Goal: Task Accomplishment & Management: Use online tool/utility

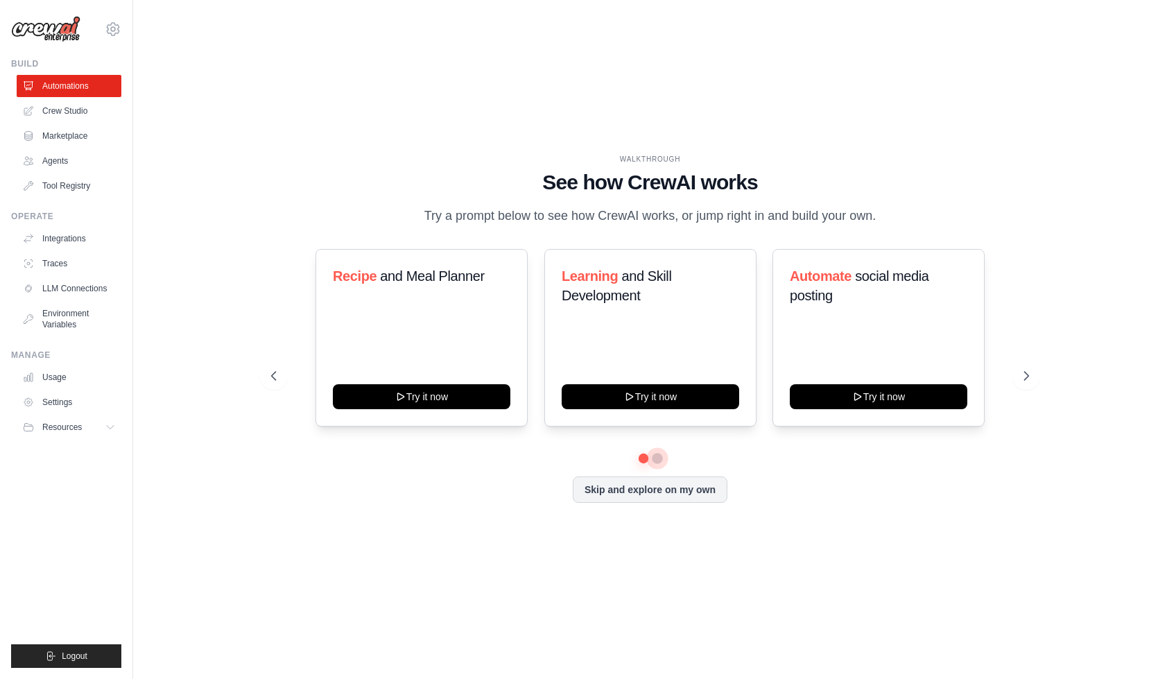
click at [659, 460] on button at bounding box center [657, 458] width 11 height 11
click at [55, 315] on link "Environment Variables" at bounding box center [70, 318] width 105 height 33
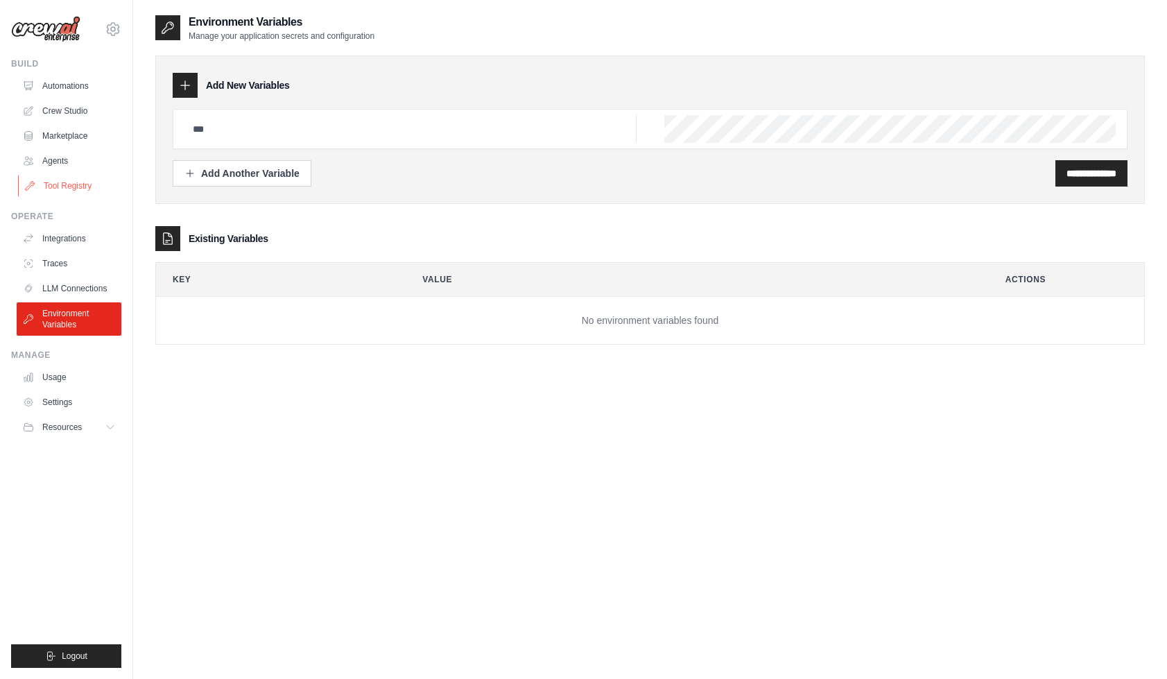
click at [56, 186] on link "Tool Registry" at bounding box center [70, 186] width 105 height 22
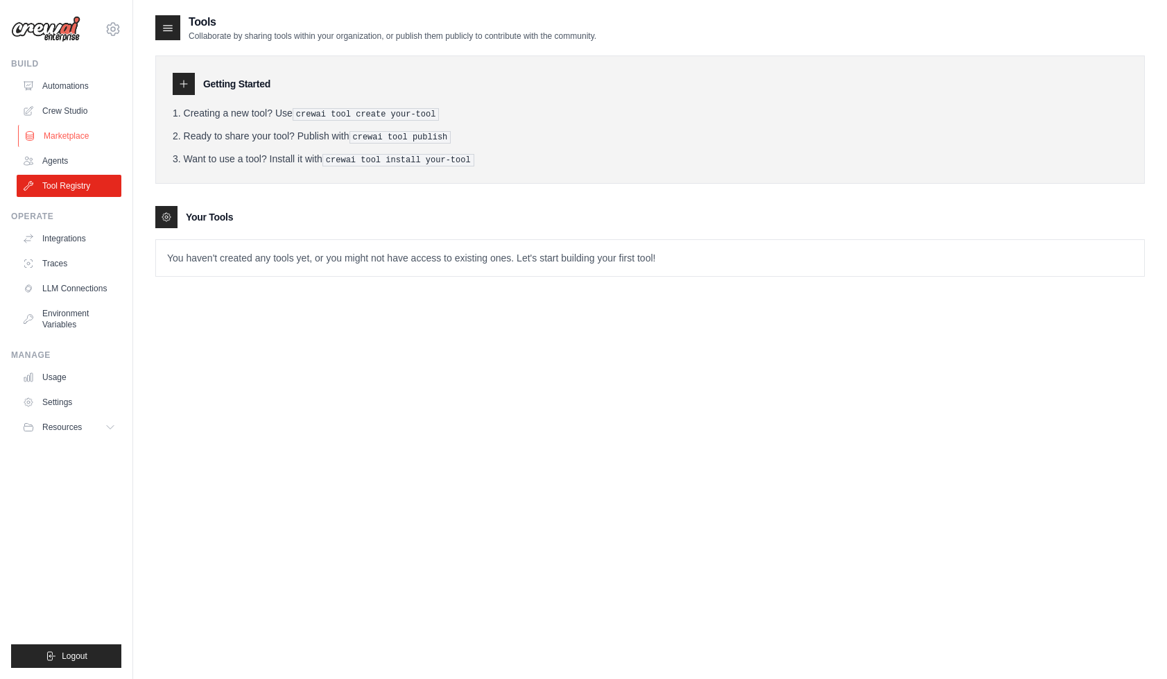
click at [65, 133] on link "Marketplace" at bounding box center [70, 136] width 105 height 22
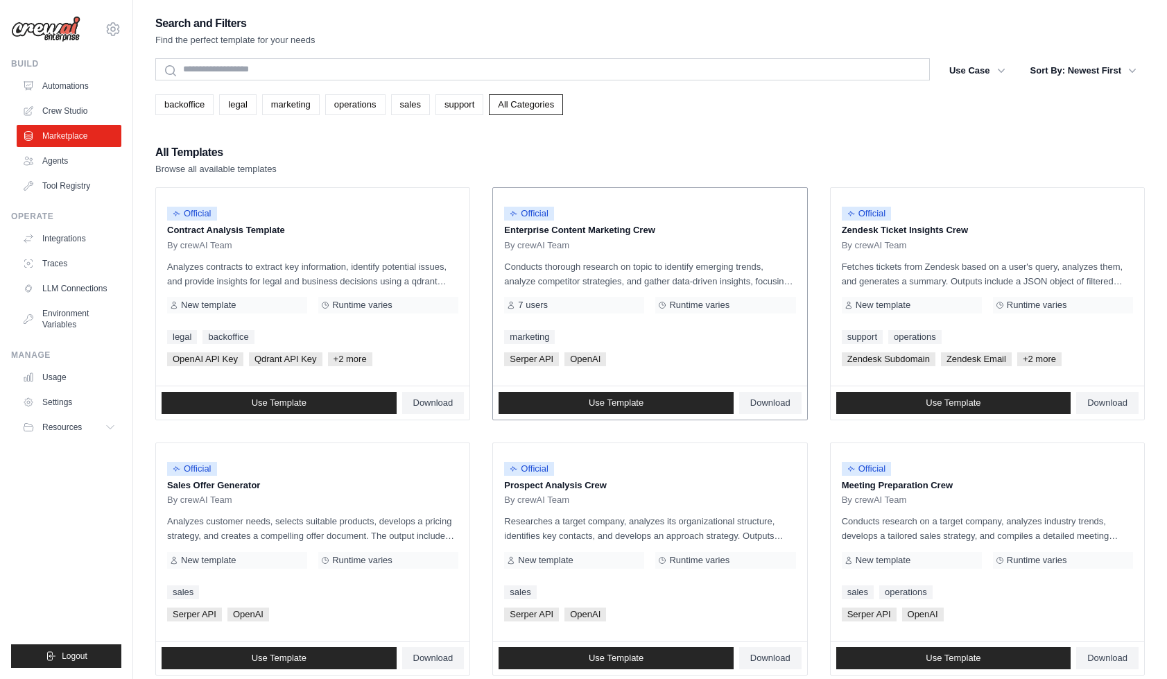
click at [532, 216] on span "Official" at bounding box center [529, 214] width 50 height 14
click at [542, 231] on p "Enterprise Content Marketing Crew" at bounding box center [649, 230] width 291 height 14
click at [657, 239] on div "Official Enterprise Content Marketing Crew By crewAI Team" at bounding box center [649, 225] width 291 height 52
click at [681, 305] on span "Runtime varies" at bounding box center [699, 305] width 60 height 11
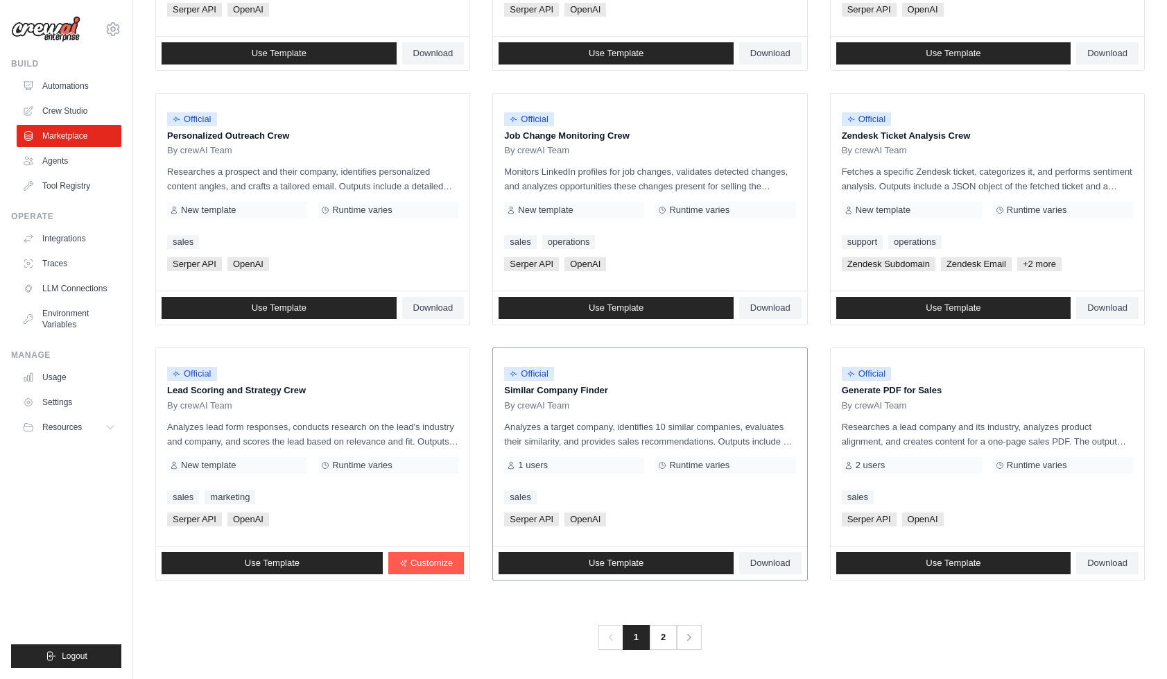
scroll to position [604, 0]
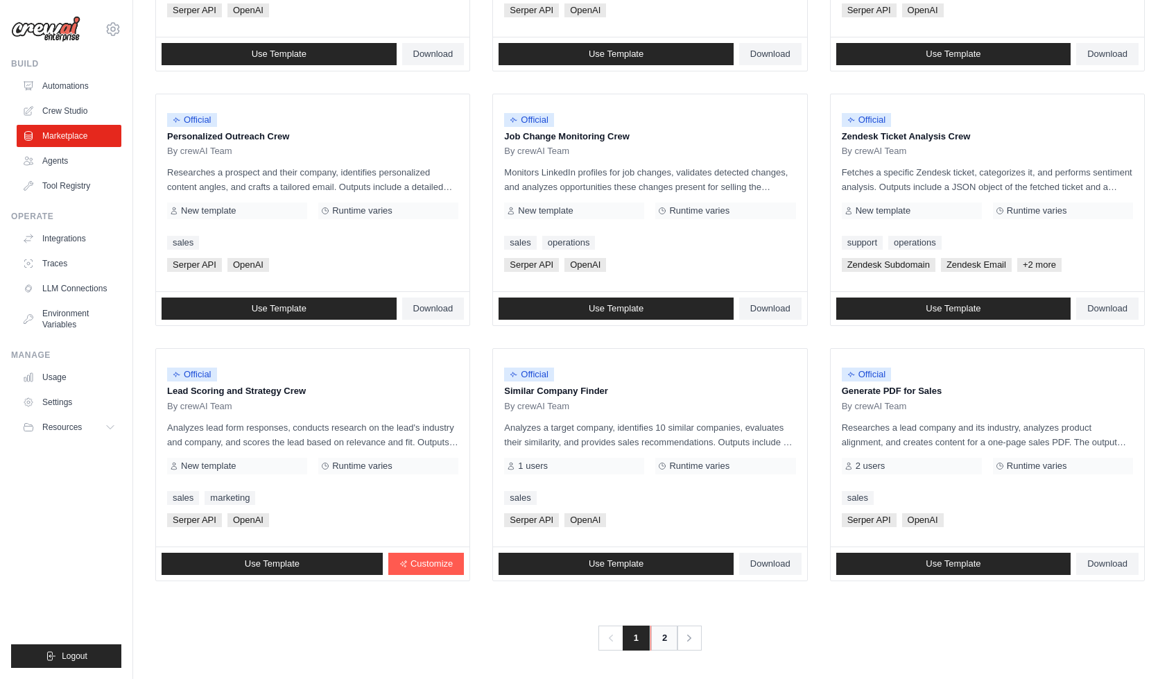
click at [667, 635] on link "2" at bounding box center [665, 638] width 28 height 25
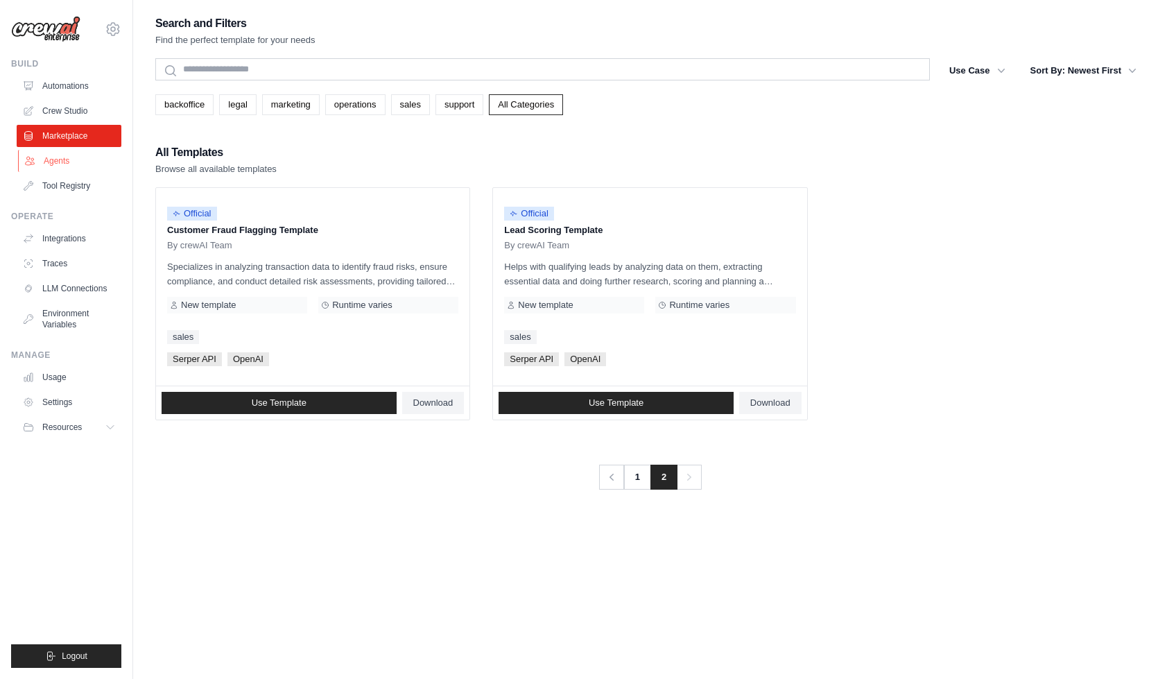
click at [65, 166] on link "Agents" at bounding box center [70, 161] width 105 height 22
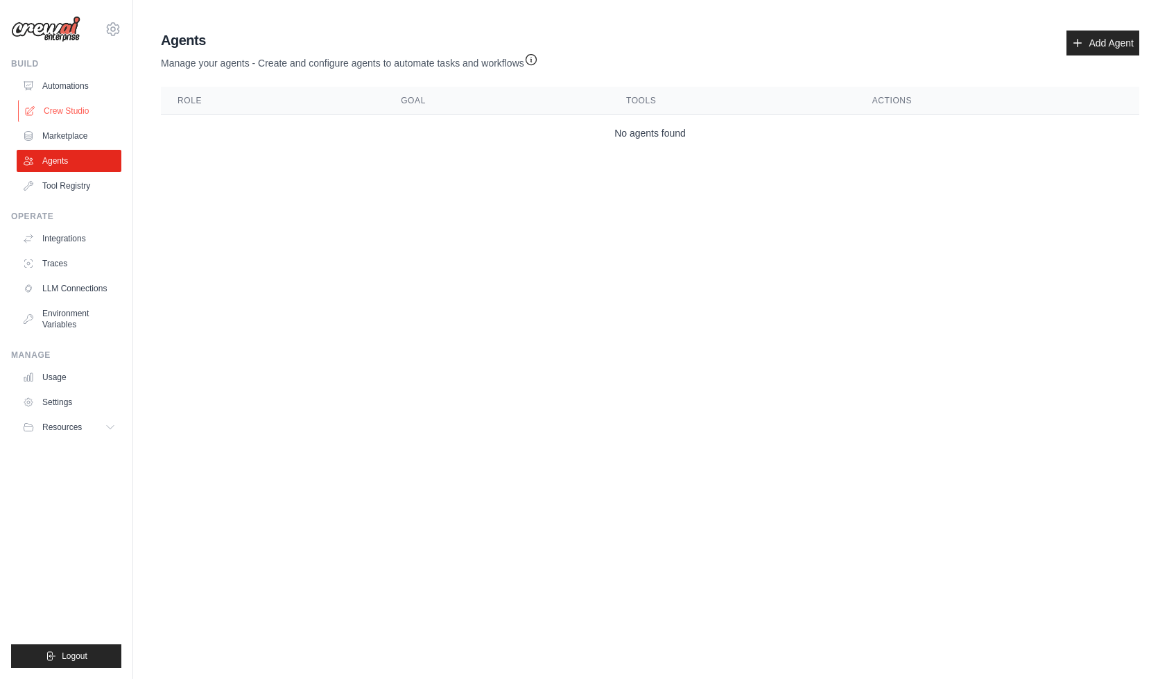
click at [58, 108] on link "Crew Studio" at bounding box center [70, 111] width 105 height 22
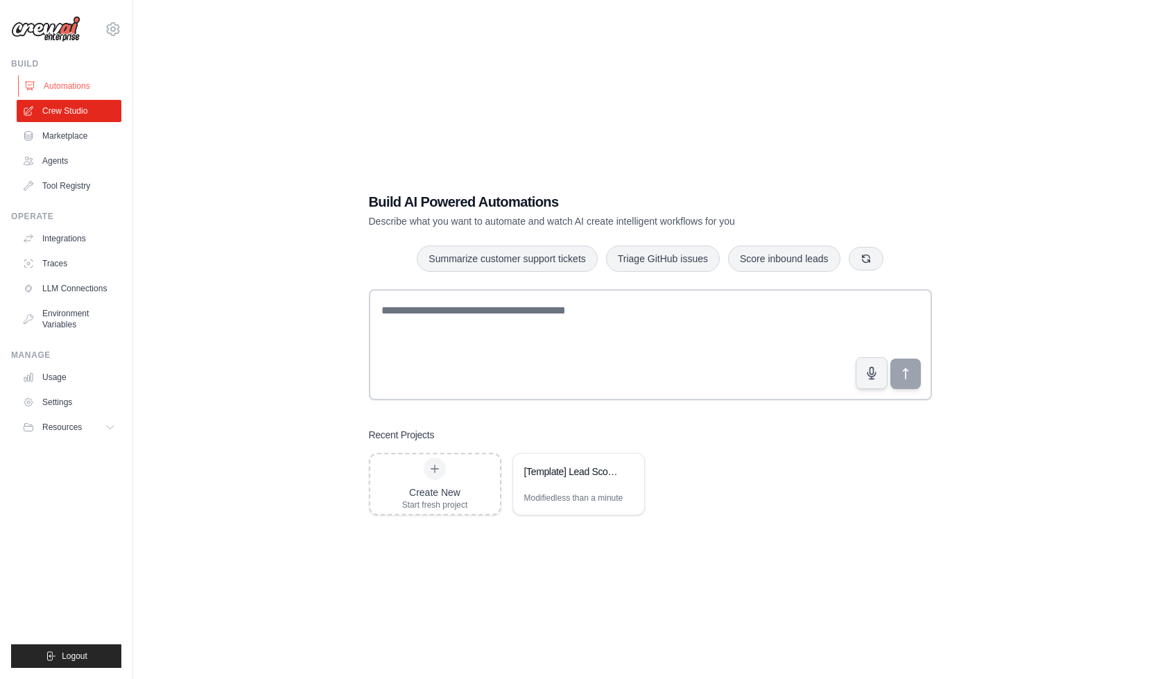
click at [58, 92] on link "Automations" at bounding box center [70, 86] width 105 height 22
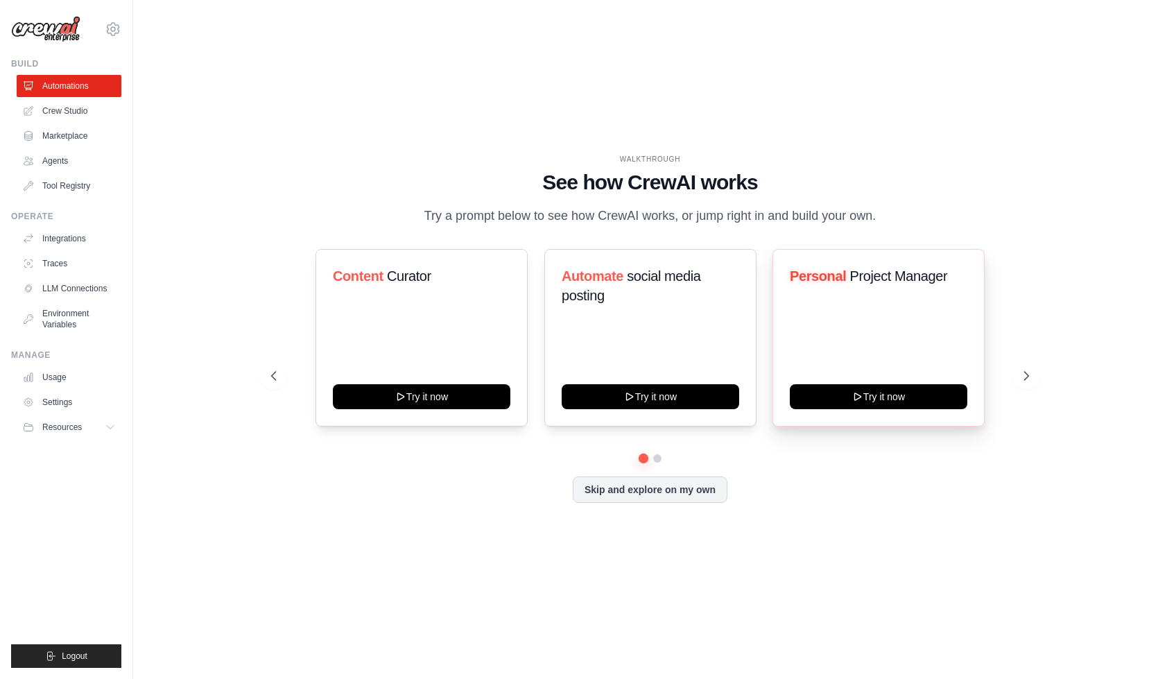
click at [892, 317] on div "Personal Project Manager Try it now" at bounding box center [879, 338] width 212 height 178
click at [856, 270] on span "Project Manager" at bounding box center [899, 275] width 98 height 15
click at [831, 395] on button "Try it now" at bounding box center [879, 395] width 178 height 25
click at [62, 111] on link "Crew Studio" at bounding box center [70, 111] width 105 height 22
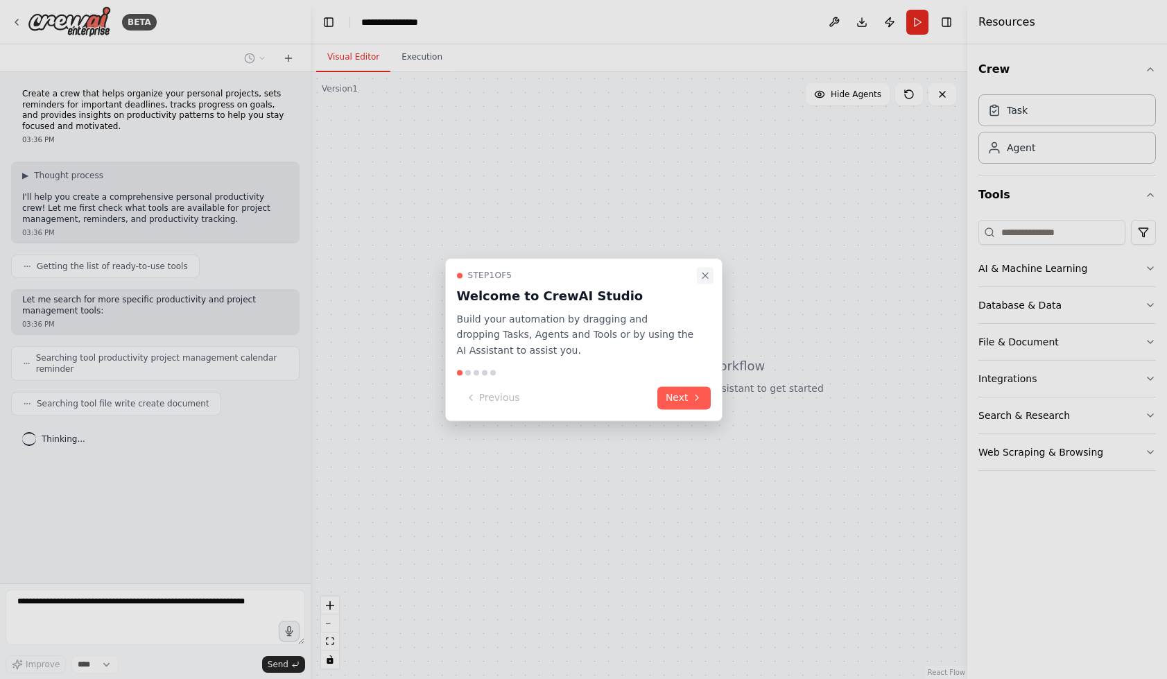
click at [703, 275] on icon "Close walkthrough" at bounding box center [705, 275] width 11 height 11
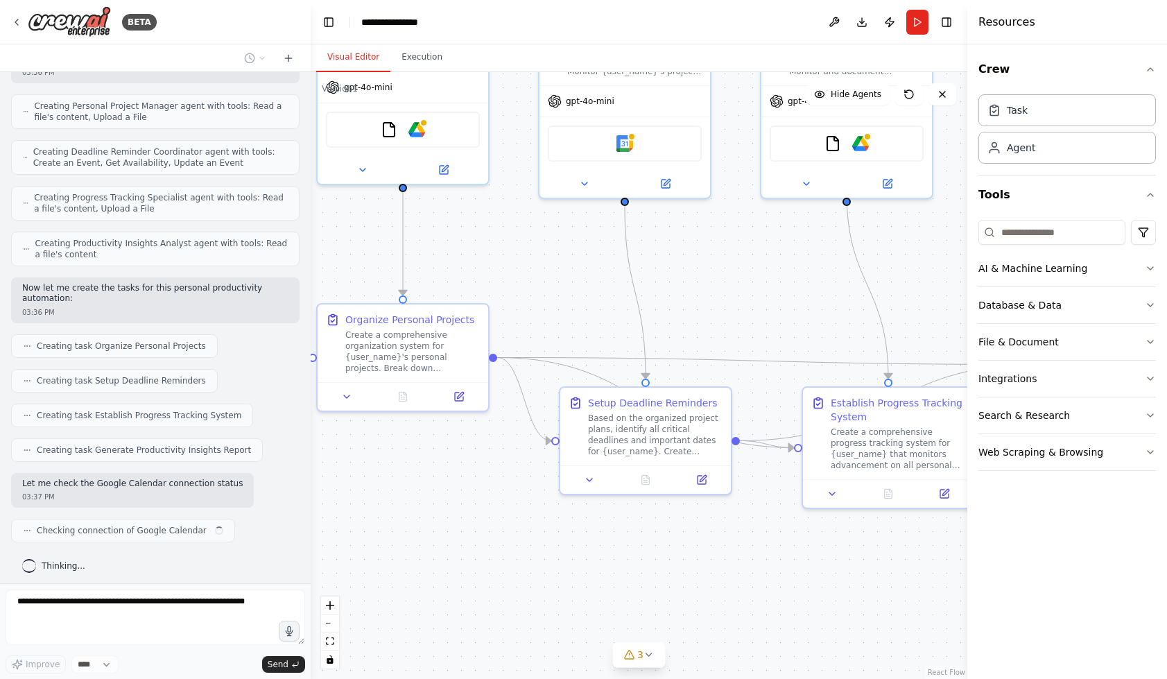
scroll to position [400, 0]
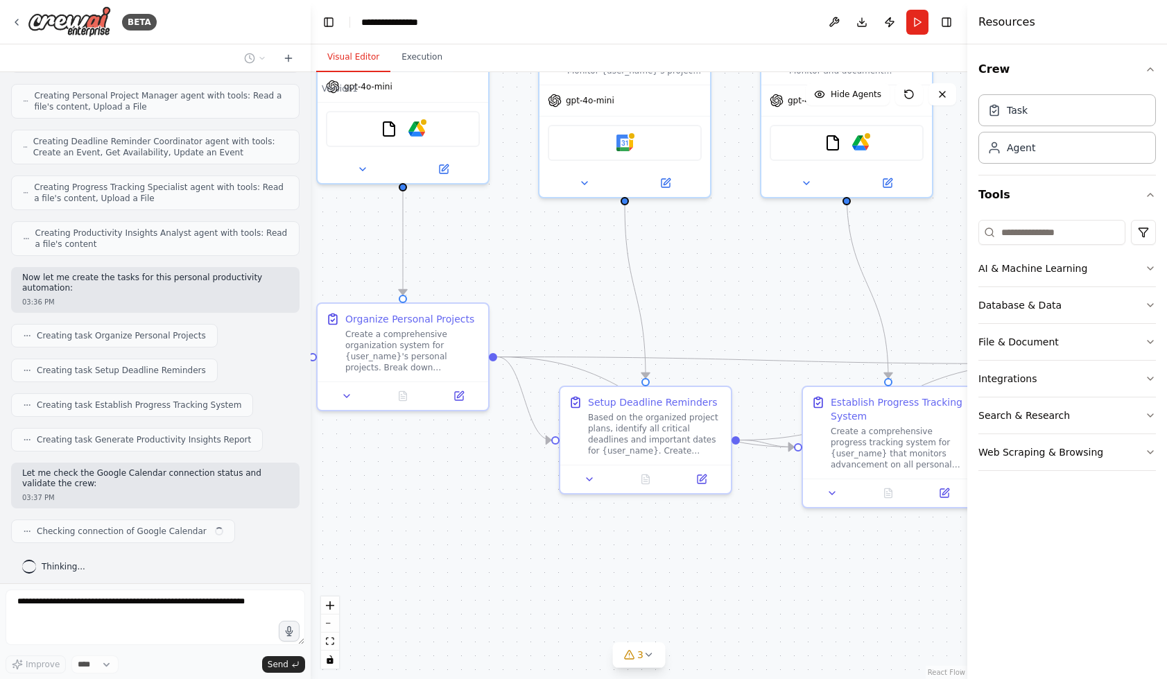
drag, startPoint x: 377, startPoint y: 342, endPoint x: 314, endPoint y: 225, distance: 132.9
click at [314, 225] on div ".deletable-edge-delete-btn { width: 20px; height: 20px; border: 0px solid #ffff…" at bounding box center [639, 375] width 657 height 607
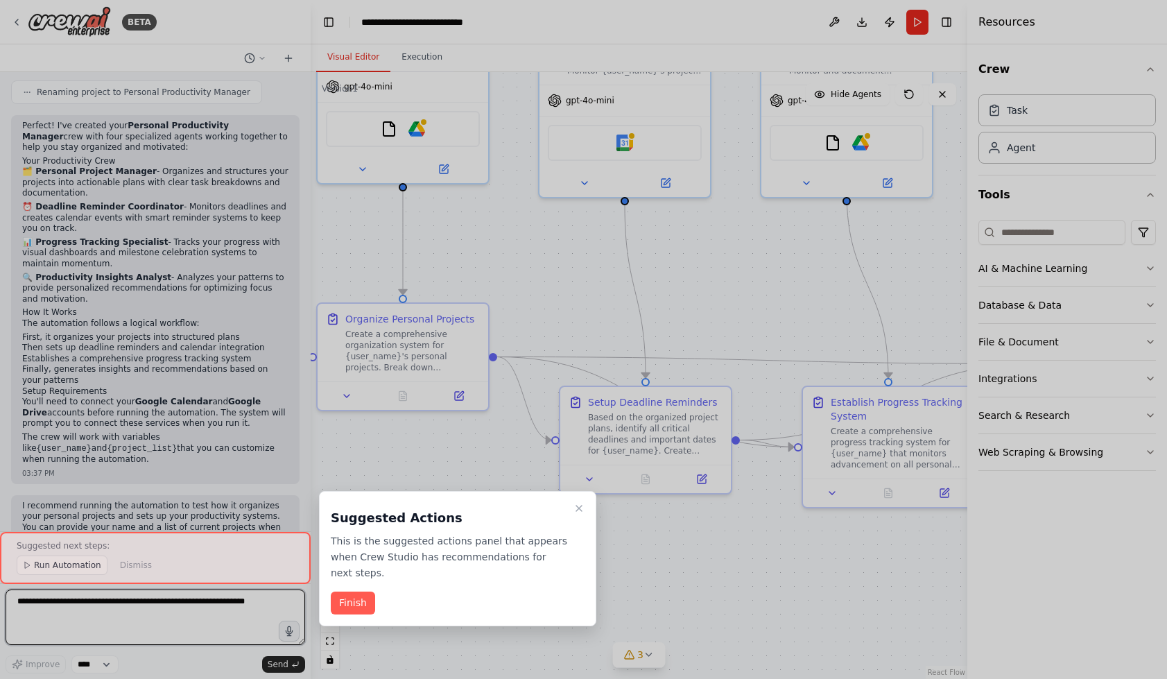
scroll to position [919, 0]
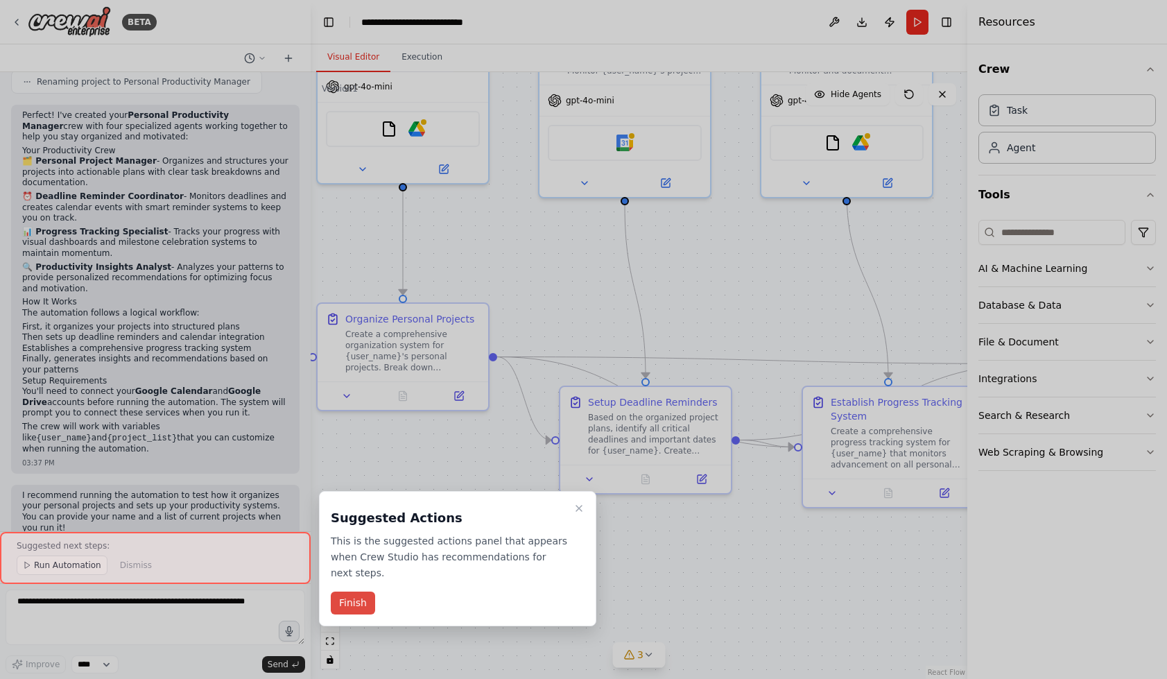
click at [357, 592] on button "Finish" at bounding box center [353, 603] width 44 height 23
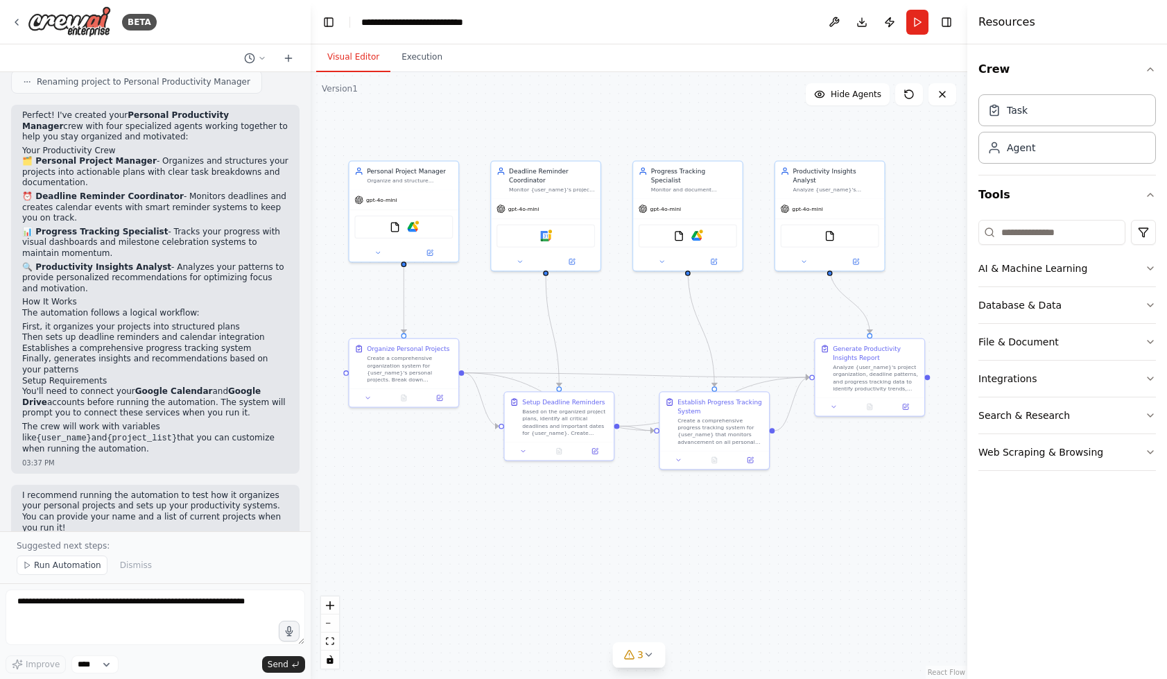
drag, startPoint x: 866, startPoint y: 566, endPoint x: 837, endPoint y: 506, distance: 66.4
click at [837, 506] on div ".deletable-edge-delete-btn { width: 20px; height: 20px; border: 0px solid #ffff…" at bounding box center [639, 375] width 657 height 607
click at [413, 200] on div "gpt-4o-mini" at bounding box center [404, 198] width 109 height 19
click at [419, 182] on div "Organize and structure {user_name}'s personal projects by creating detailed pro…" at bounding box center [410, 178] width 86 height 7
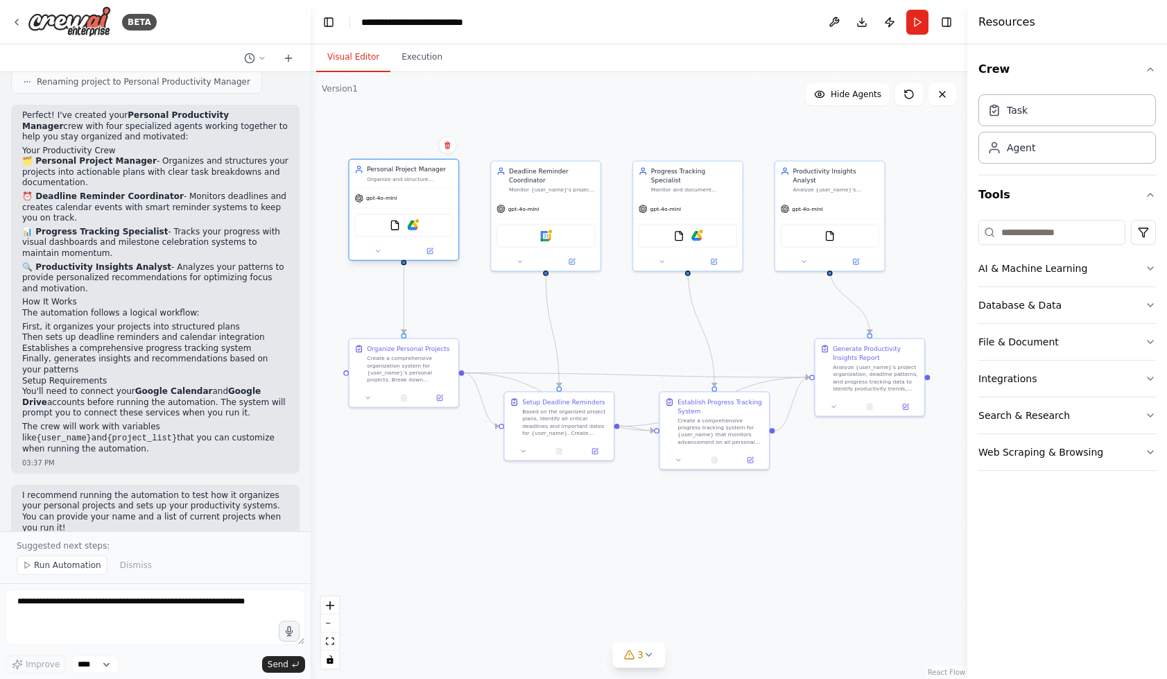
click at [396, 180] on div "Organize and structure {user_name}'s personal projects by creating detailed pro…" at bounding box center [410, 178] width 86 height 7
click at [382, 255] on button at bounding box center [378, 251] width 50 height 10
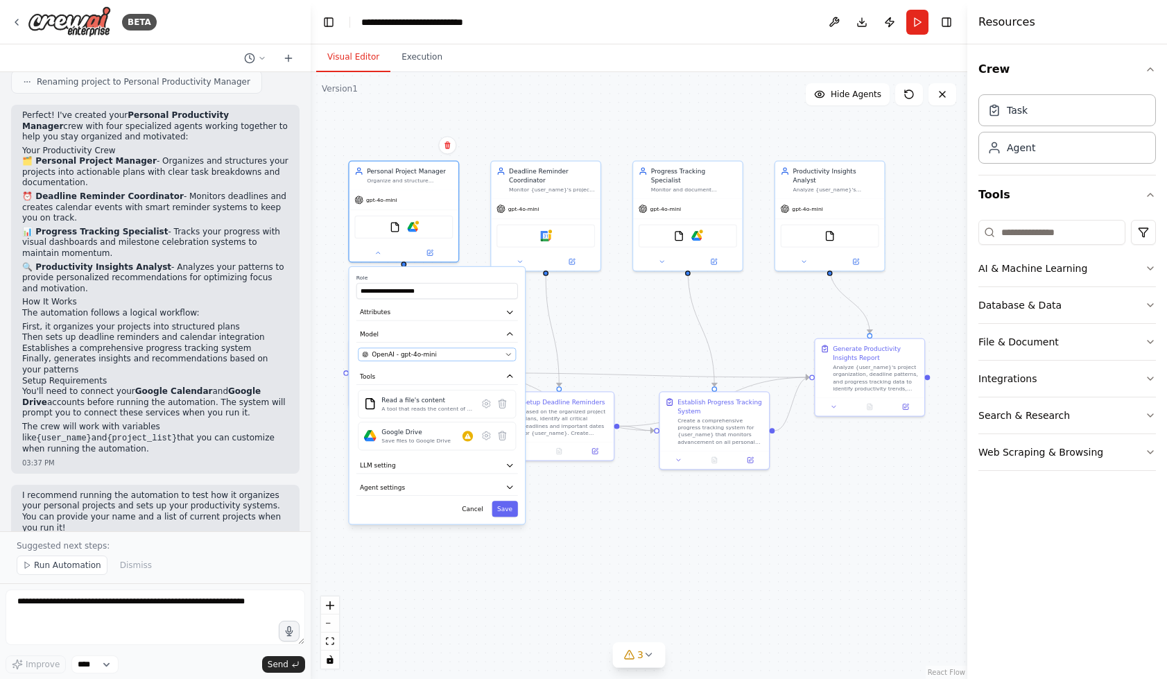
click at [482, 349] on button "OpenAI - gpt-4o-mini" at bounding box center [437, 354] width 158 height 13
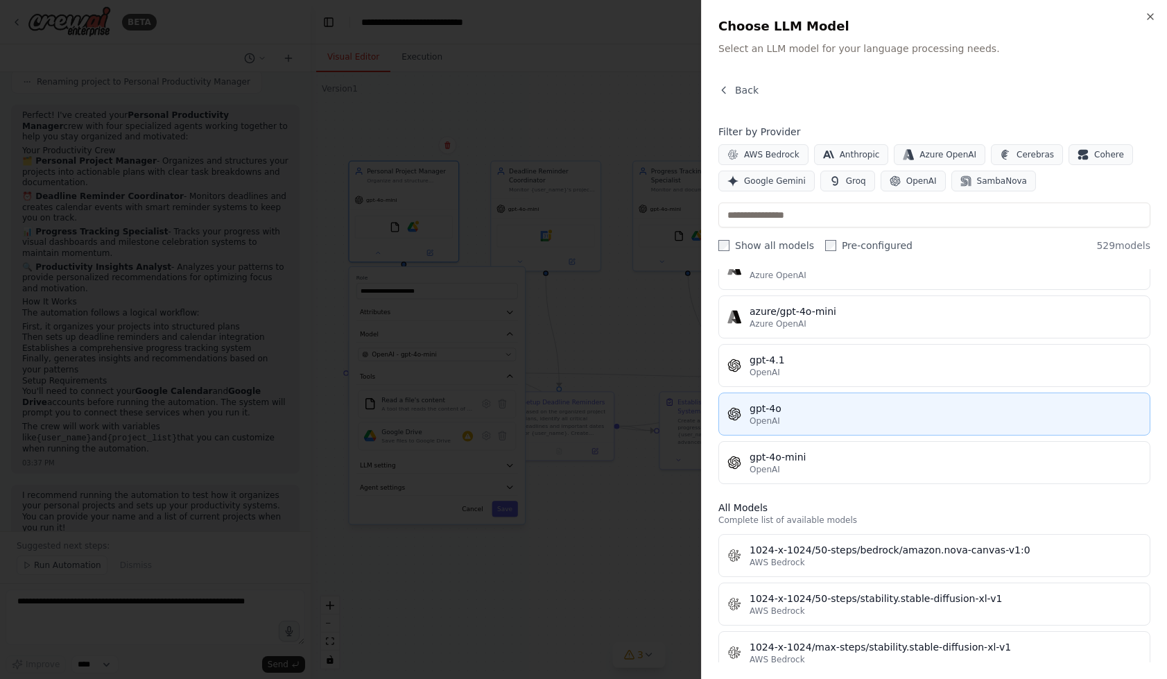
scroll to position [169, 0]
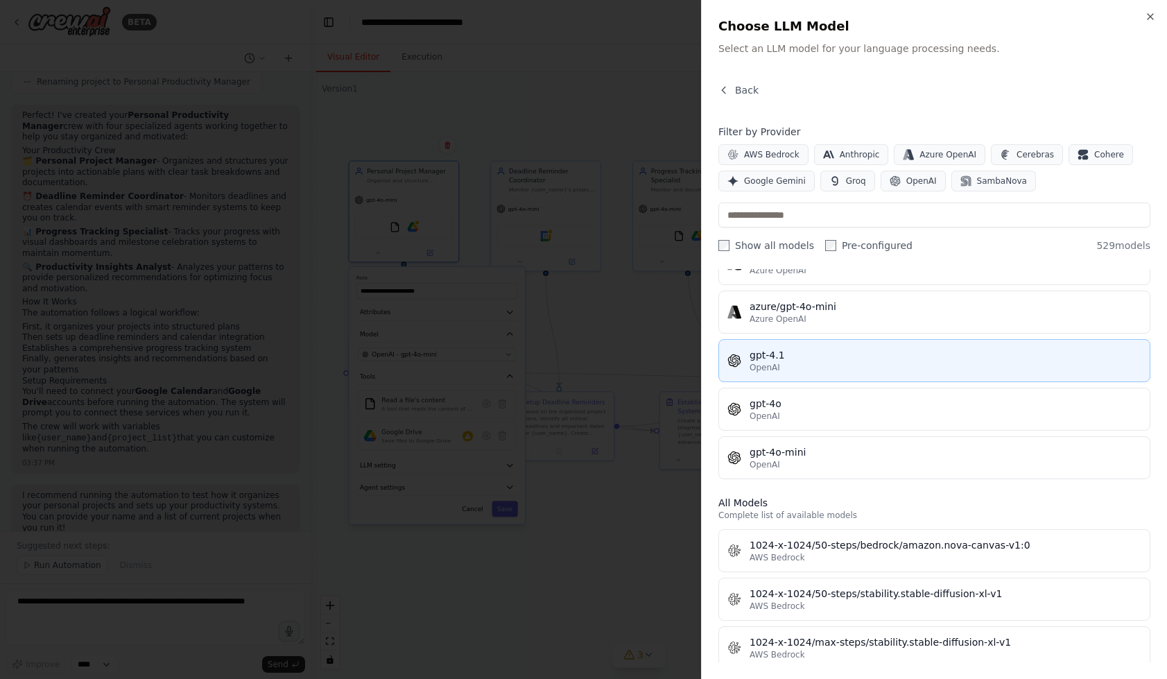
click at [841, 370] on div "OpenAI" at bounding box center [946, 367] width 392 height 11
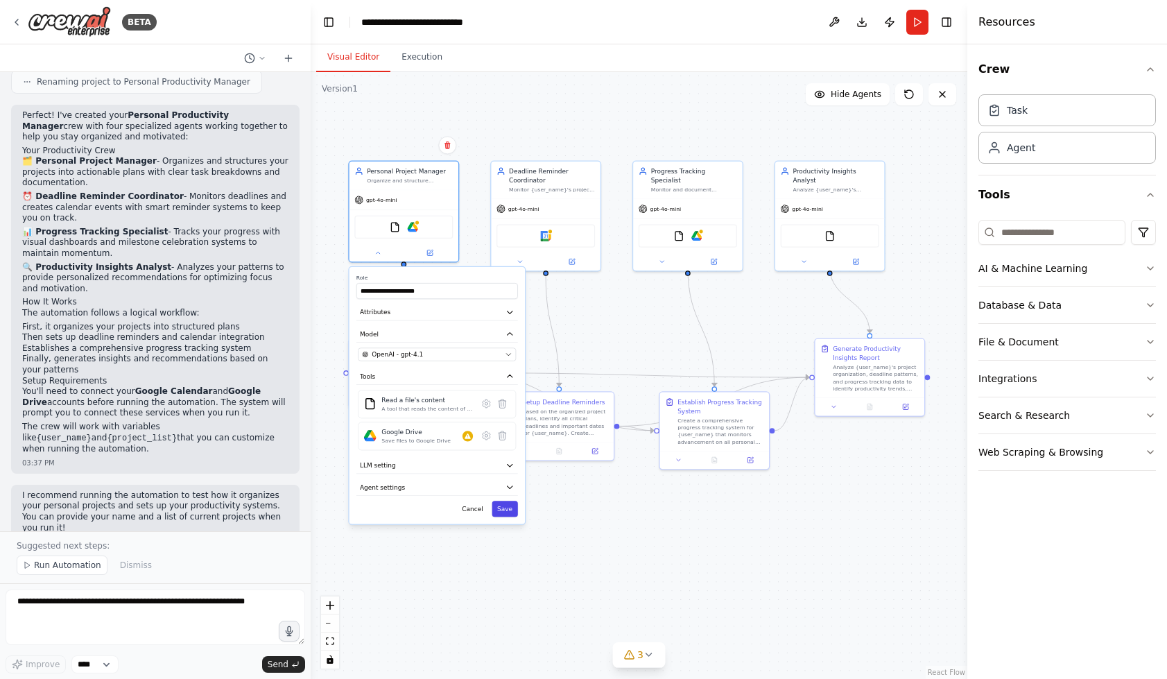
click at [515, 516] on button "Save" at bounding box center [505, 509] width 26 height 16
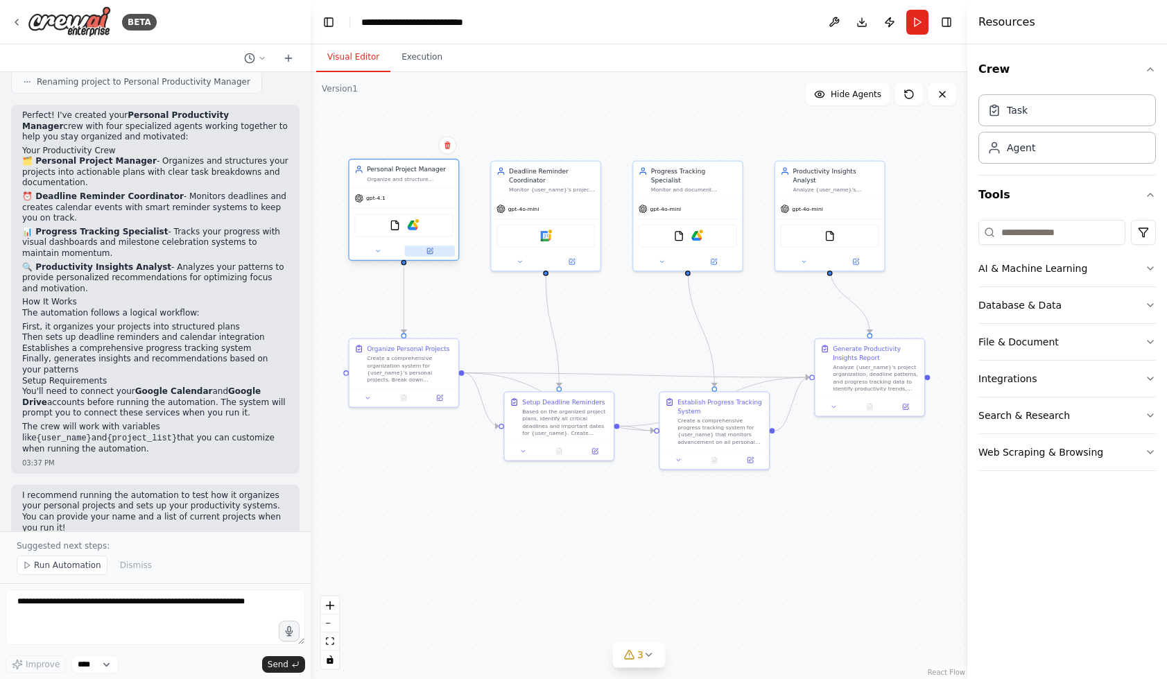
click at [434, 253] on icon at bounding box center [430, 251] width 7 height 7
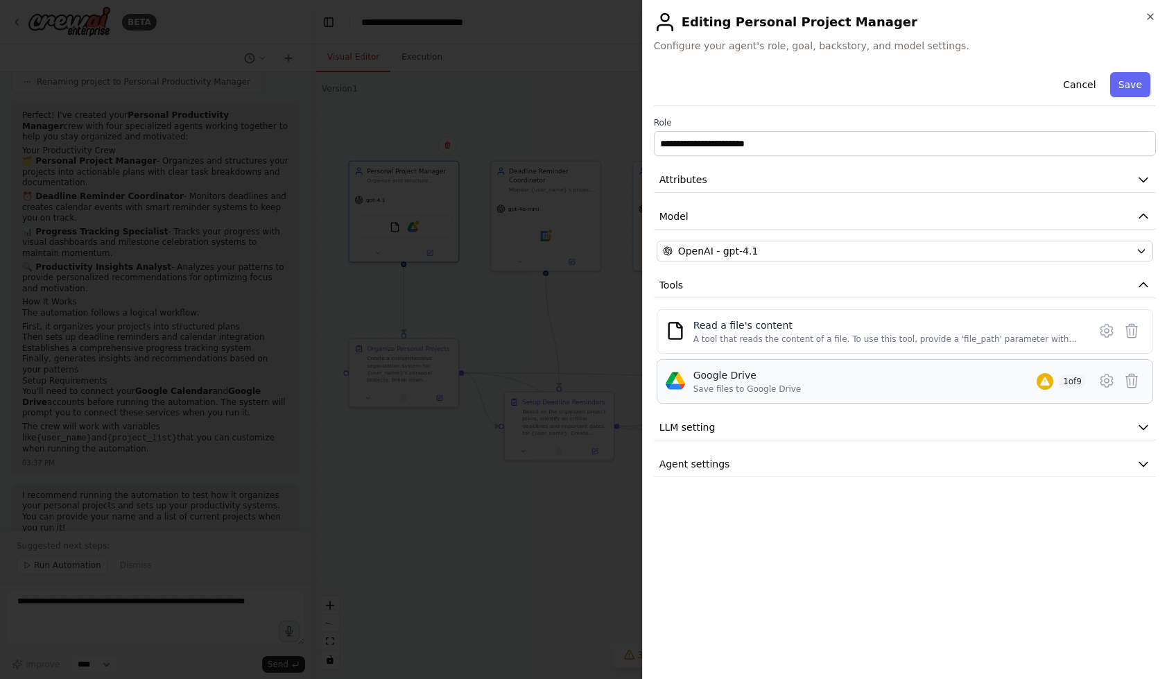
click at [1072, 383] on span "1 of 9" at bounding box center [1072, 382] width 27 height 14
click at [1106, 412] on div "**********" at bounding box center [905, 272] width 502 height 411
click at [1104, 420] on button "LLM setting" at bounding box center [905, 428] width 502 height 26
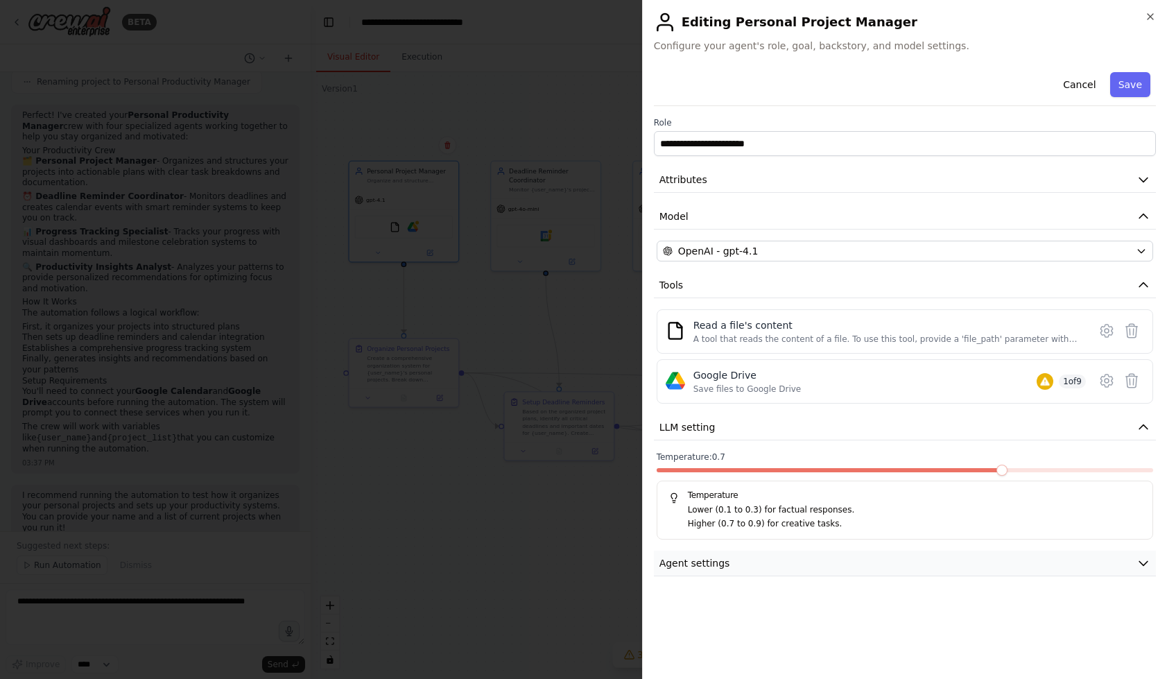
click at [911, 574] on button "Agent settings" at bounding box center [905, 564] width 502 height 26
click at [972, 343] on div "A tool that reads the content of a file. To use this tool, provide a 'file_path…" at bounding box center [887, 339] width 387 height 11
click at [1115, 334] on icon at bounding box center [1107, 331] width 17 height 17
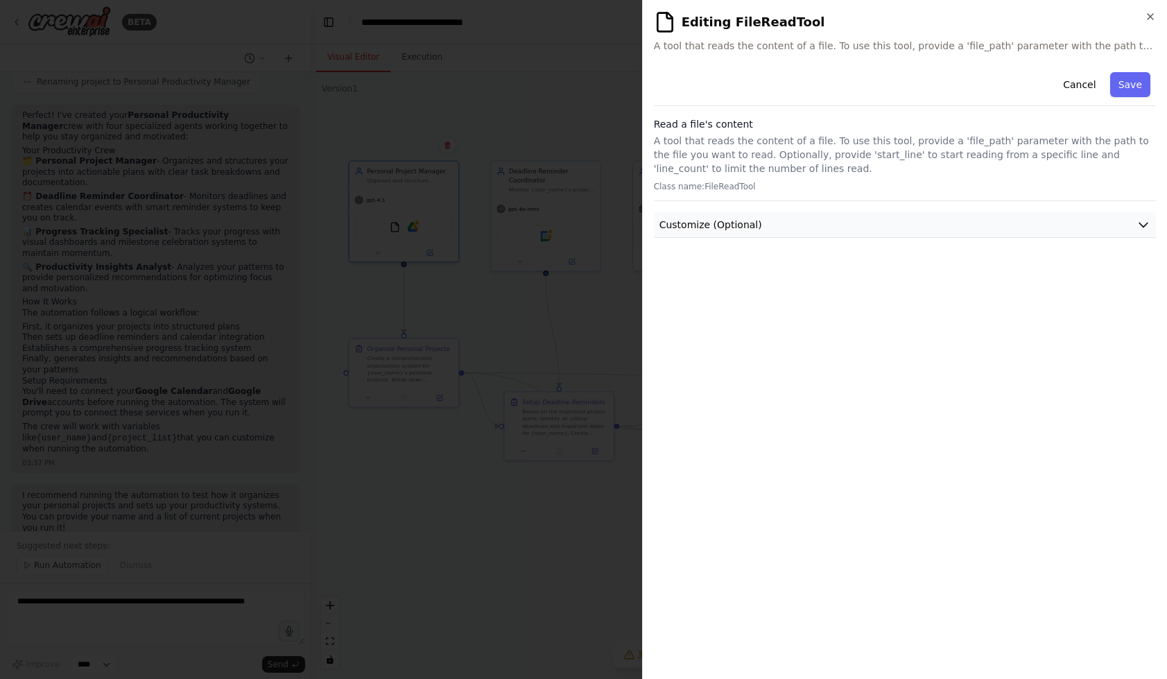
click at [1015, 225] on button "Customize (Optional)" at bounding box center [905, 225] width 502 height 26
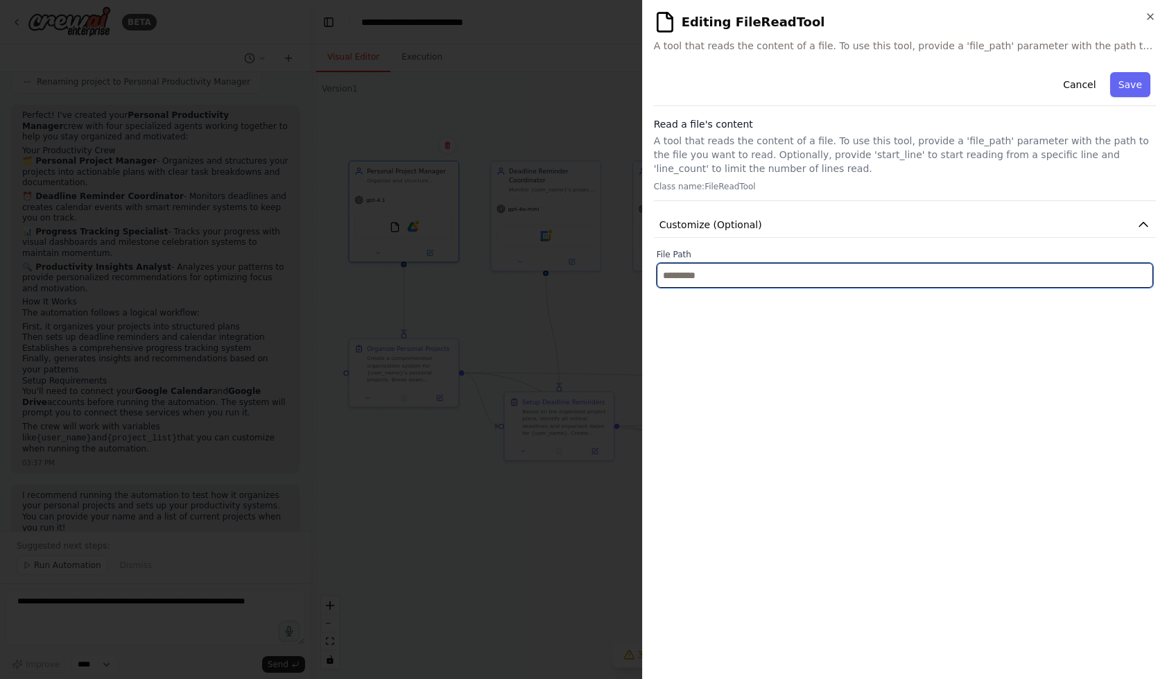
click at [954, 273] on input "text" at bounding box center [905, 275] width 497 height 25
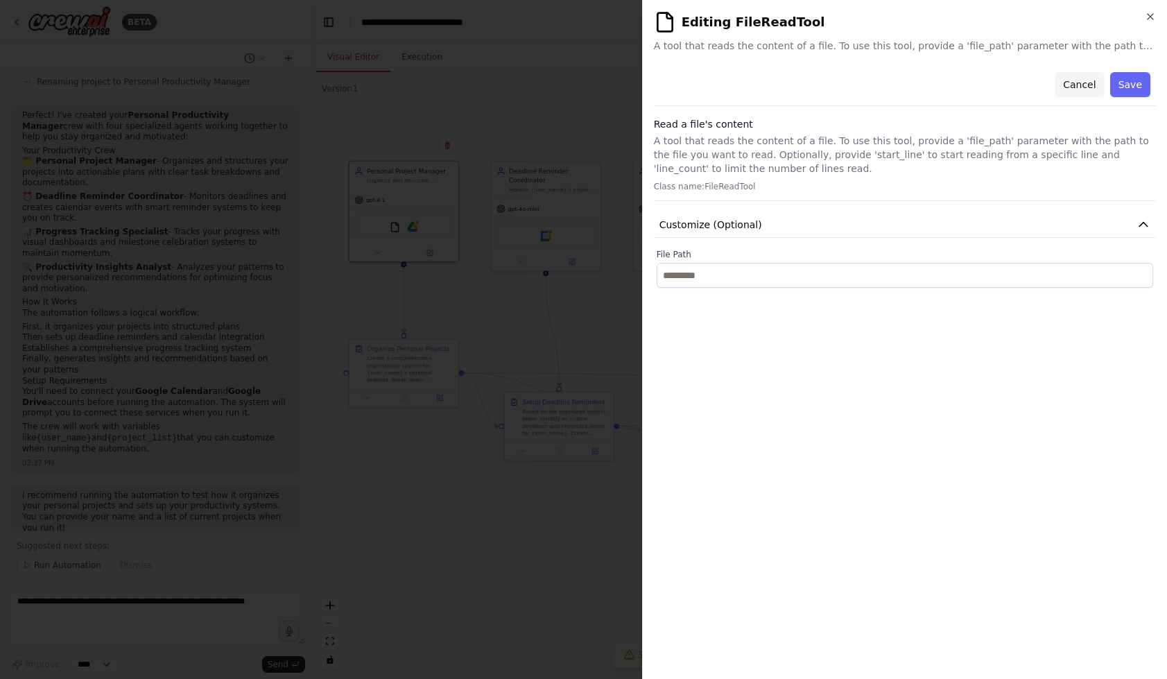
click at [1086, 83] on button "Cancel" at bounding box center [1079, 84] width 49 height 25
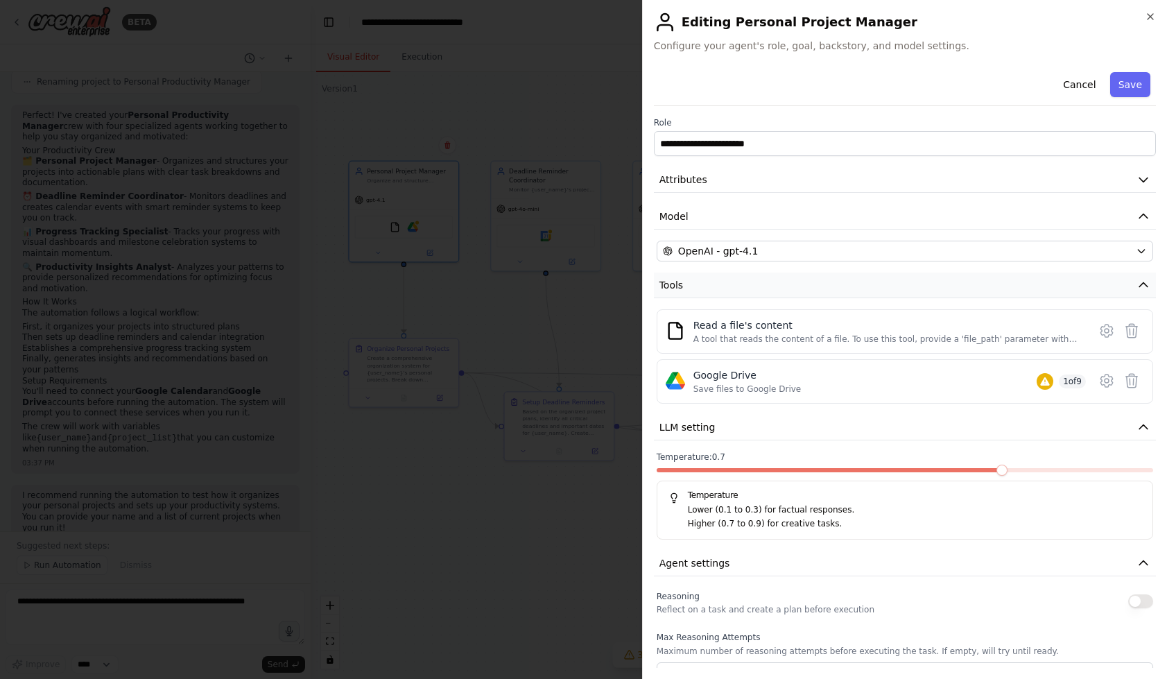
click at [948, 294] on button "Tools" at bounding box center [905, 286] width 502 height 26
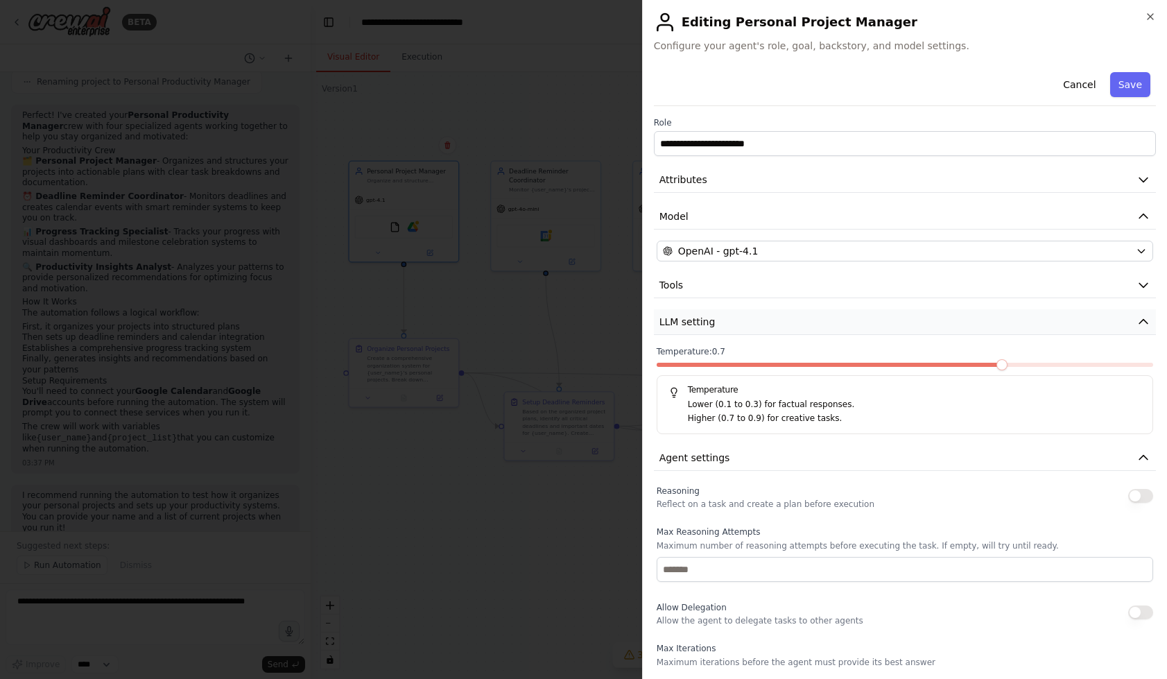
click at [1131, 325] on button "LLM setting" at bounding box center [905, 322] width 502 height 26
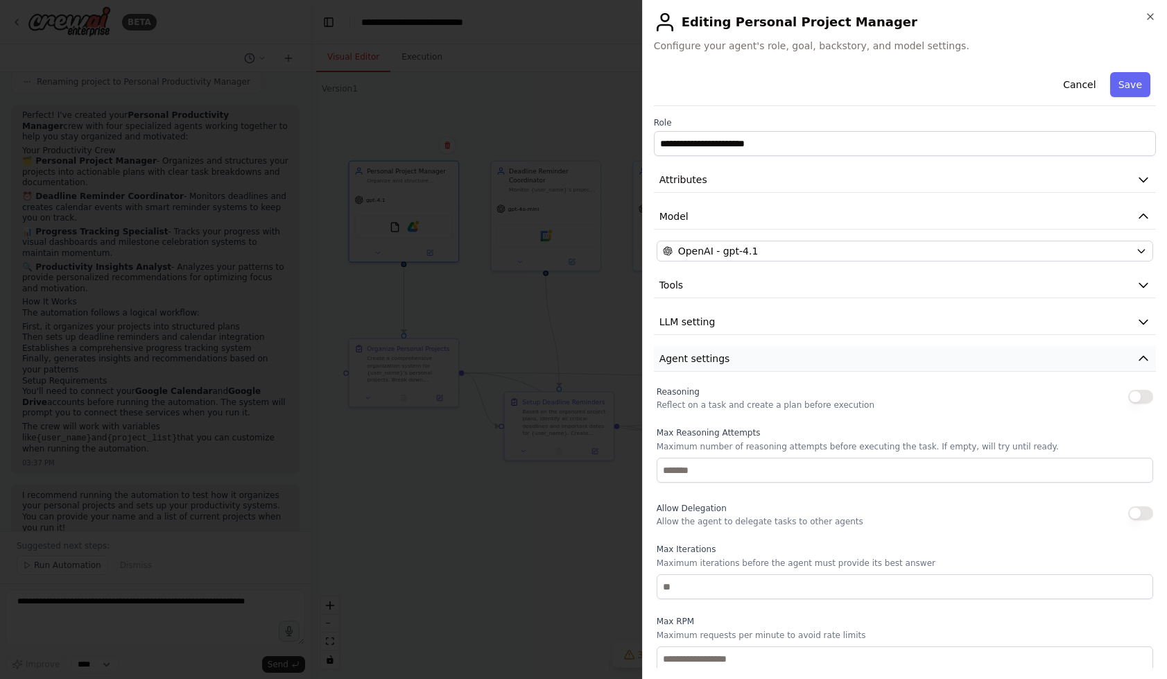
click at [1144, 361] on icon "button" at bounding box center [1144, 359] width 14 height 14
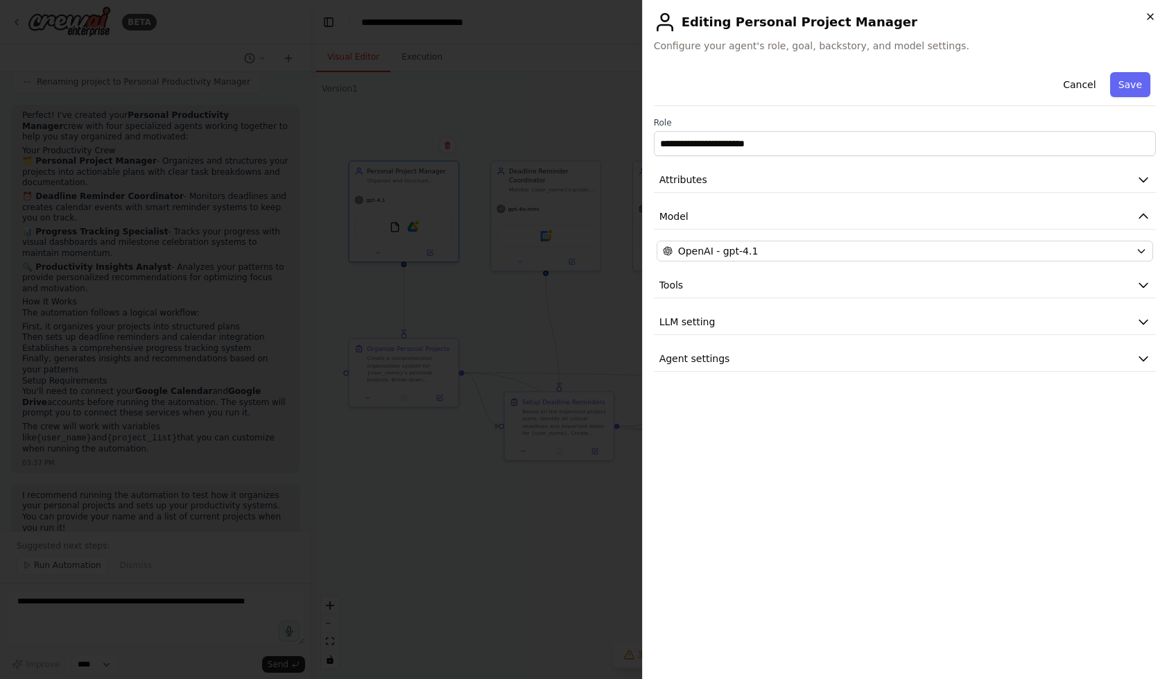
click at [1149, 16] on icon "button" at bounding box center [1150, 16] width 11 height 11
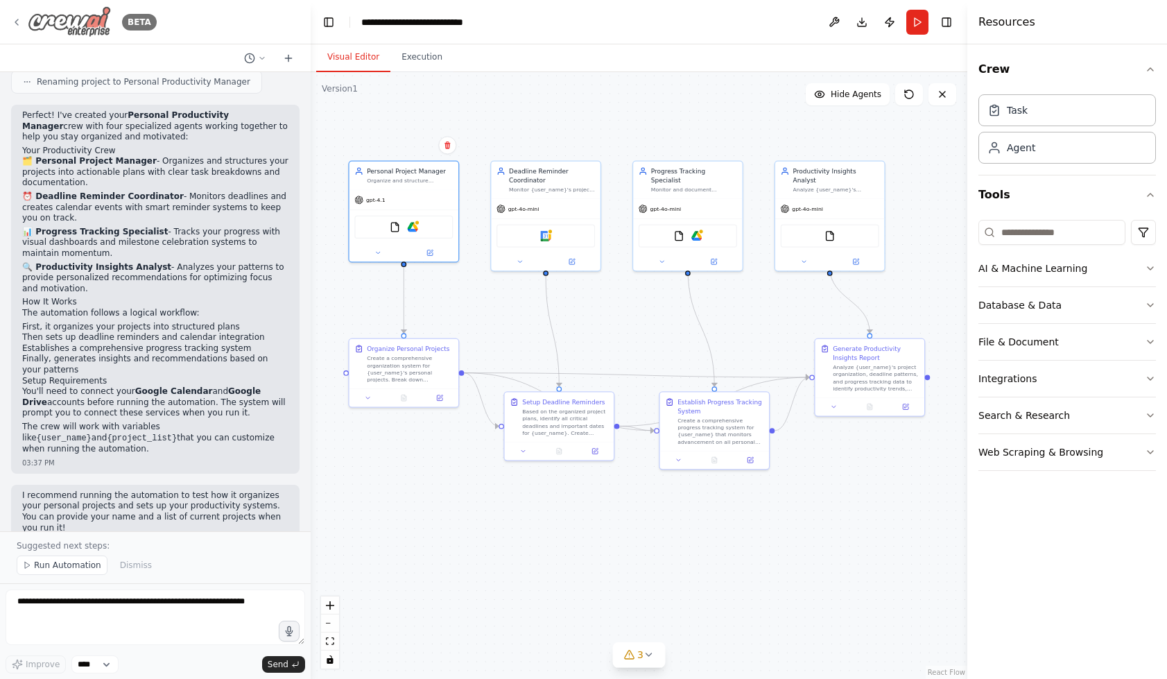
click at [17, 21] on icon at bounding box center [16, 22] width 11 height 11
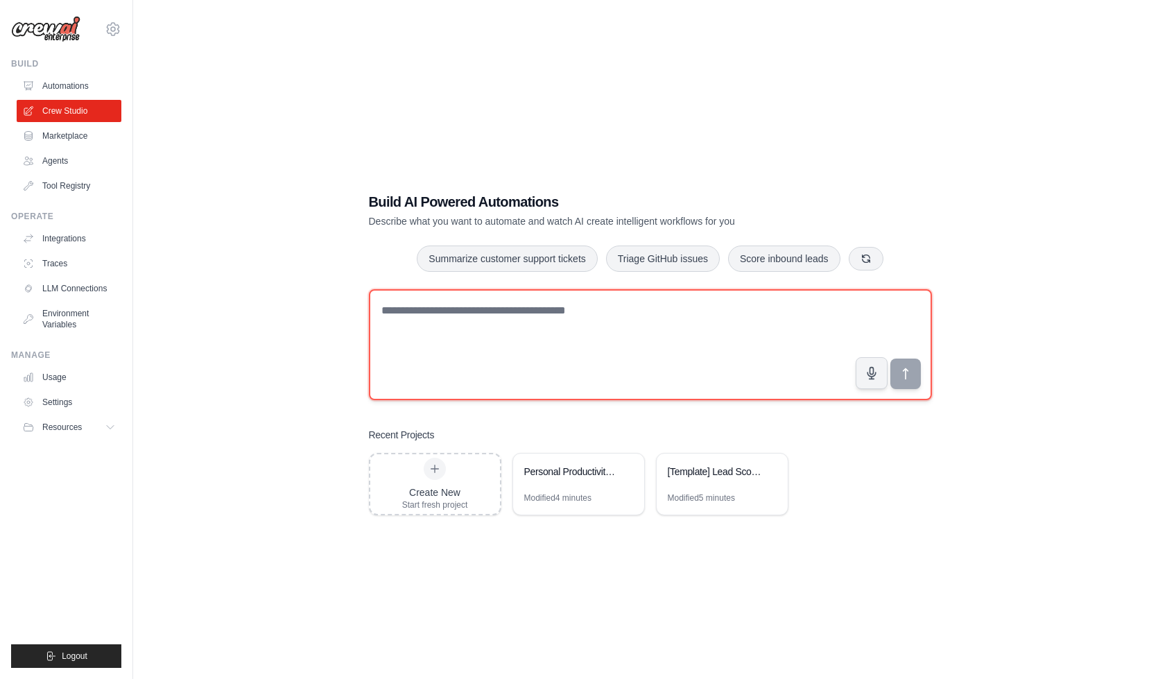
click at [594, 328] on textarea at bounding box center [650, 344] width 563 height 111
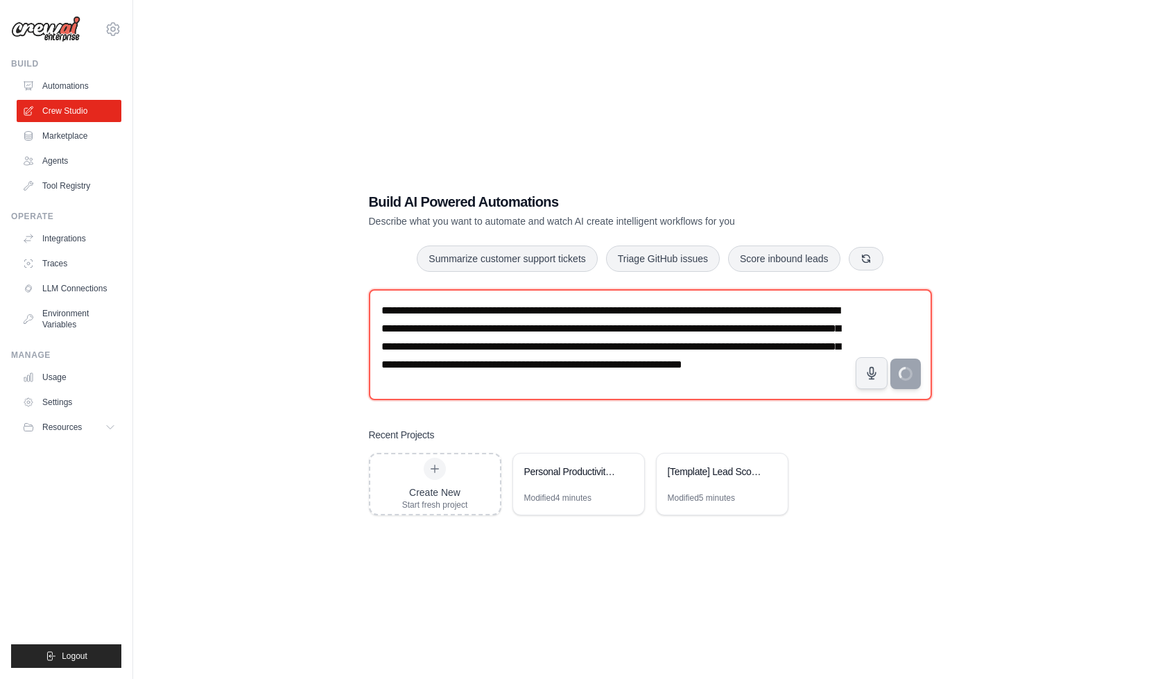
type textarea "**********"
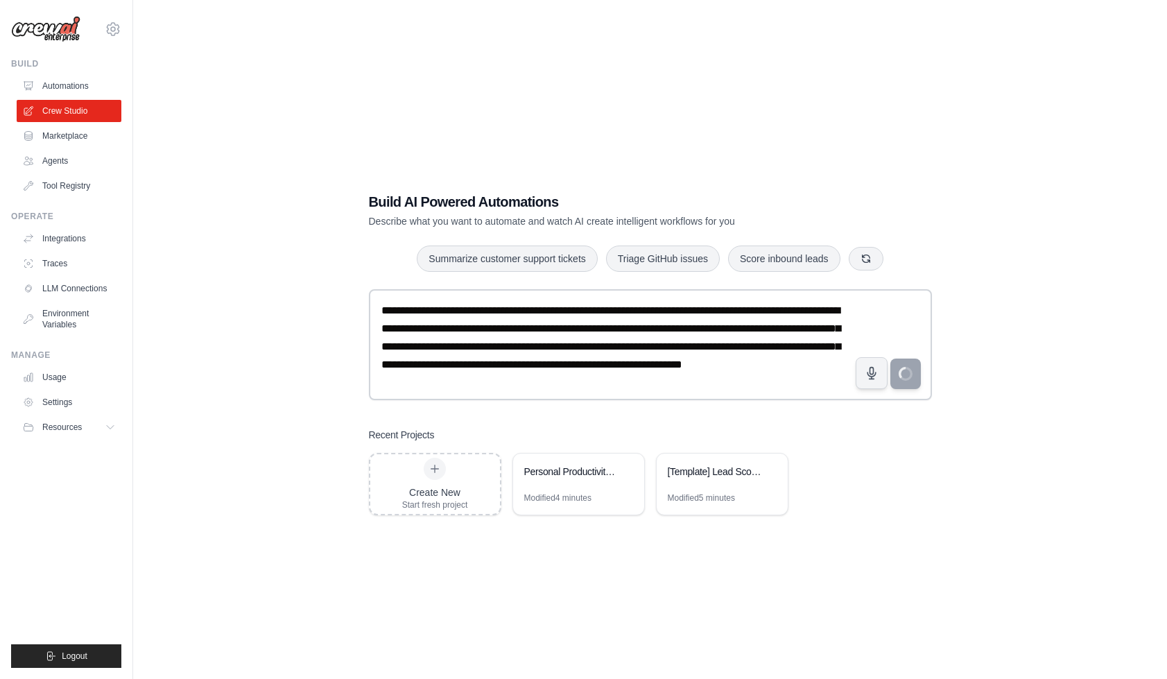
click at [300, 359] on div "**********" at bounding box center [650, 353] width 990 height 679
click at [261, 418] on div "**********" at bounding box center [650, 353] width 990 height 679
click at [64, 30] on img at bounding box center [45, 29] width 69 height 26
click at [56, 31] on img at bounding box center [45, 29] width 69 height 26
click at [64, 94] on link "Automations" at bounding box center [70, 86] width 105 height 22
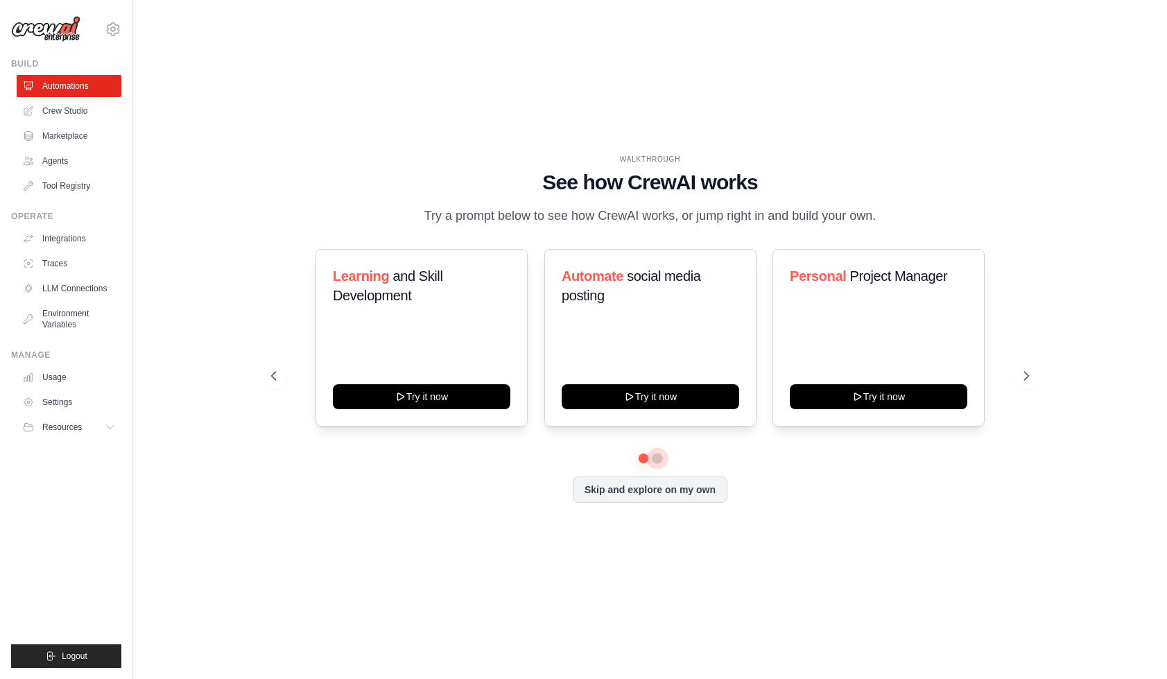
click at [655, 461] on button at bounding box center [657, 458] width 11 height 11
click at [65, 137] on link "Marketplace" at bounding box center [70, 136] width 105 height 22
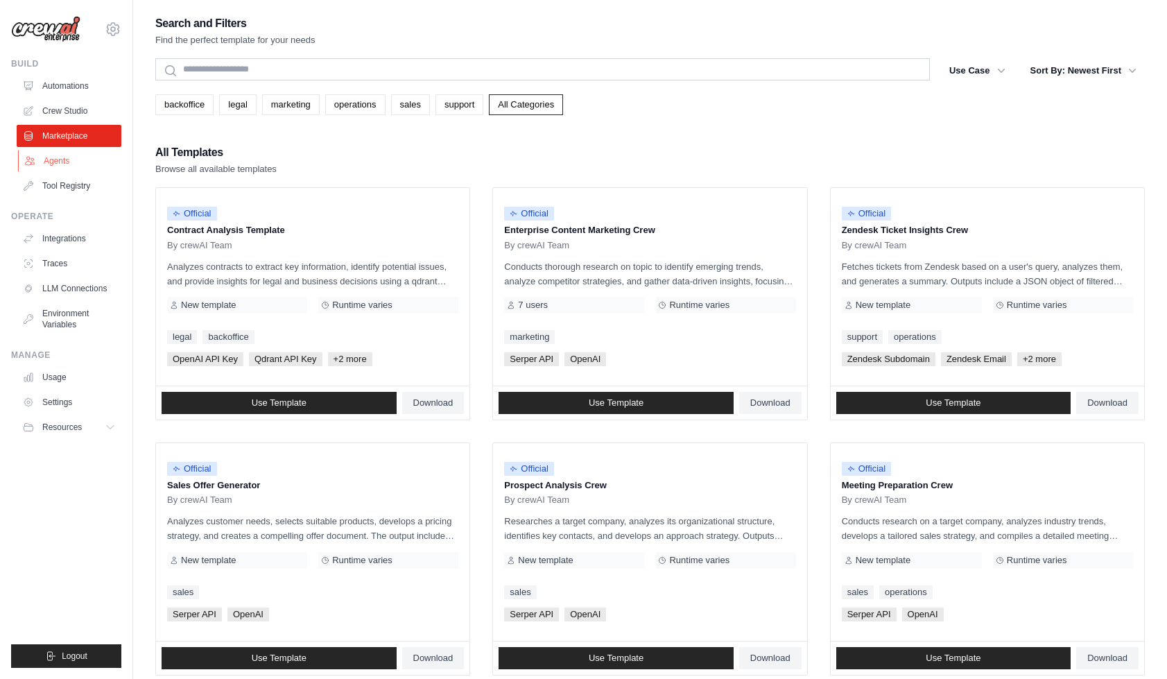
click at [68, 162] on link "Agents" at bounding box center [70, 161] width 105 height 22
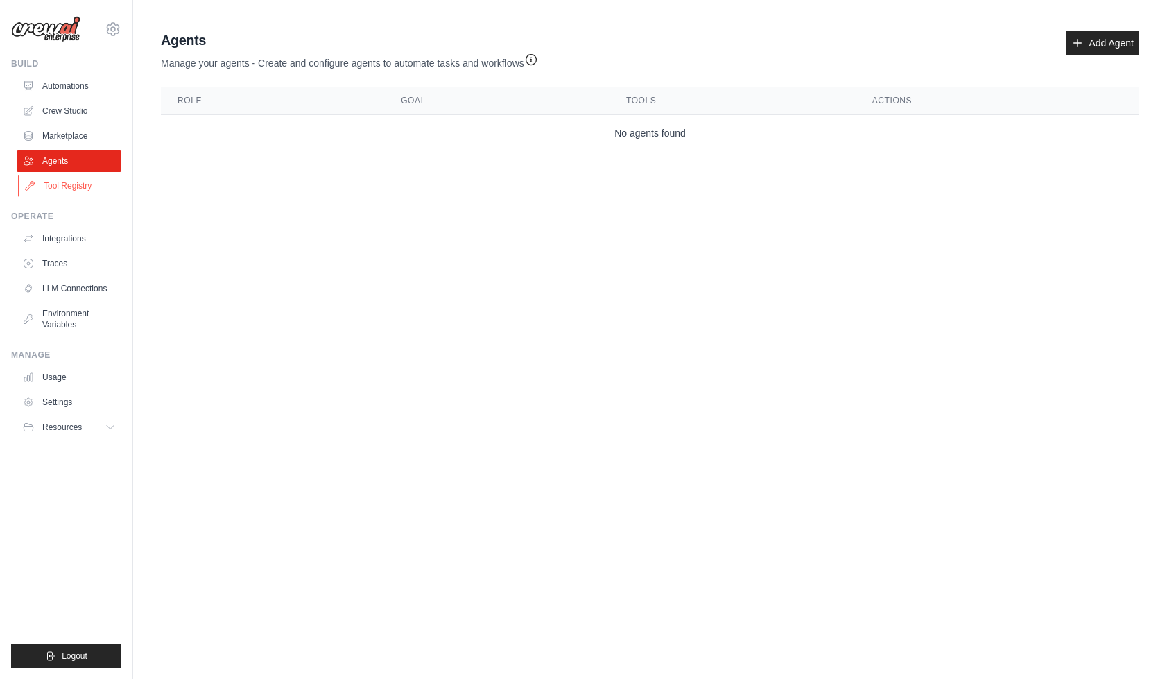
click at [58, 187] on link "Tool Registry" at bounding box center [70, 186] width 105 height 22
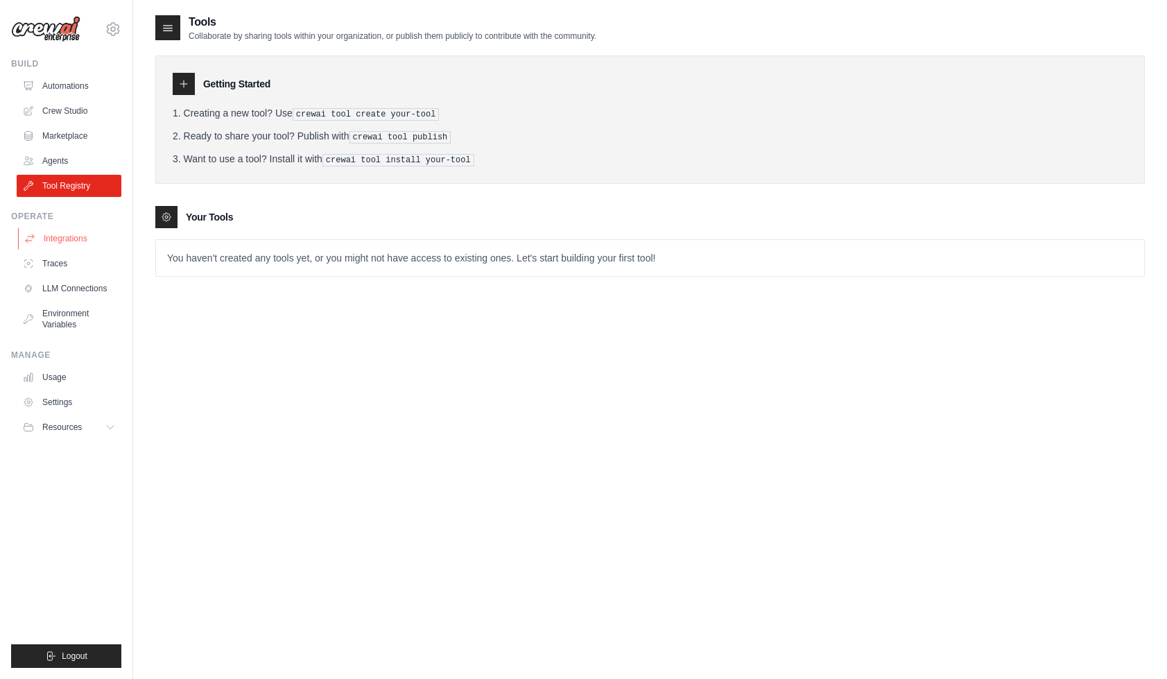
click at [55, 243] on link "Integrations" at bounding box center [70, 239] width 105 height 22
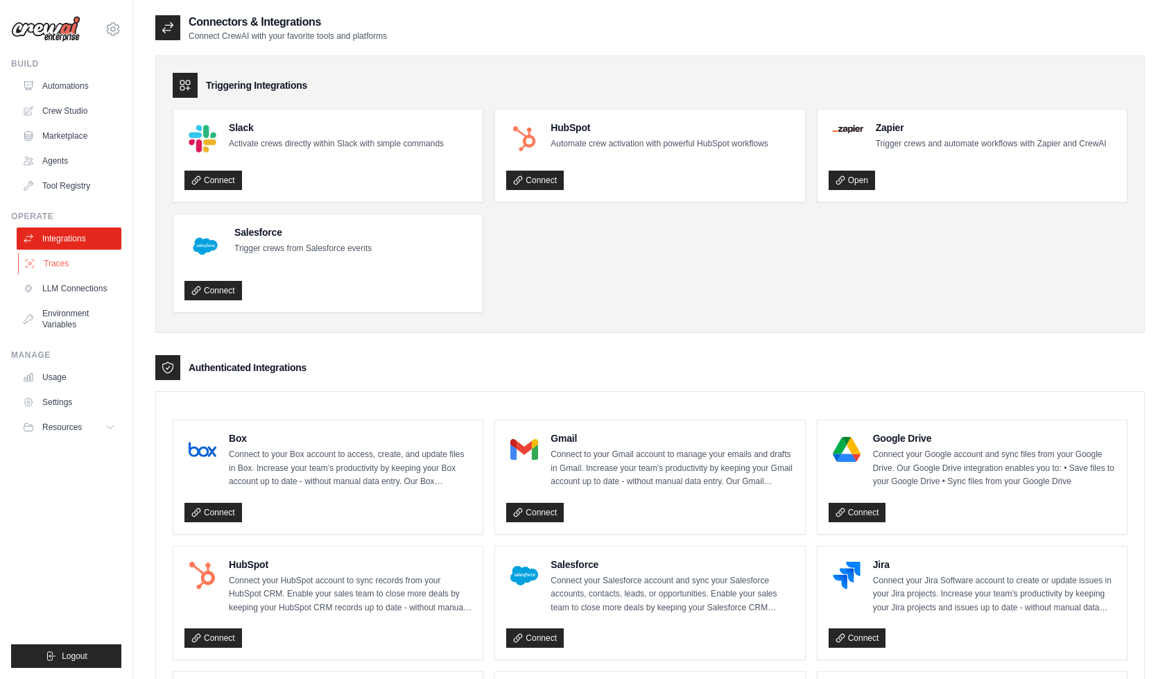
click at [55, 257] on link "Traces" at bounding box center [70, 263] width 105 height 22
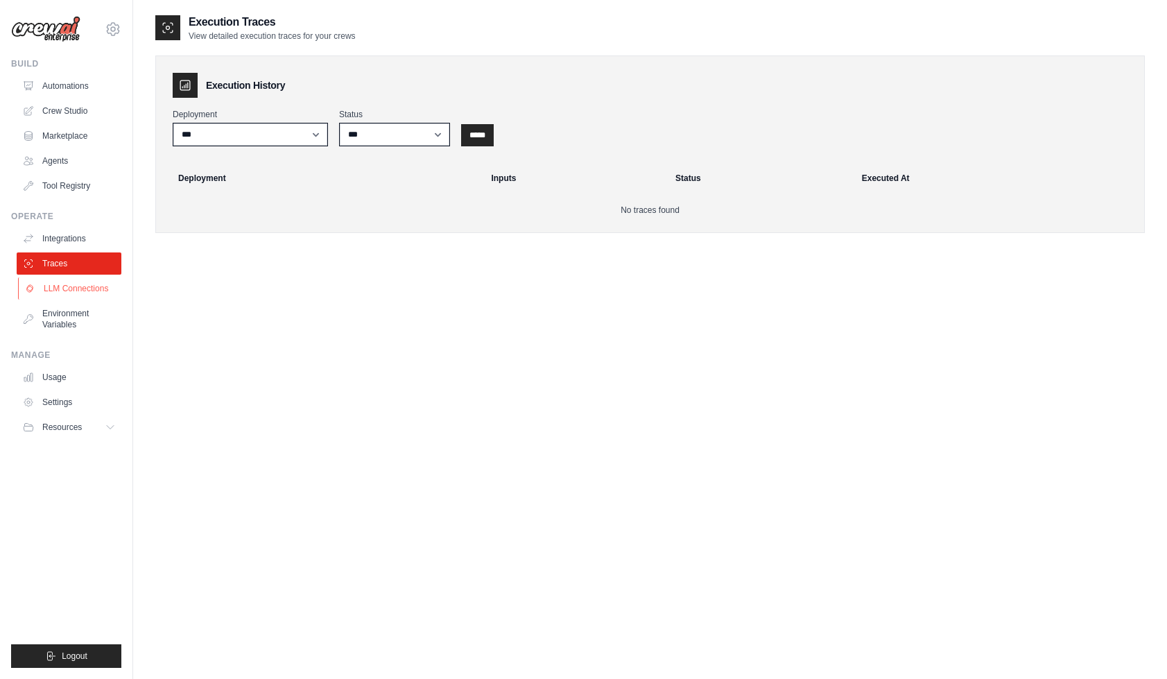
click at [60, 293] on link "LLM Connections" at bounding box center [70, 288] width 105 height 22
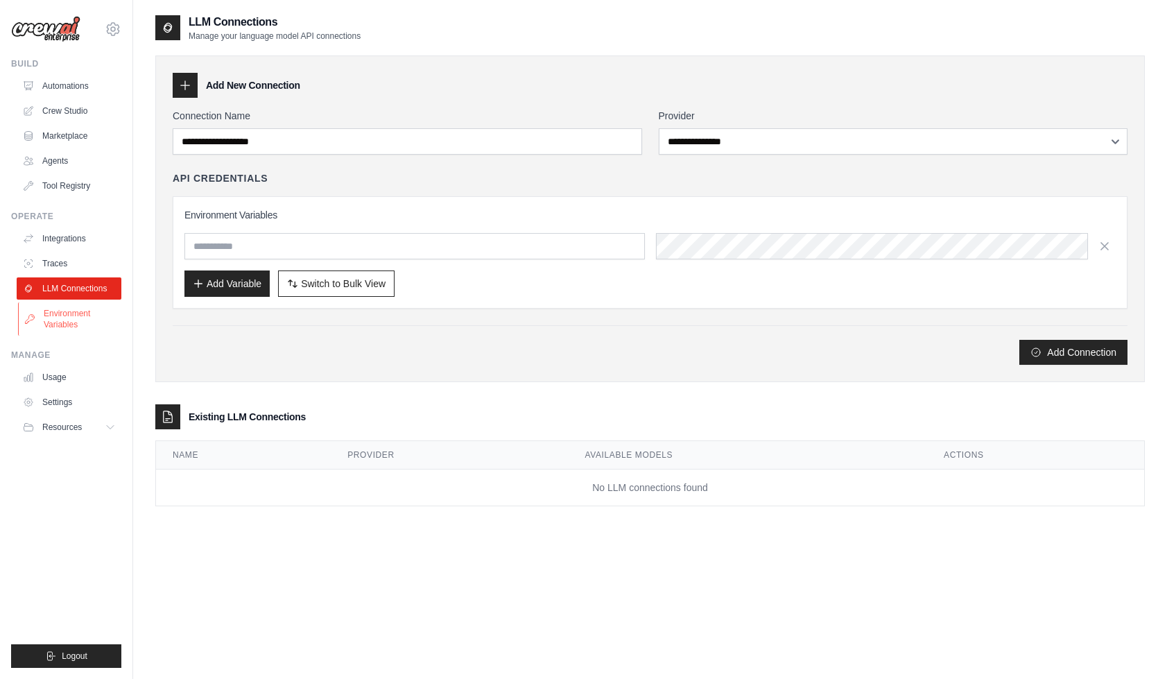
click at [56, 314] on link "Environment Variables" at bounding box center [70, 318] width 105 height 33
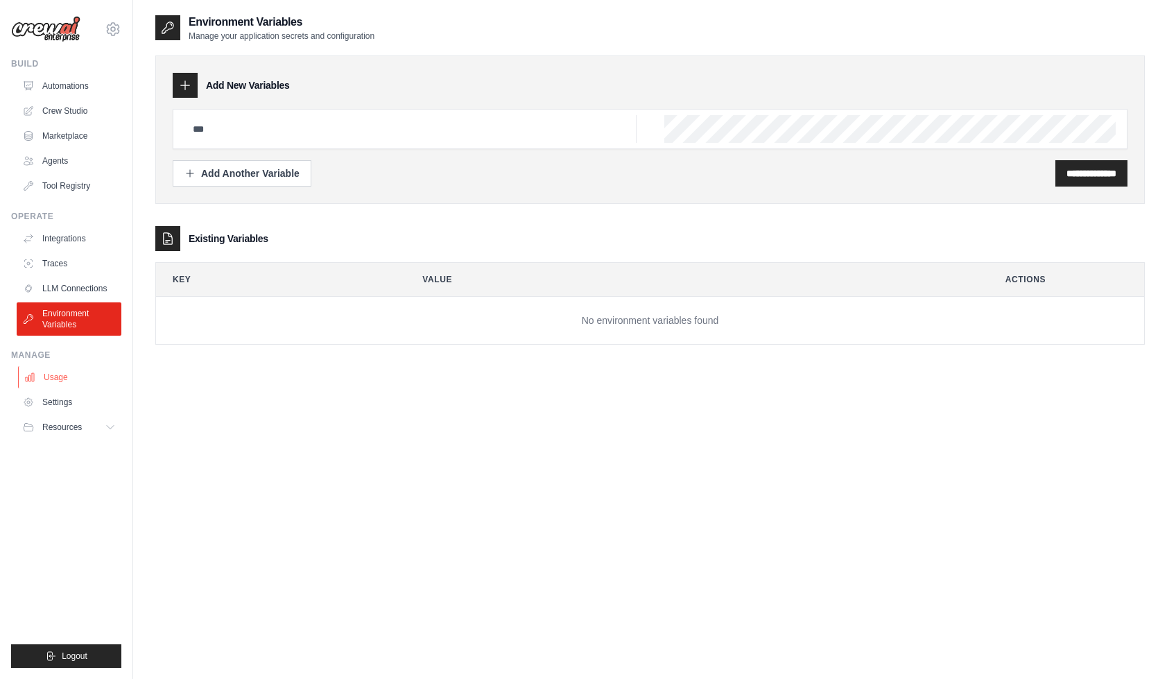
click at [52, 376] on link "Usage" at bounding box center [70, 377] width 105 height 22
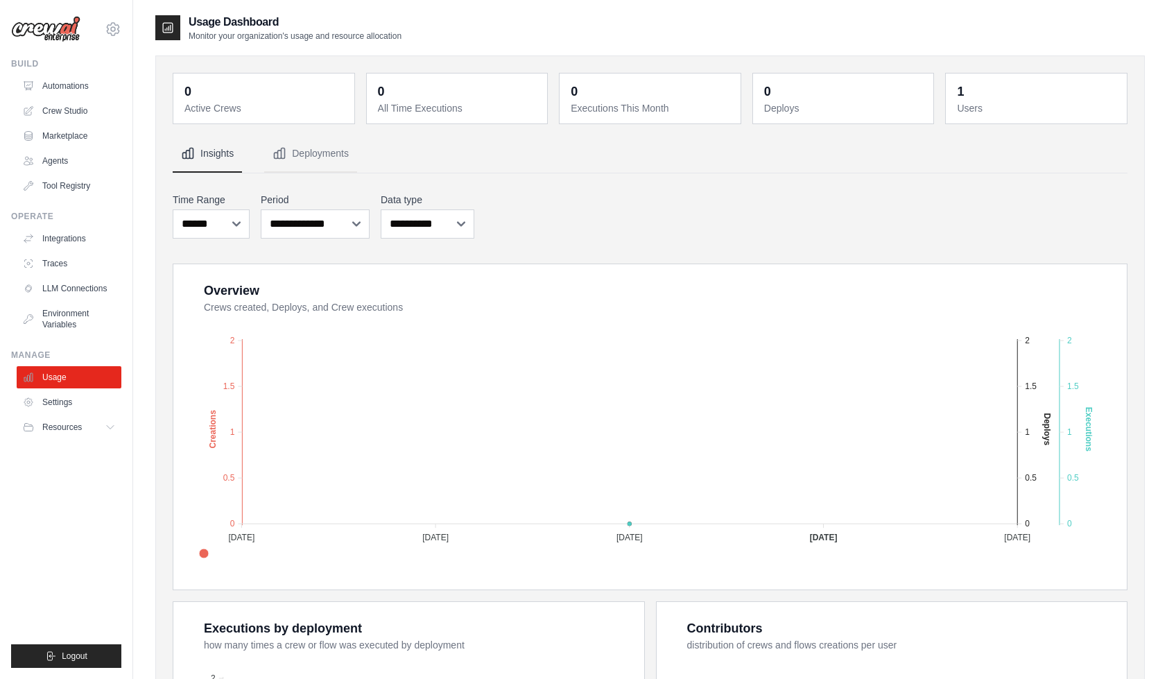
click at [57, 199] on ul "Build Automations Crew Studio Marketplace Agents" at bounding box center [66, 363] width 110 height 610
click at [57, 197] on ul "Build Automations Crew Studio Marketplace Agents" at bounding box center [66, 363] width 110 height 610
click at [62, 191] on link "Tool Registry" at bounding box center [70, 186] width 105 height 22
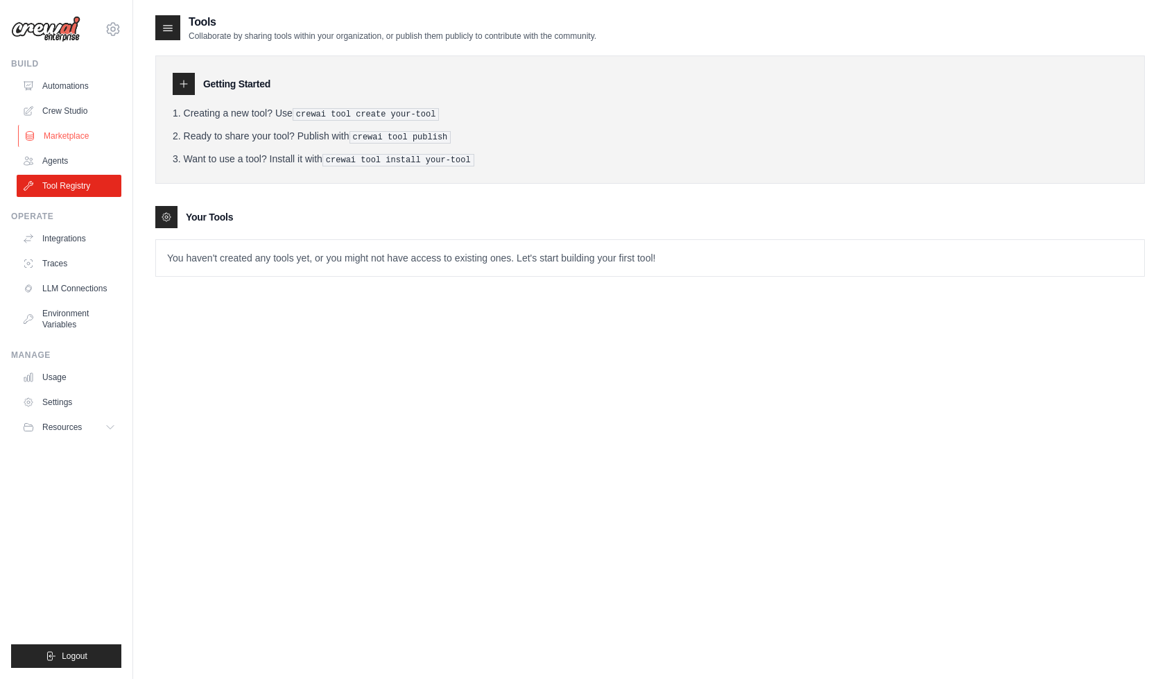
click at [76, 137] on link "Marketplace" at bounding box center [70, 136] width 105 height 22
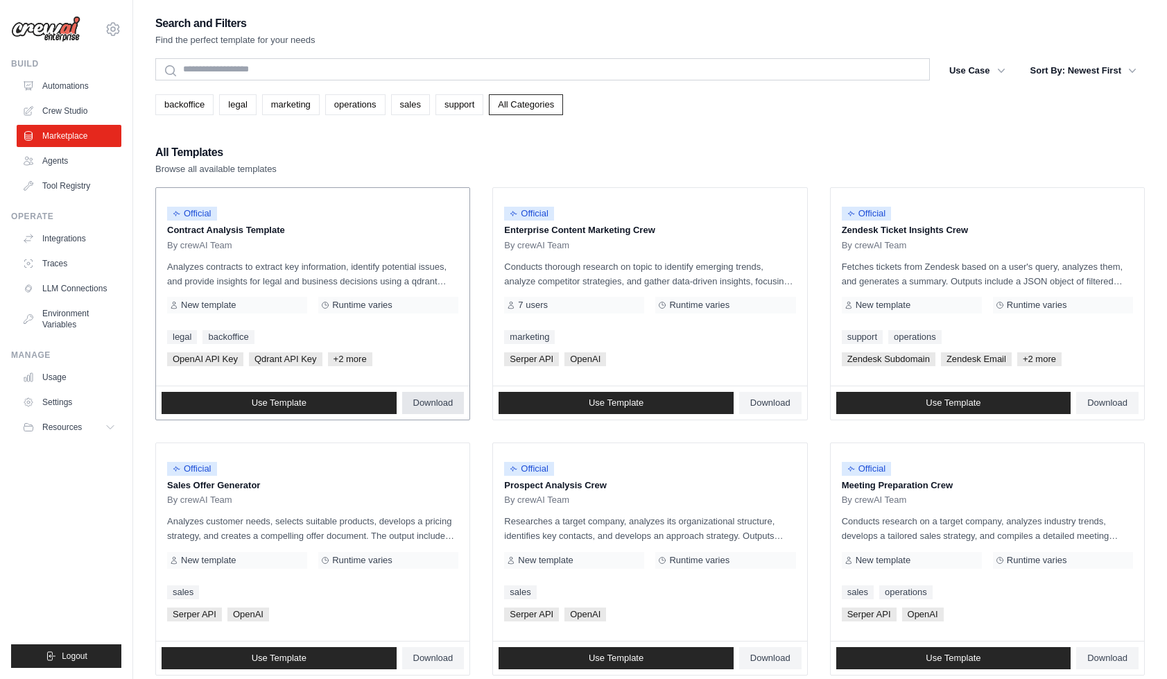
click at [433, 409] on link "Download" at bounding box center [433, 403] width 62 height 22
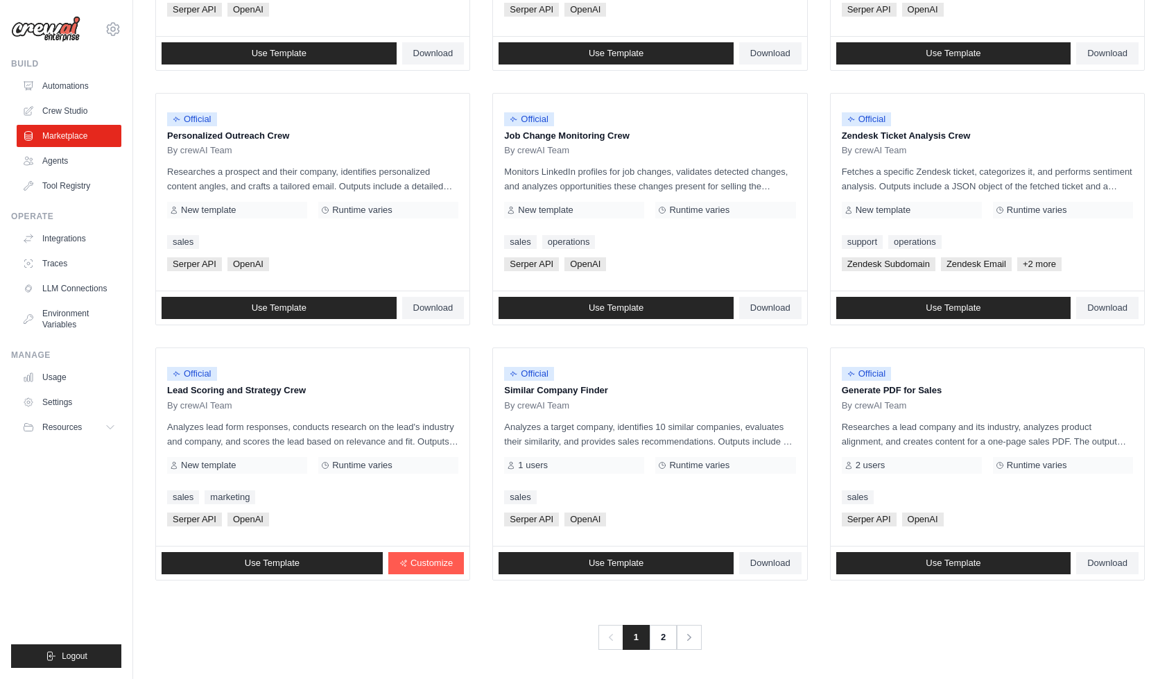
scroll to position [604, 0]
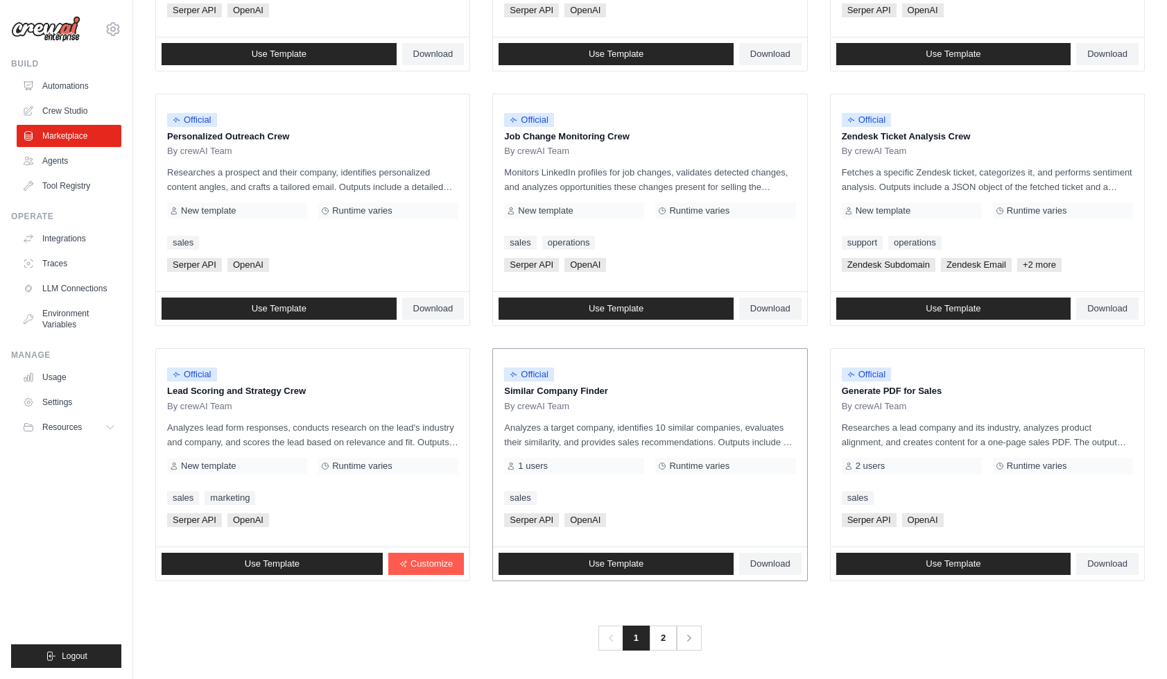
click at [685, 435] on p "Analyzes a target company, identifies 10 similar companies, evaluates their sim…" at bounding box center [649, 434] width 291 height 29
click at [655, 564] on link "Use Template" at bounding box center [616, 564] width 235 height 22
click at [672, 566] on link "Use Template" at bounding box center [616, 564] width 235 height 22
click at [626, 313] on link "Use Template" at bounding box center [616, 309] width 235 height 22
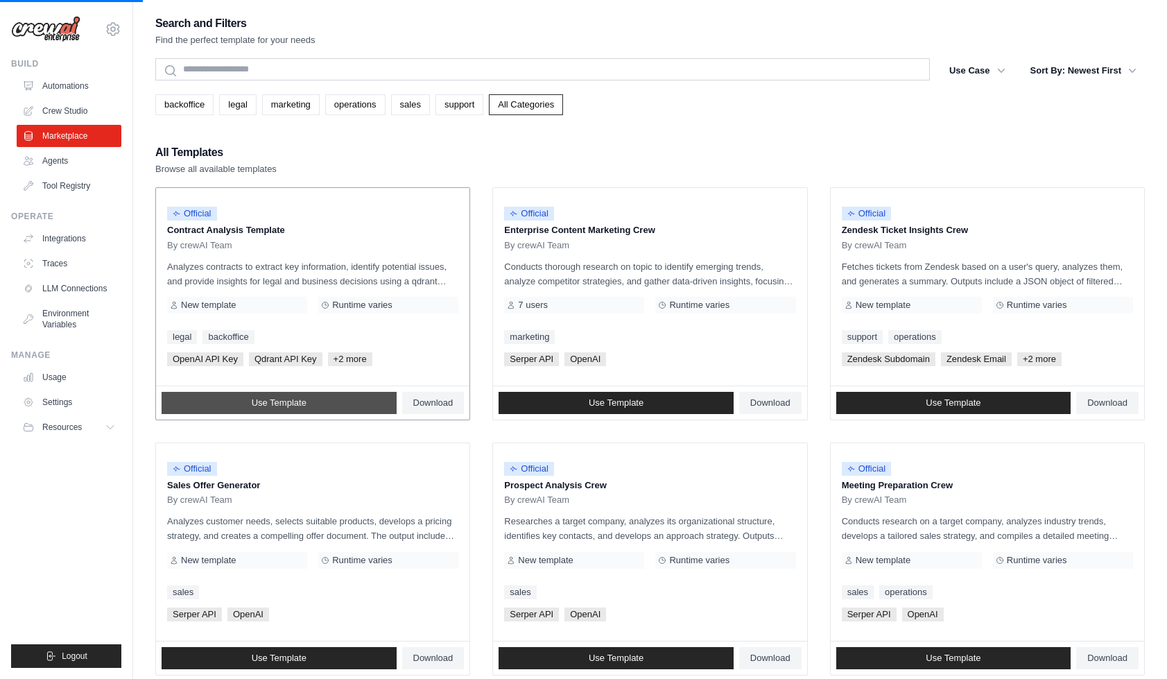
scroll to position [0, 0]
click at [328, 404] on link "Use Template" at bounding box center [279, 403] width 235 height 22
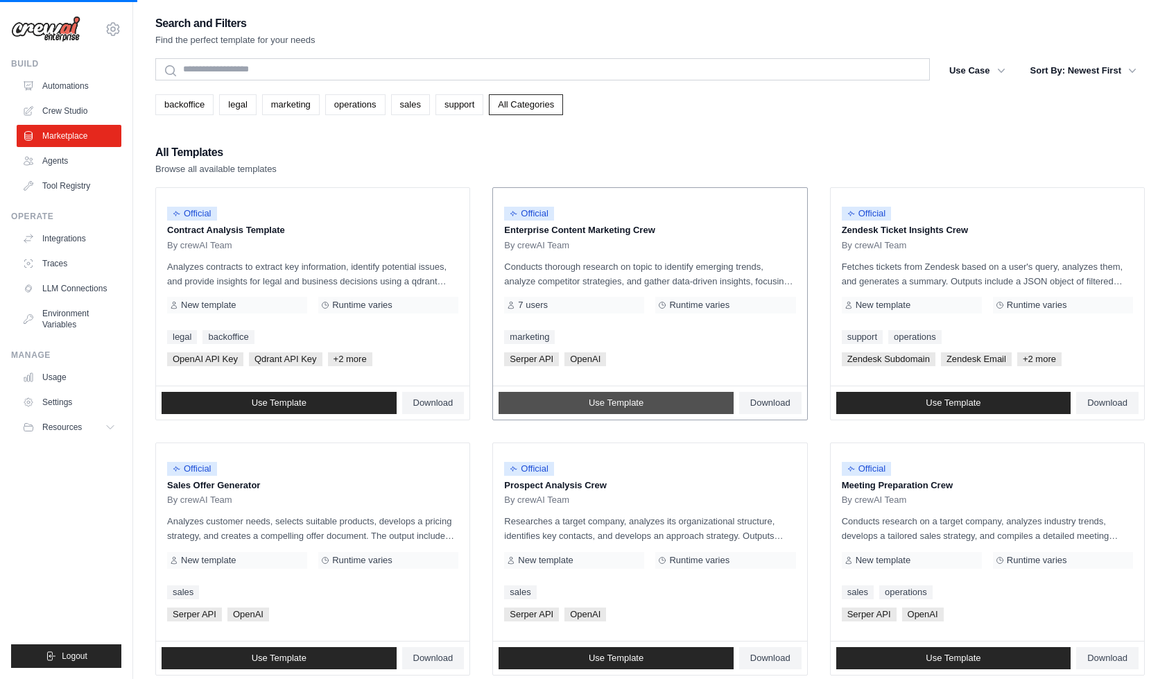
click at [636, 403] on span "Use Template" at bounding box center [616, 402] width 55 height 11
click at [913, 404] on link "Use Template" at bounding box center [954, 403] width 235 height 22
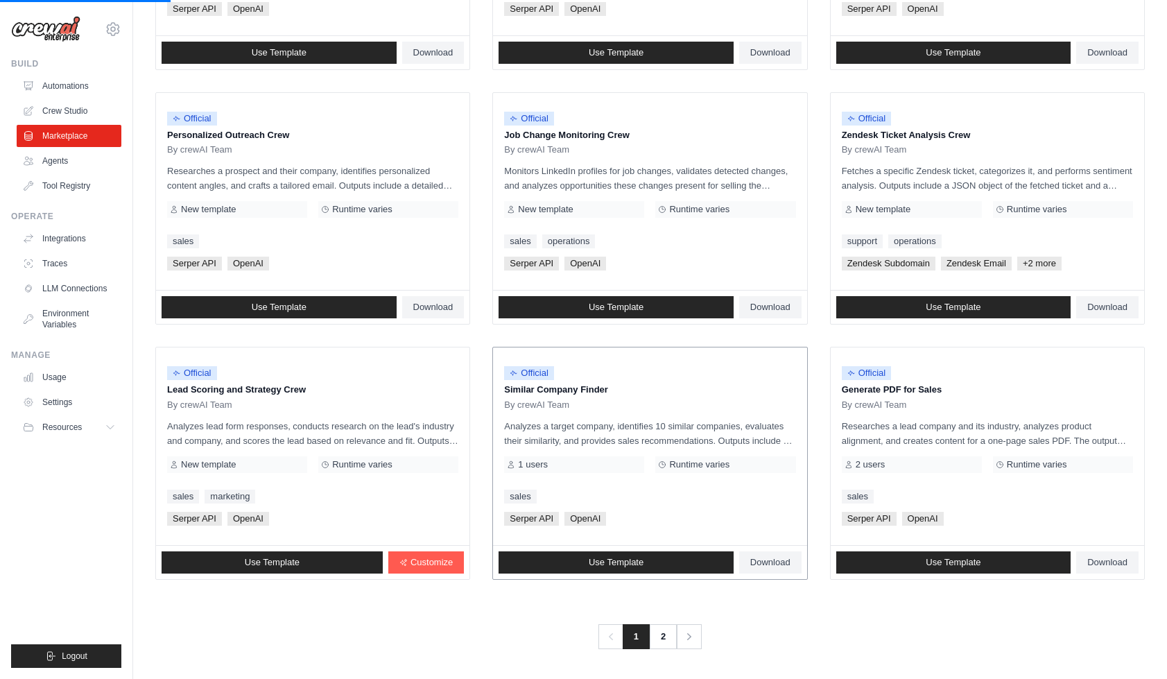
scroll to position [604, 0]
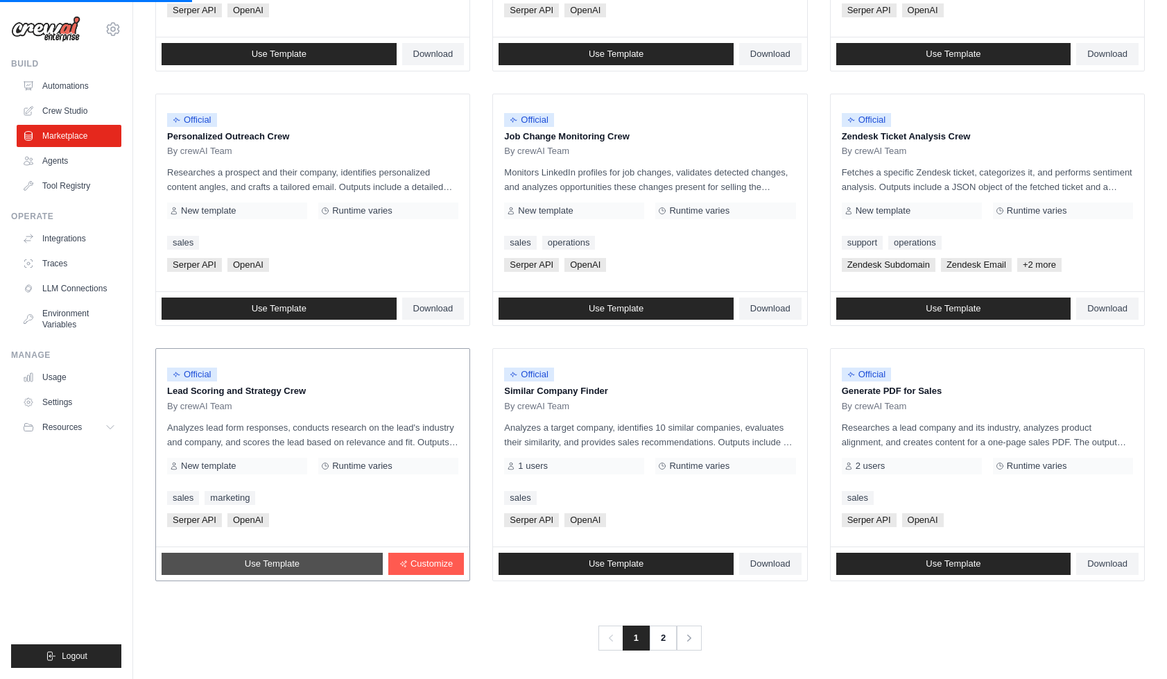
click at [305, 559] on link "Use Template" at bounding box center [272, 564] width 221 height 22
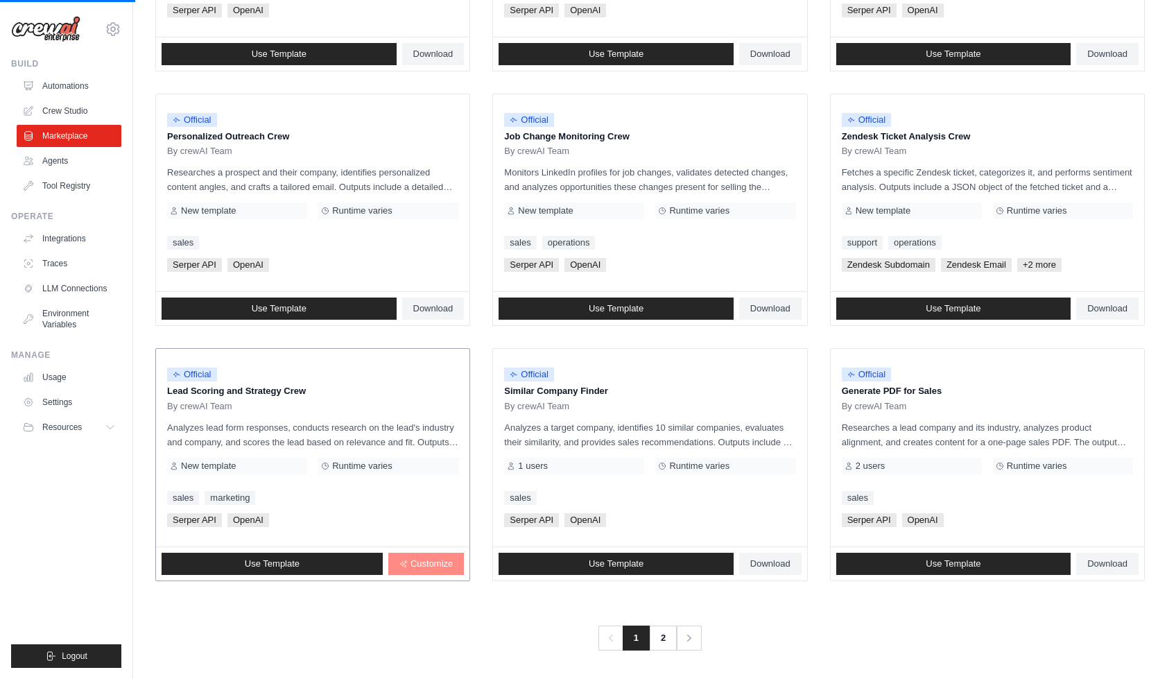
click at [438, 560] on span "Customize" at bounding box center [432, 563] width 42 height 11
click at [882, 564] on link "Use Template" at bounding box center [954, 564] width 235 height 22
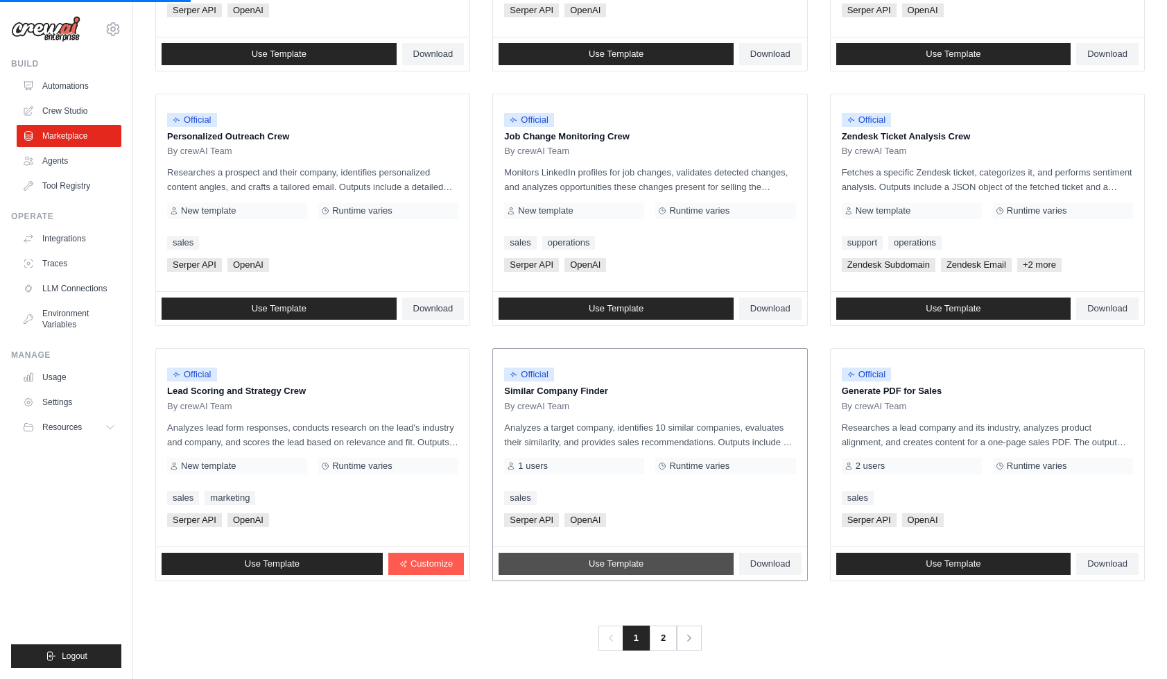
click at [714, 569] on link "Use Template" at bounding box center [616, 564] width 235 height 22
click at [762, 567] on span "Download" at bounding box center [771, 563] width 40 height 11
click at [817, 518] on ul "Official Contract Analysis Template By crewAI Team Analyzes contracts to extrac…" at bounding box center [650, 82] width 990 height 998
click at [779, 449] on p "Analyzes a target company, identifies 10 similar companies, evaluates their sim…" at bounding box center [649, 434] width 291 height 29
click at [771, 314] on span "Download" at bounding box center [771, 308] width 40 height 11
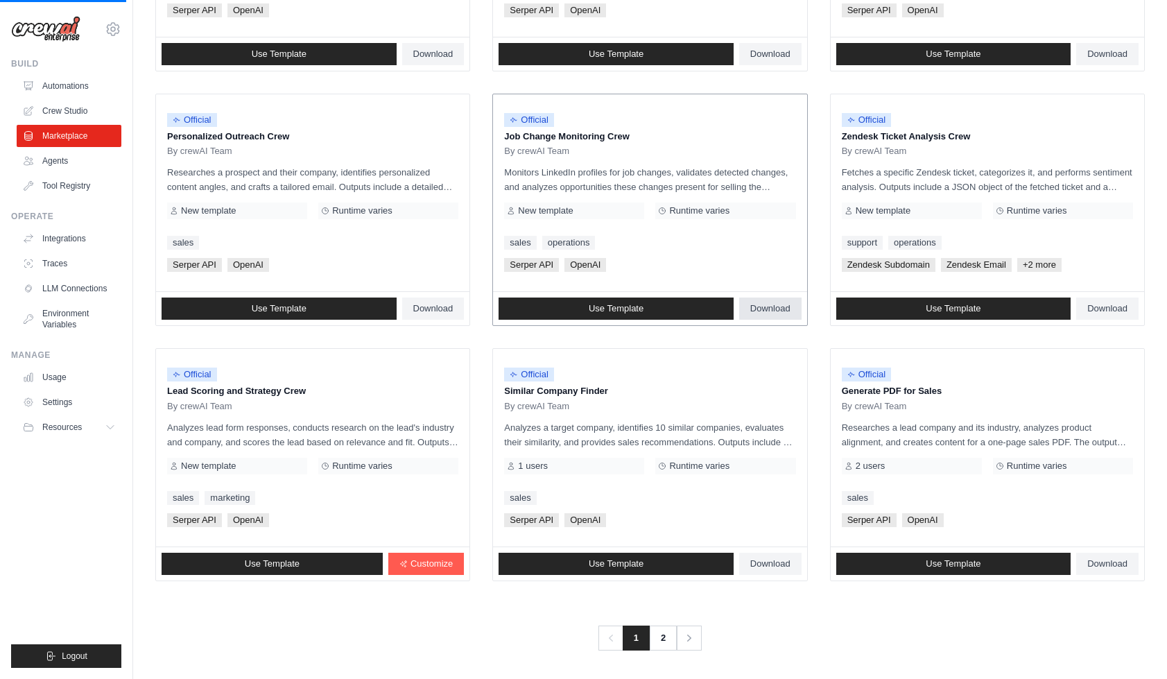
scroll to position [467, 0]
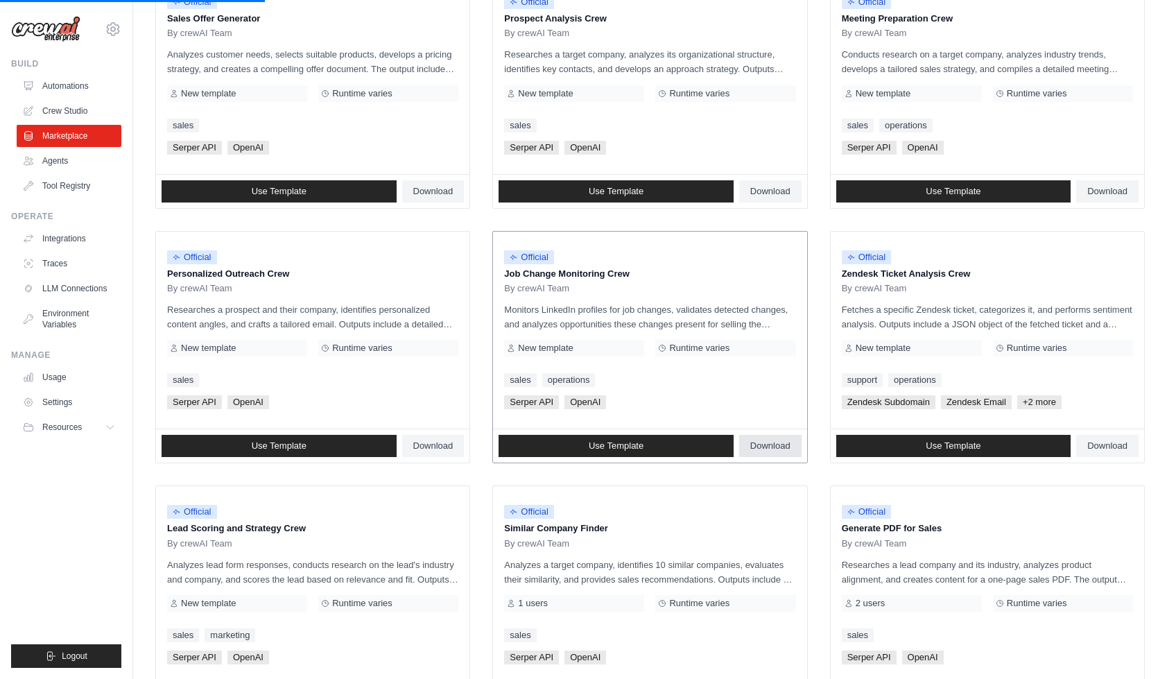
click at [783, 436] on link "Download" at bounding box center [770, 446] width 62 height 22
click at [778, 441] on span "Download" at bounding box center [771, 445] width 40 height 11
click at [807, 479] on ul "Official Contract Analysis Template By crewAI Team Analyzes contracts to extrac…" at bounding box center [650, 219] width 990 height 998
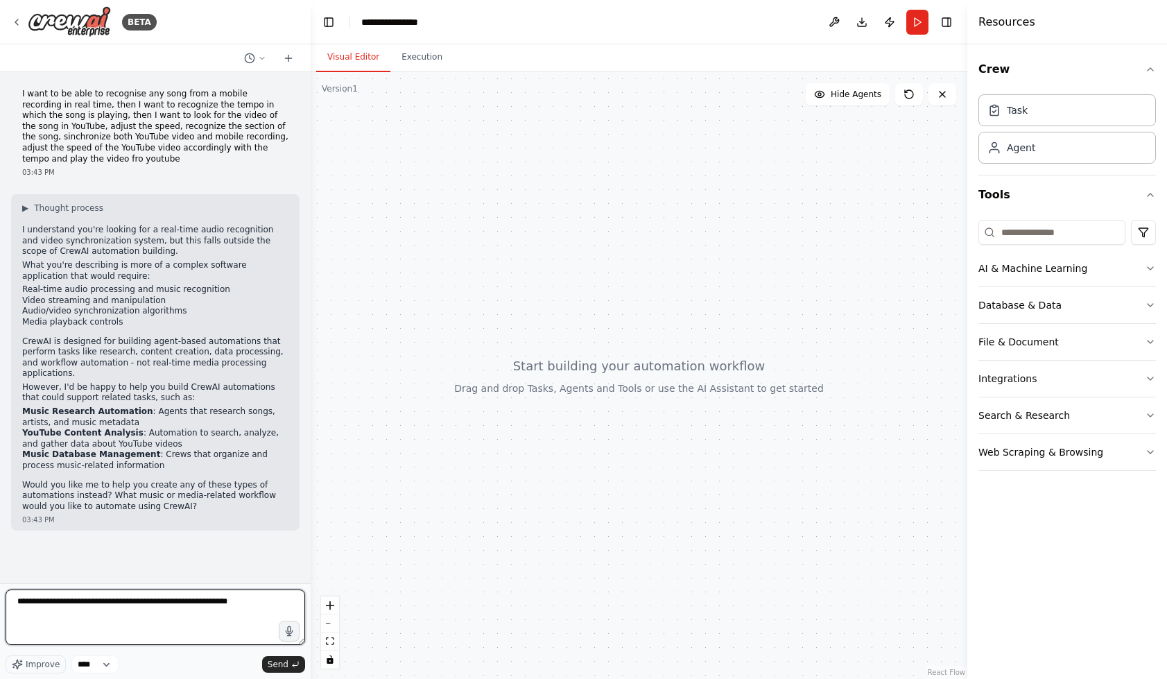
type textarea "**********"
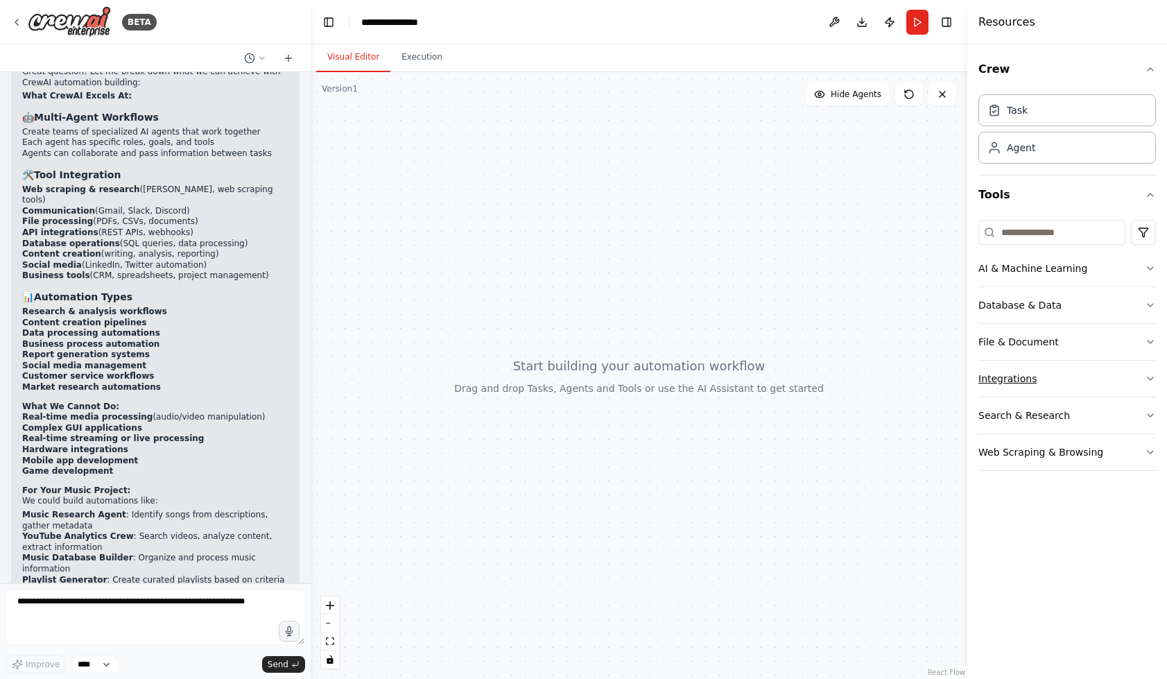
click at [1076, 386] on button "Integrations" at bounding box center [1068, 379] width 178 height 36
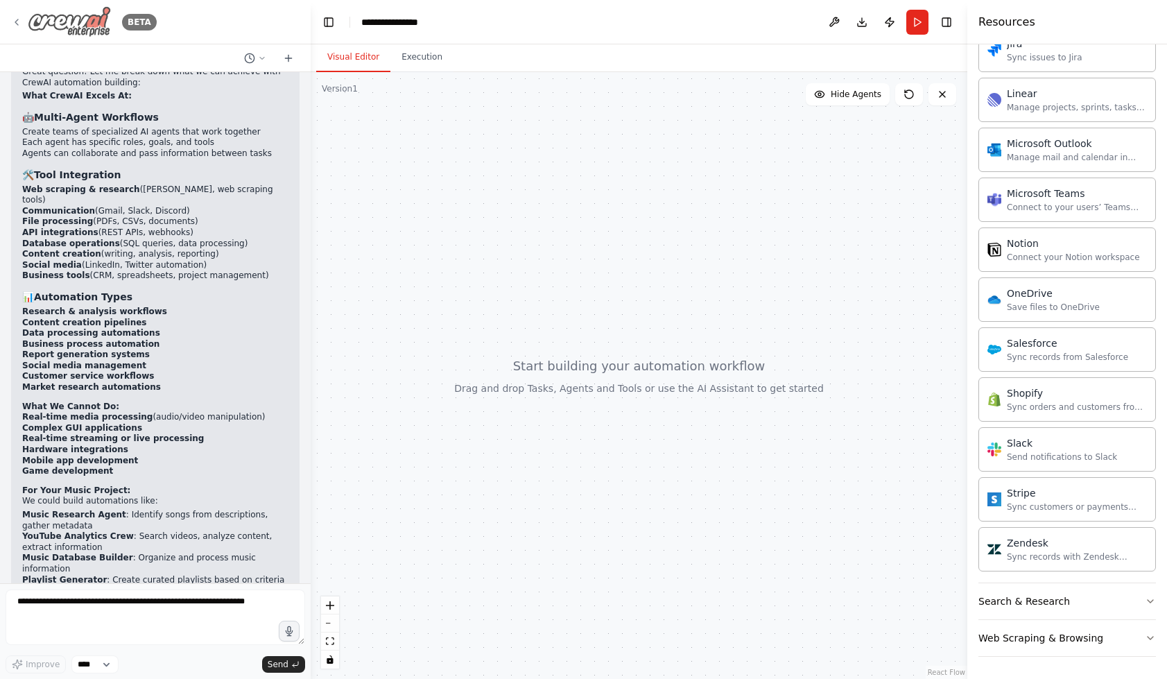
click at [19, 17] on icon at bounding box center [16, 22] width 11 height 11
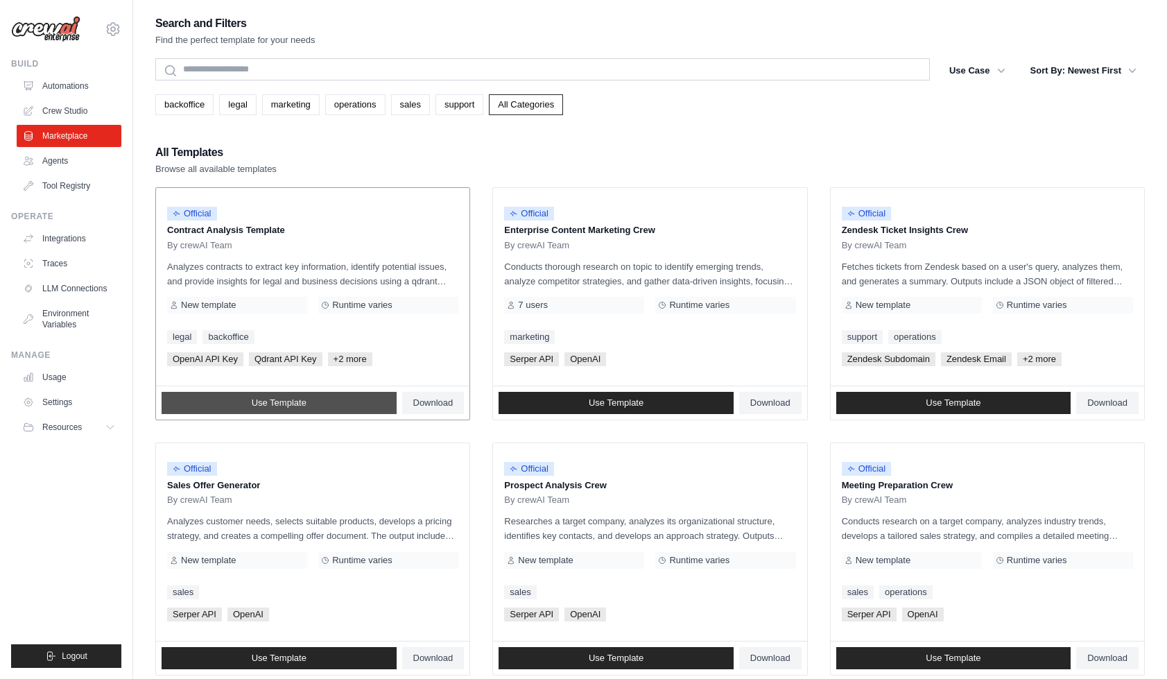
click at [329, 402] on link "Use Template" at bounding box center [279, 403] width 235 height 22
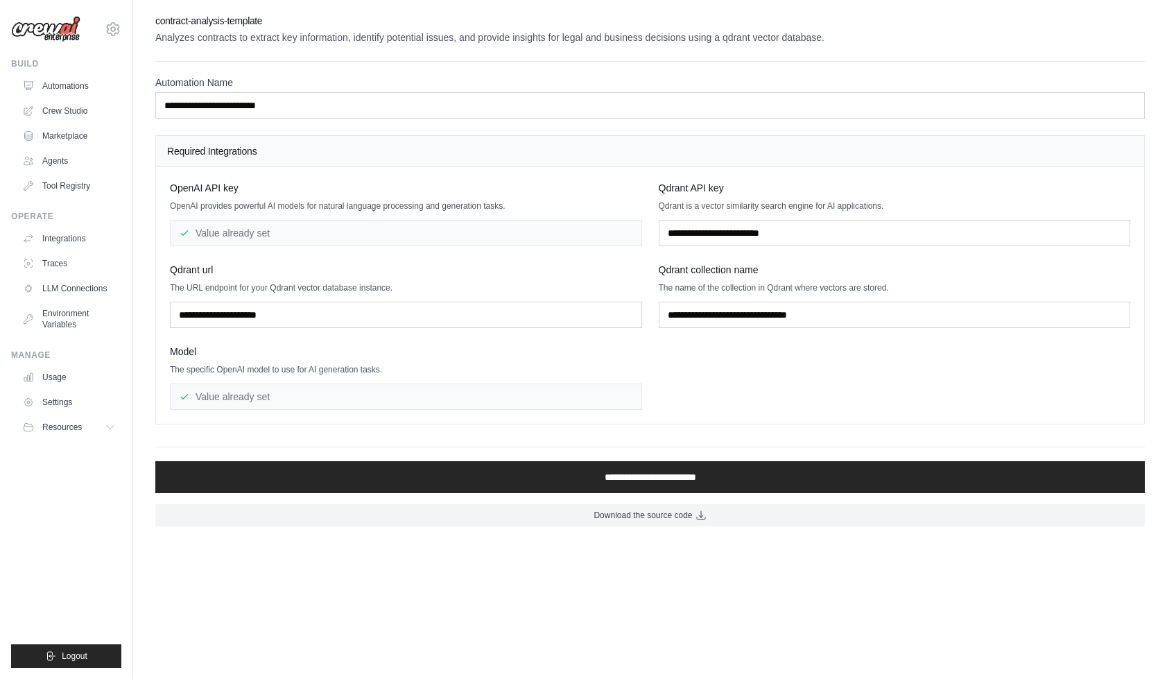
click at [150, 442] on div "**********" at bounding box center [650, 270] width 1034 height 513
click at [183, 51] on div "**********" at bounding box center [650, 270] width 990 height 513
click at [212, 40] on p "Analyzes contracts to extract key information, identify potential issues, and p…" at bounding box center [650, 38] width 990 height 14
click at [179, 23] on h2 "contract-analysis-template" at bounding box center [650, 21] width 990 height 14
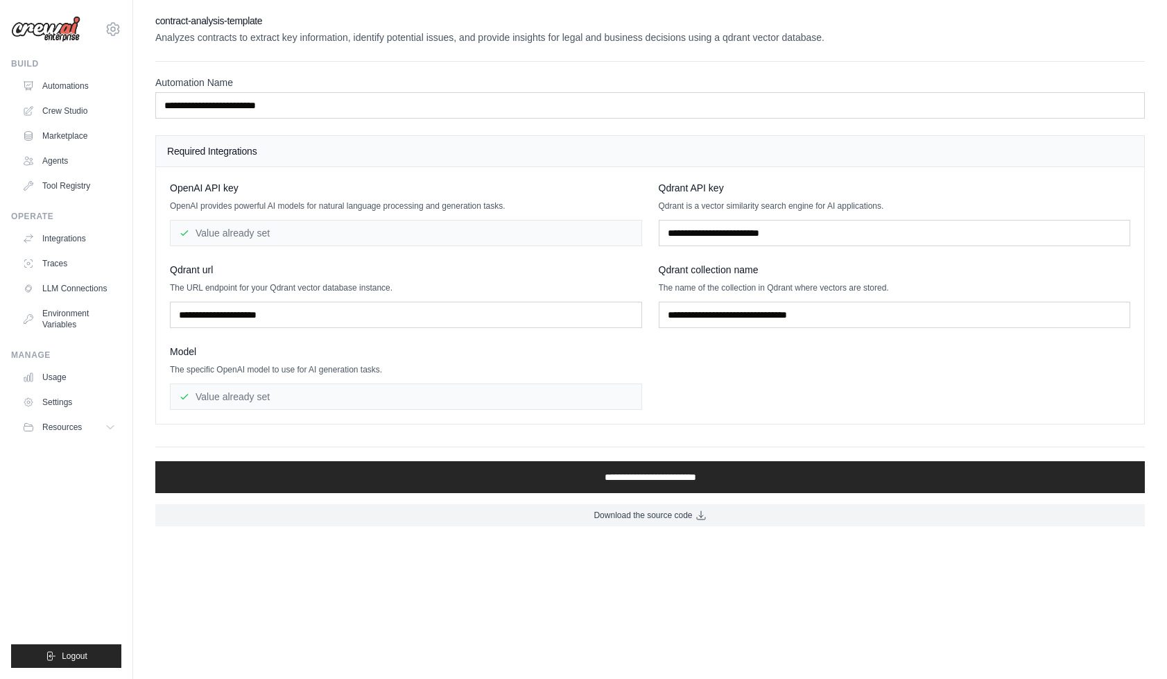
click at [179, 23] on h2 "contract-analysis-template" at bounding box center [650, 21] width 990 height 14
click at [248, 22] on h2 "contract-analysis-template" at bounding box center [650, 21] width 990 height 14
click at [182, 41] on p "Analyzes contracts to extract key information, identify potential issues, and p…" at bounding box center [650, 38] width 990 height 14
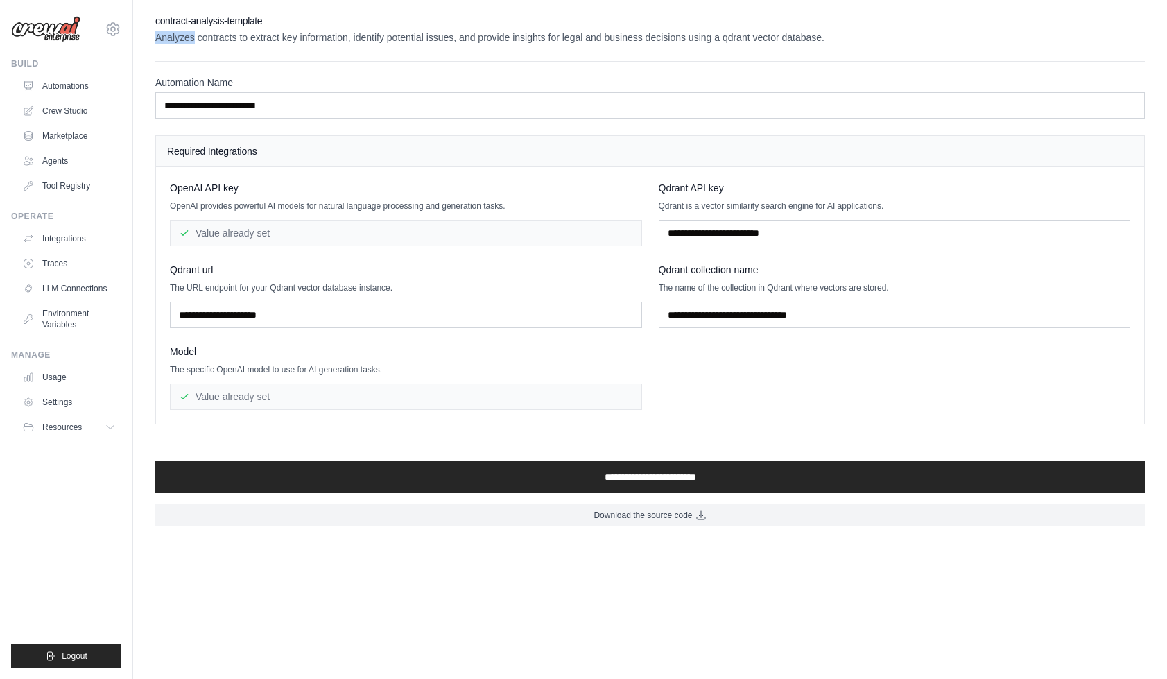
click at [209, 22] on h2 "contract-analysis-template" at bounding box center [650, 21] width 990 height 14
click at [266, 41] on p "Analyzes contracts to extract key information, identify potential issues, and p…" at bounding box center [650, 38] width 990 height 14
click at [338, 33] on p "Analyzes contracts to extract key information, identify potential issues, and p…" at bounding box center [650, 38] width 990 height 14
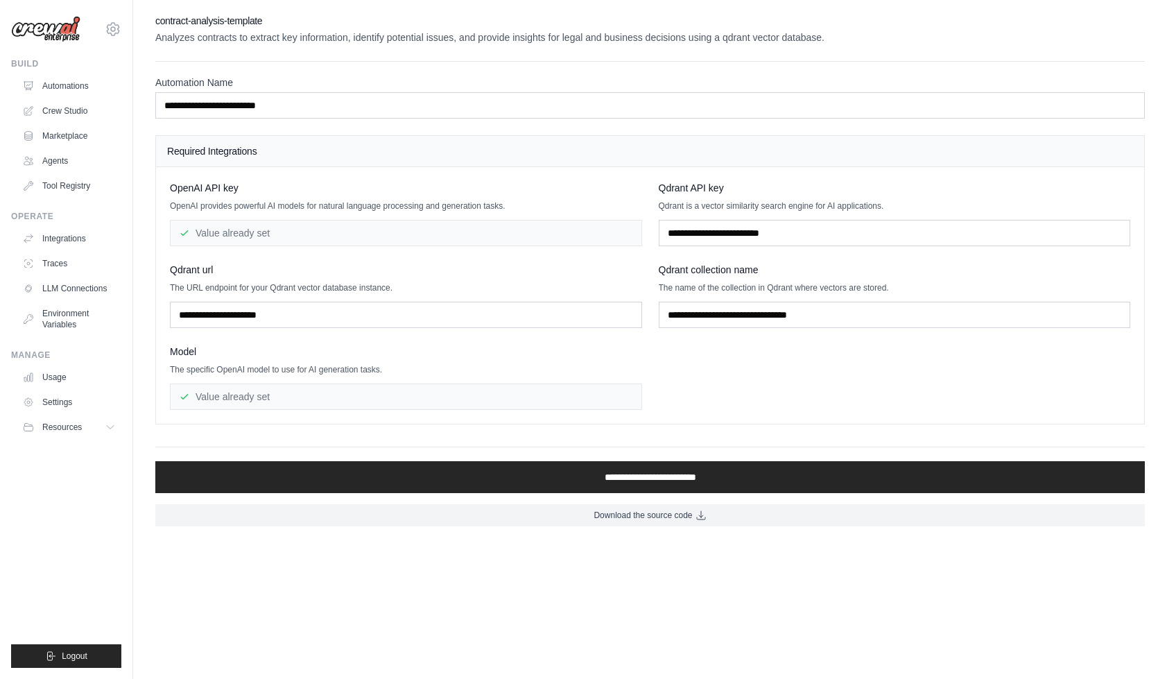
click at [338, 33] on p "Analyzes contracts to extract key information, identify potential issues, and p…" at bounding box center [650, 38] width 990 height 14
click at [411, 41] on p "Analyzes contracts to extract key information, identify potential issues, and p…" at bounding box center [650, 38] width 990 height 14
click at [411, 40] on p "Analyzes contracts to extract key information, identify potential issues, and p…" at bounding box center [650, 38] width 990 height 14
click at [483, 38] on p "Analyzes contracts to extract key information, identify potential issues, and p…" at bounding box center [650, 38] width 990 height 14
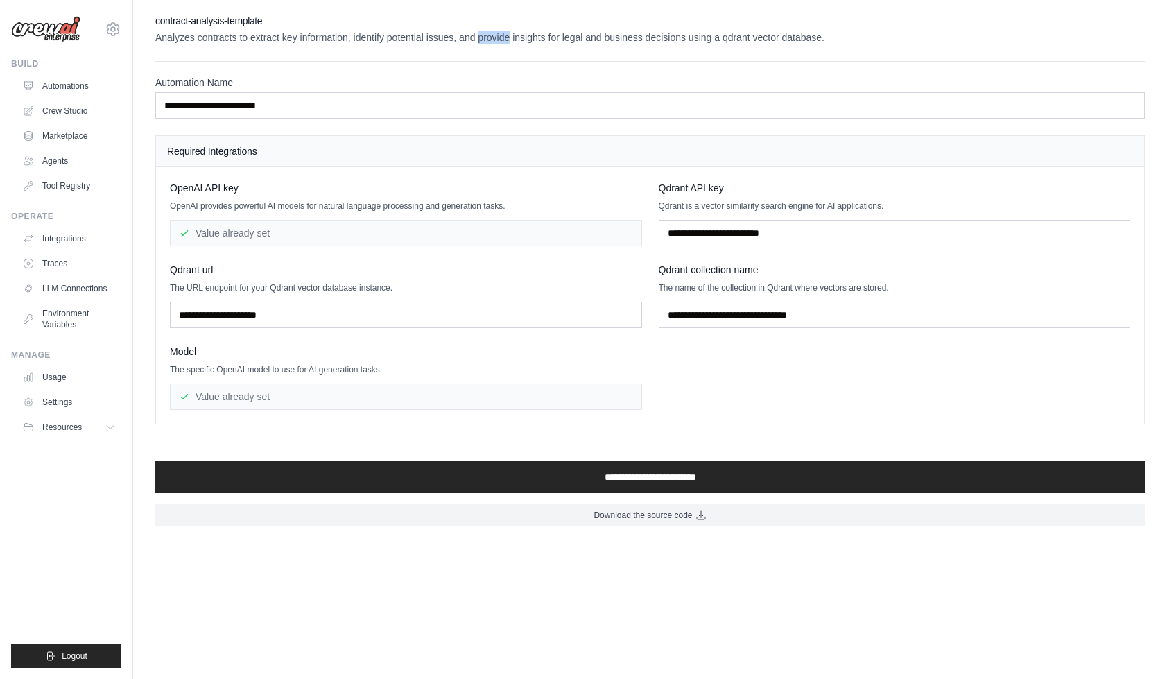
click at [619, 37] on p "Analyzes contracts to extract key information, identify potential issues, and p…" at bounding box center [650, 38] width 990 height 14
click at [663, 34] on p "Analyzes contracts to extract key information, identify potential issues, and p…" at bounding box center [650, 38] width 990 height 14
click at [797, 35] on p "Analyzes contracts to extract key information, identify potential issues, and p…" at bounding box center [650, 38] width 990 height 14
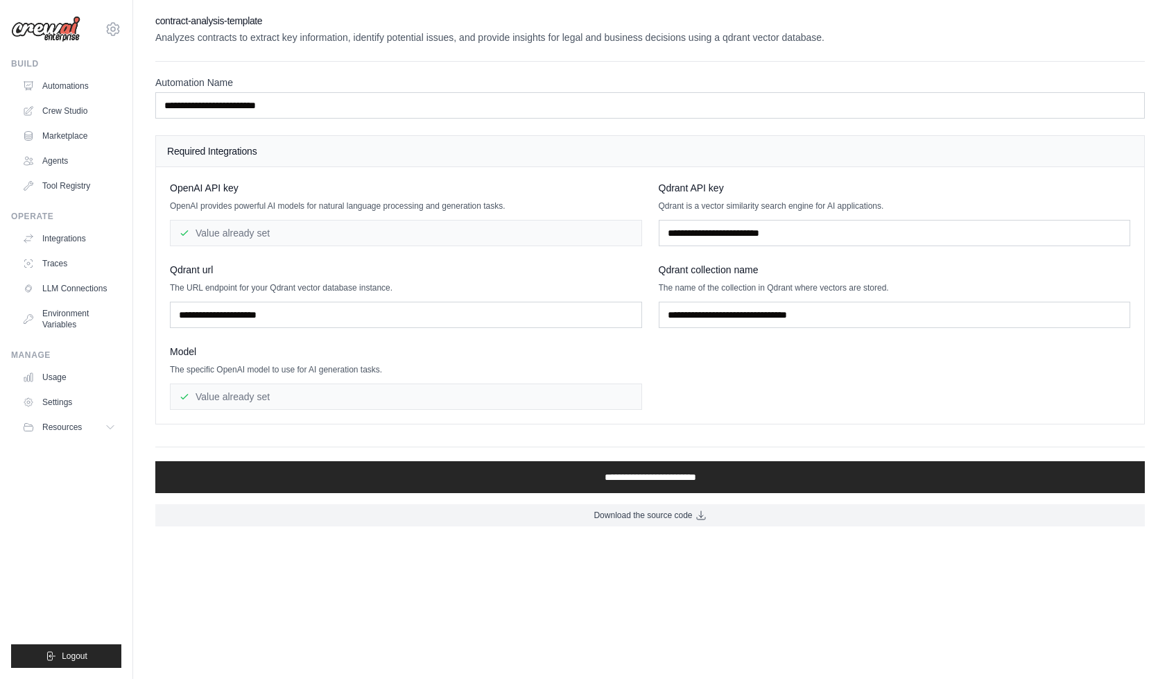
click at [797, 35] on p "Analyzes contracts to extract key information, identify potential issues, and p…" at bounding box center [650, 38] width 990 height 14
click at [60, 245] on link "Integrations" at bounding box center [70, 239] width 105 height 22
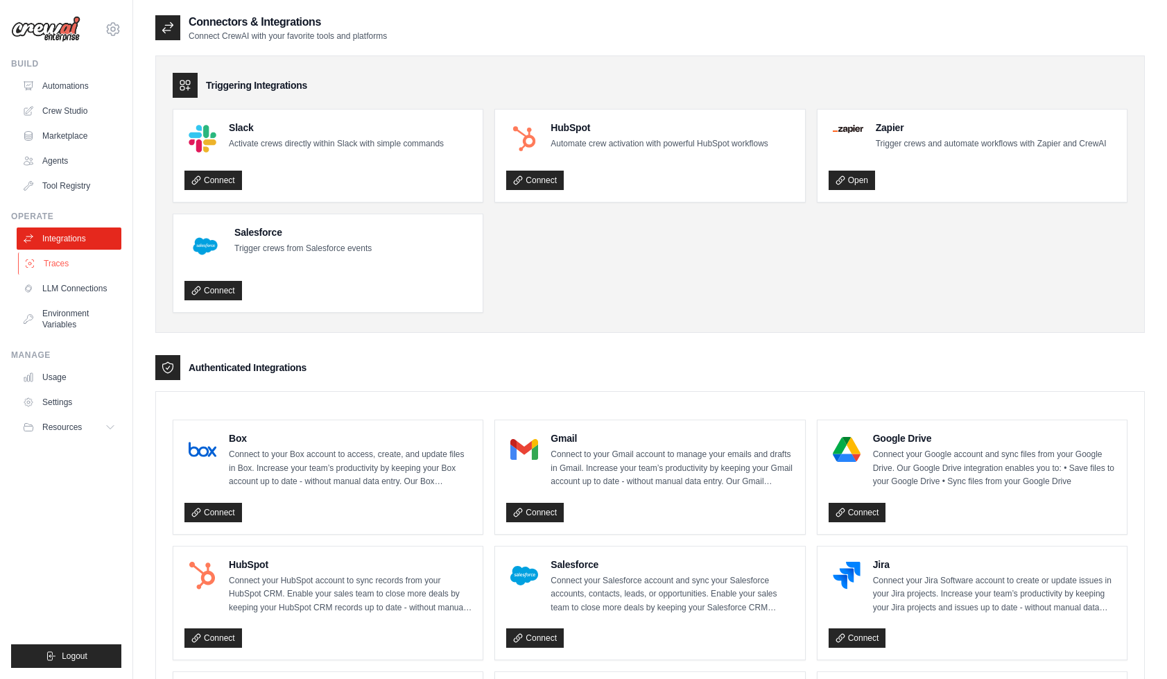
click at [57, 261] on link "Traces" at bounding box center [70, 263] width 105 height 22
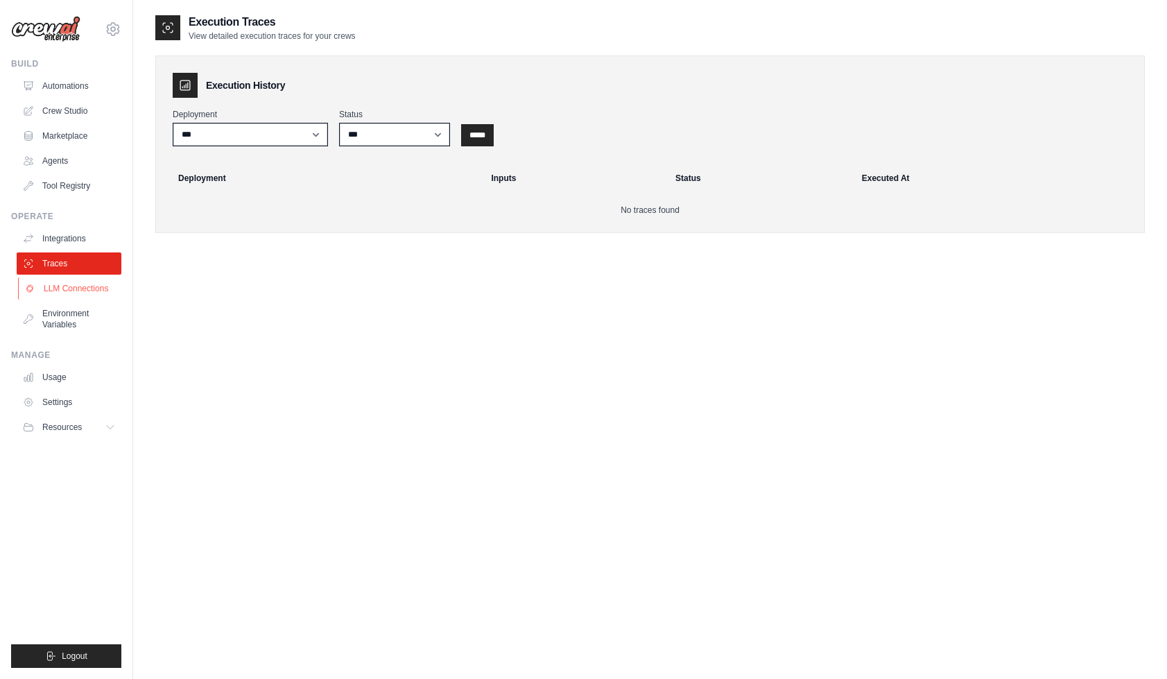
click at [62, 289] on link "LLM Connections" at bounding box center [70, 288] width 105 height 22
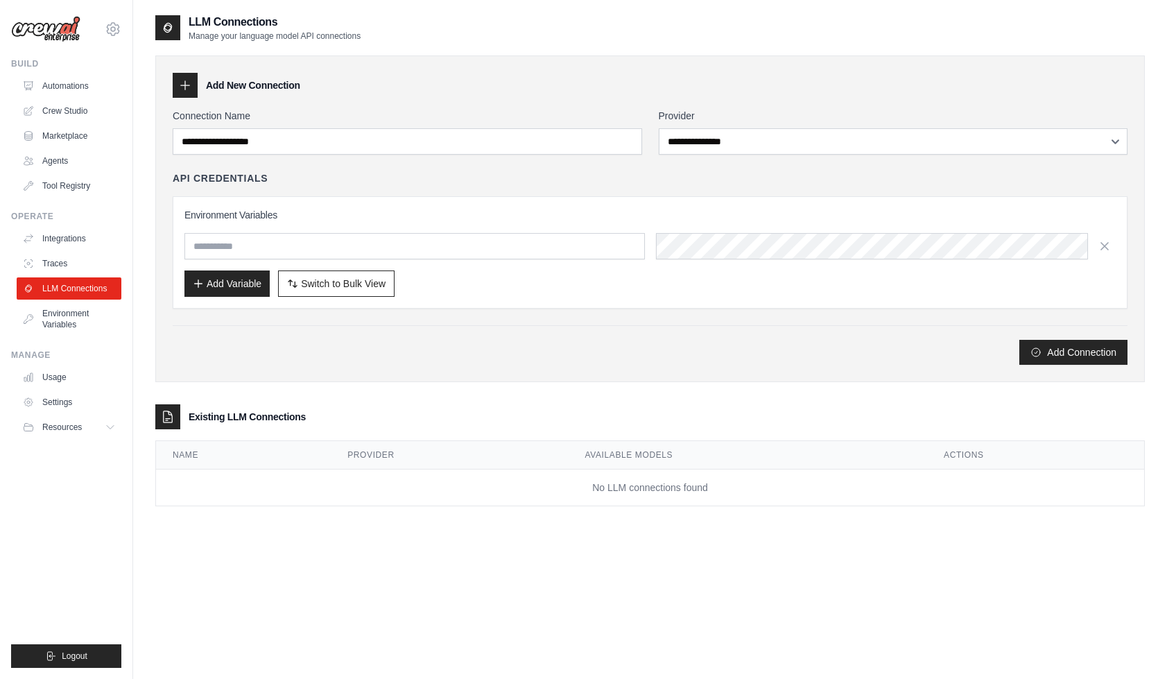
click at [149, 508] on div "**********" at bounding box center [650, 353] width 1034 height 679
click at [142, 431] on div "**********" at bounding box center [650, 353] width 1034 height 679
click at [146, 468] on div "**********" at bounding box center [650, 353] width 1034 height 679
click at [146, 405] on div "**********" at bounding box center [650, 353] width 1034 height 679
click at [152, 243] on div "**********" at bounding box center [650, 353] width 1034 height 679
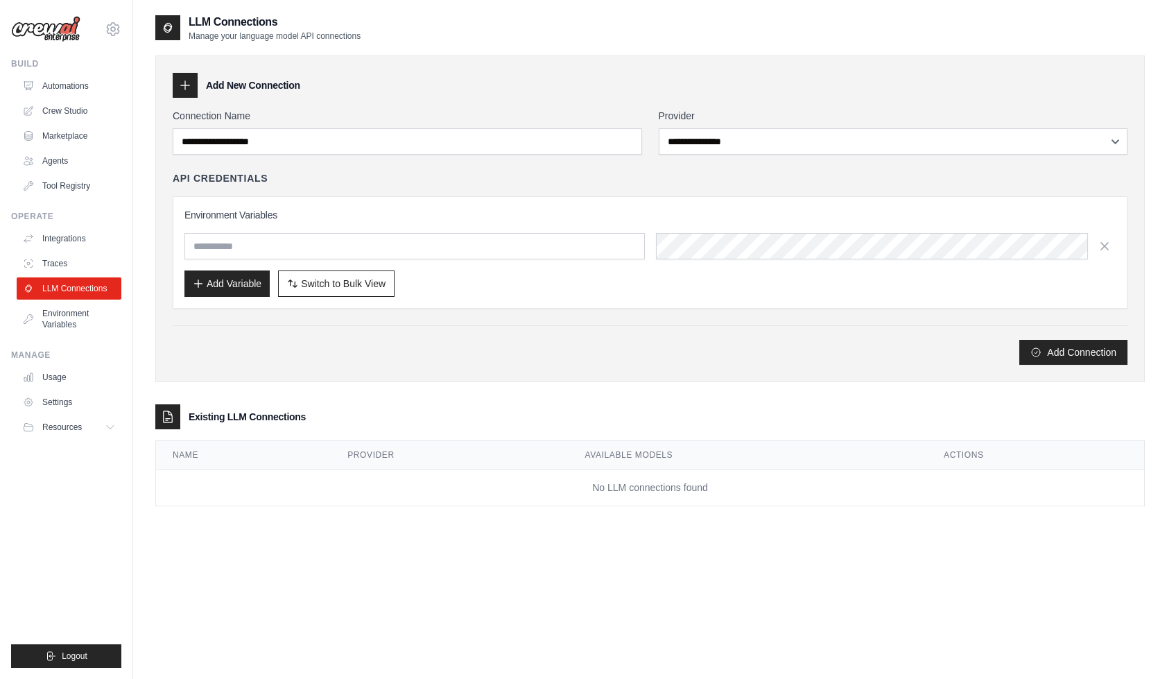
click at [137, 272] on div "**********" at bounding box center [650, 353] width 1034 height 679
click at [149, 239] on div "**********" at bounding box center [650, 353] width 1034 height 679
click at [154, 129] on div "**********" at bounding box center [650, 353] width 1034 height 679
click at [146, 421] on div "**********" at bounding box center [650, 353] width 1034 height 679
click at [137, 286] on div "**********" at bounding box center [650, 353] width 1034 height 679
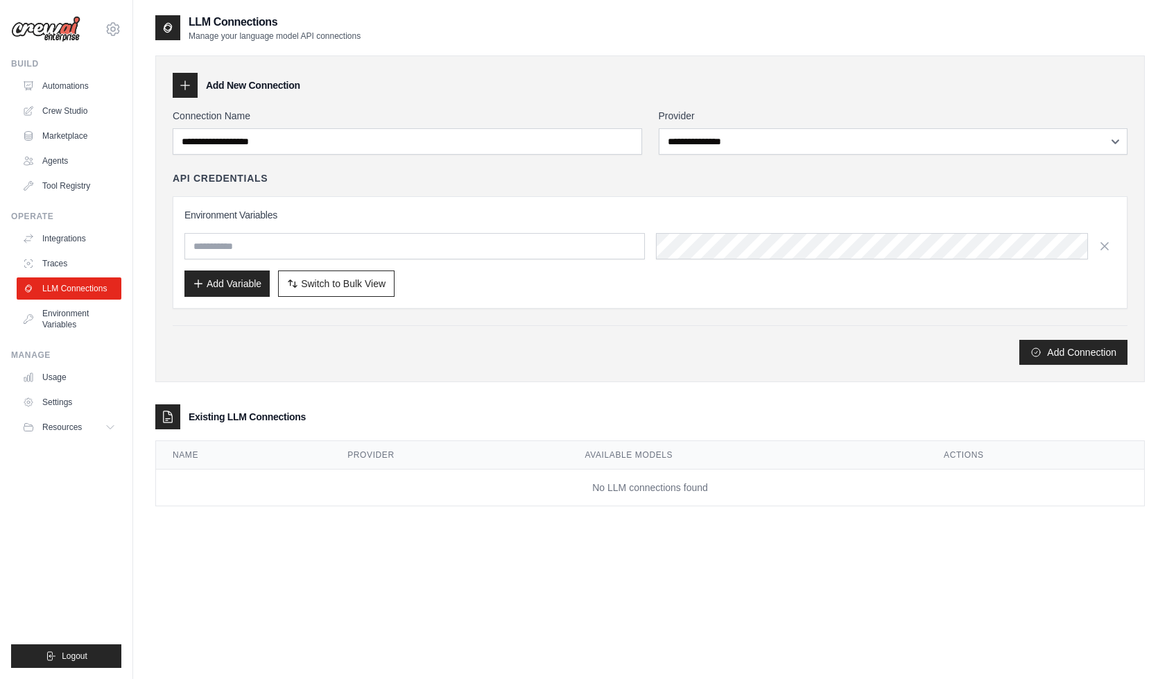
click at [183, 177] on h4 "API Credentials" at bounding box center [220, 178] width 95 height 14
click at [236, 176] on h4 "API Credentials" at bounding box center [220, 178] width 95 height 14
click at [233, 114] on label "Connection Name" at bounding box center [408, 116] width 470 height 14
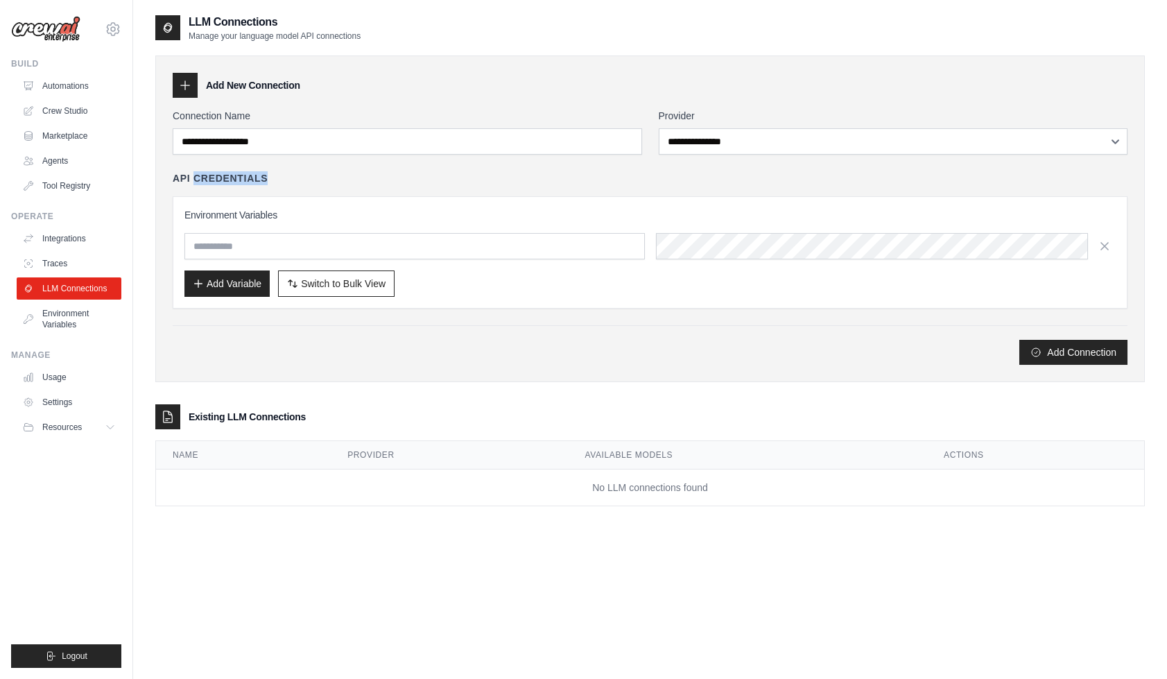
click at [233, 128] on input "Connection Name" at bounding box center [408, 141] width 470 height 26
click at [233, 114] on label "Connection Name" at bounding box center [408, 116] width 470 height 14
click at [233, 128] on input "Connection Name" at bounding box center [408, 141] width 470 height 26
click at [208, 117] on label "Connection Name" at bounding box center [408, 116] width 470 height 14
click at [208, 128] on input "Connection Name" at bounding box center [408, 141] width 470 height 26
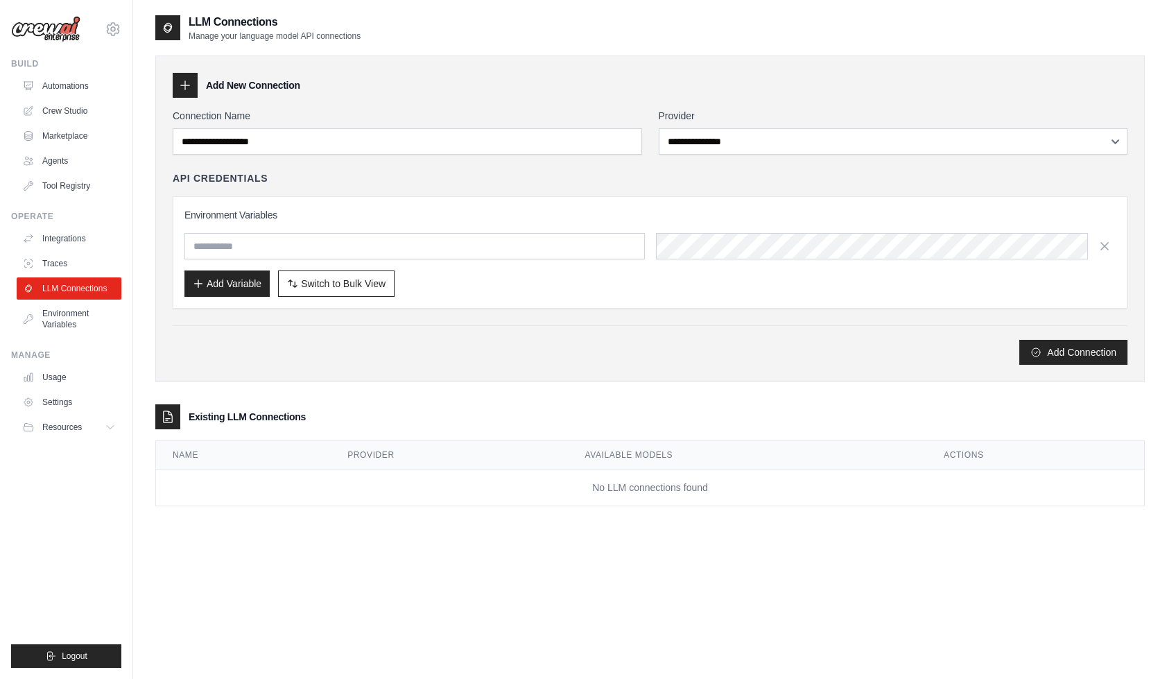
click at [208, 117] on label "Connection Name" at bounding box center [408, 116] width 470 height 14
click at [208, 128] on input "Connection Name" at bounding box center [408, 141] width 470 height 26
click at [157, 255] on div "**********" at bounding box center [650, 218] width 990 height 327
click at [148, 232] on div "**********" at bounding box center [650, 353] width 1034 height 679
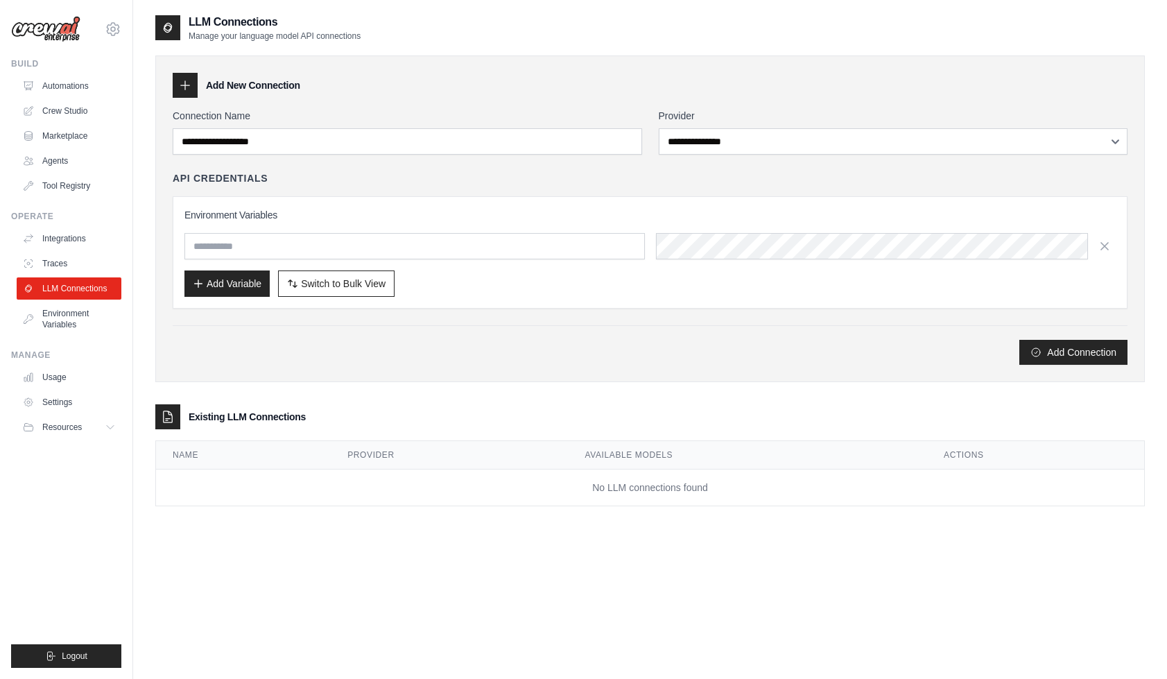
click at [157, 148] on div "**********" at bounding box center [650, 218] width 990 height 327
click at [77, 117] on link "Crew Studio" at bounding box center [70, 111] width 105 height 22
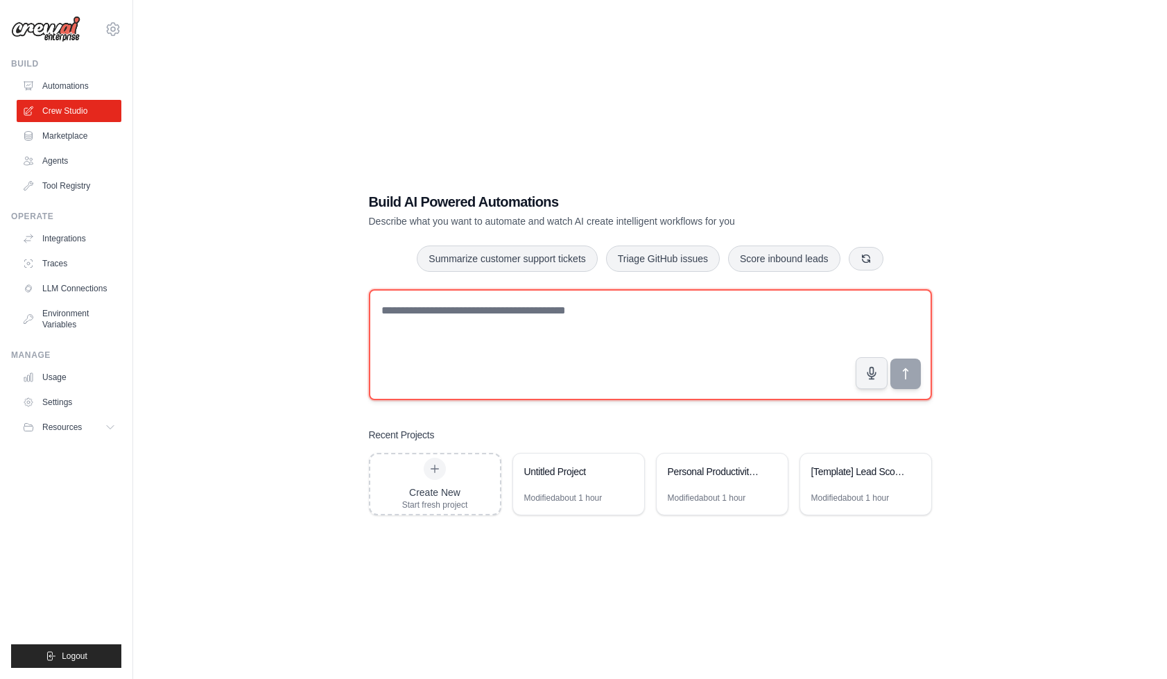
click at [432, 363] on textarea at bounding box center [650, 344] width 563 height 111
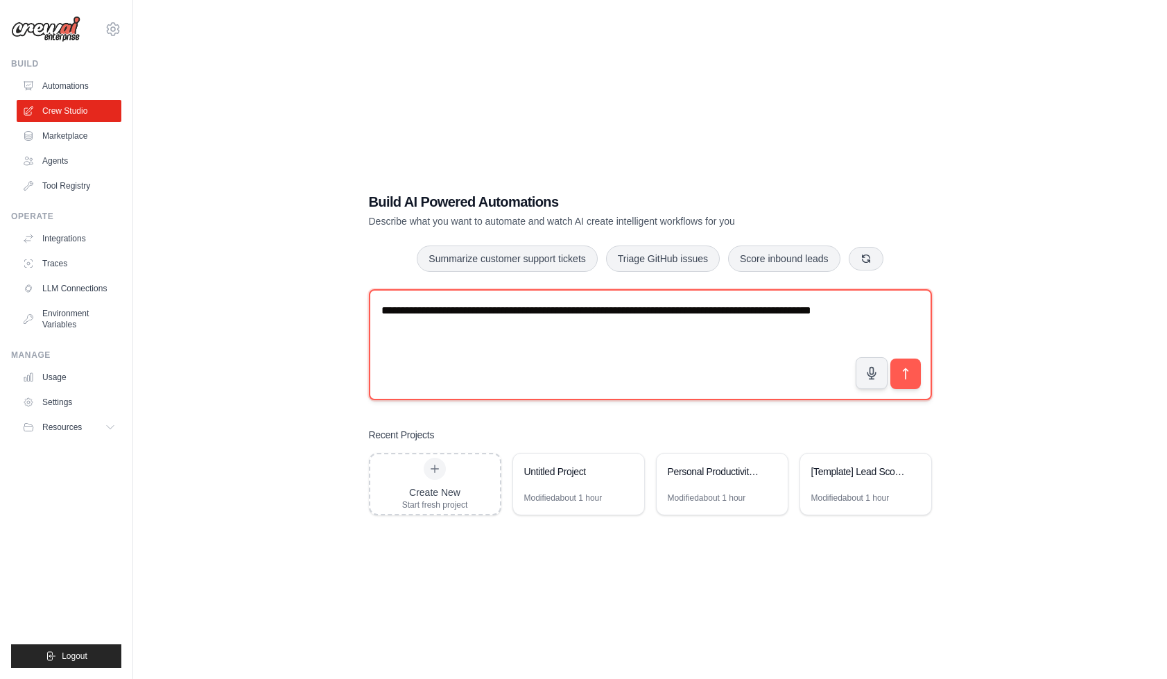
type textarea "**********"
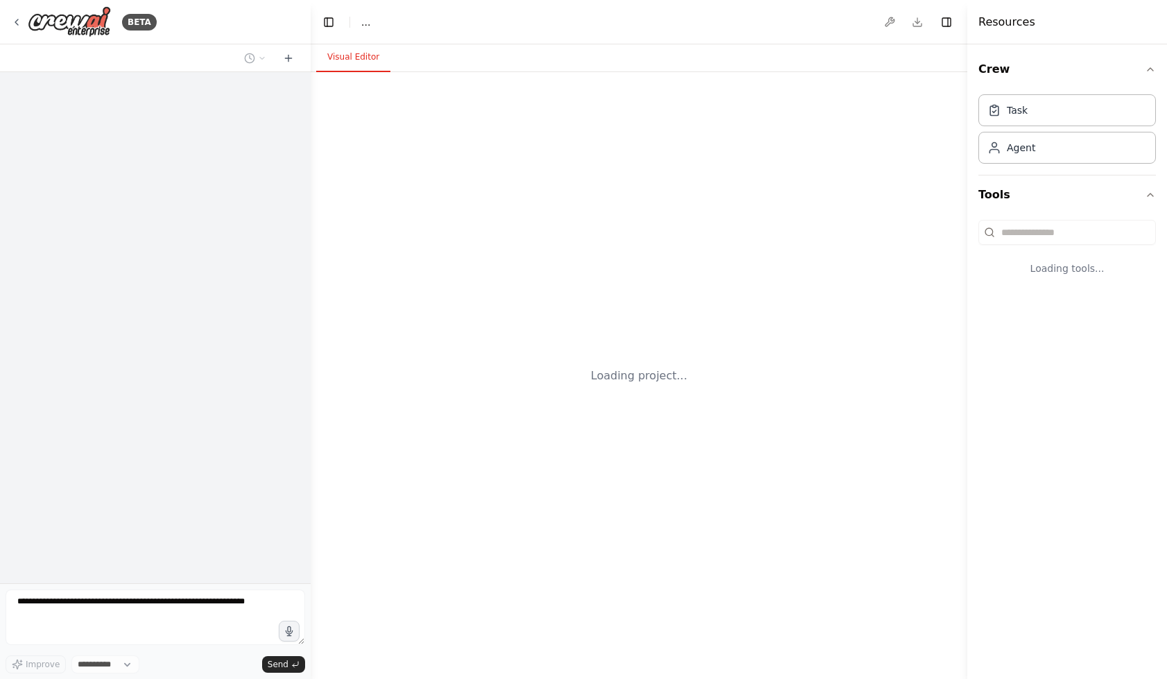
select select "****"
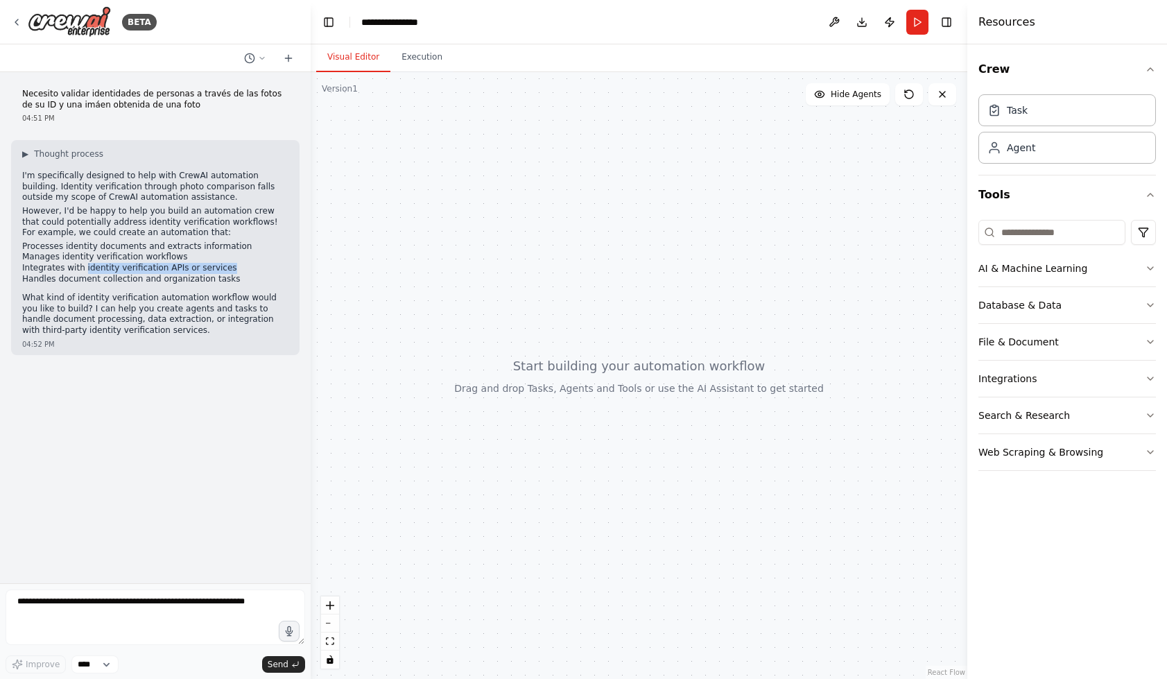
drag, startPoint x: 82, startPoint y: 262, endPoint x: 226, endPoint y: 266, distance: 144.4
click at [226, 266] on li "Integrates with identity verification APIs or services" at bounding box center [155, 268] width 266 height 11
drag, startPoint x: 185, startPoint y: 315, endPoint x: 189, endPoint y: 329, distance: 15.4
click at [189, 329] on div "▶ Thought process I'm specifically designed to help with CrewAI automation buil…" at bounding box center [155, 247] width 289 height 214
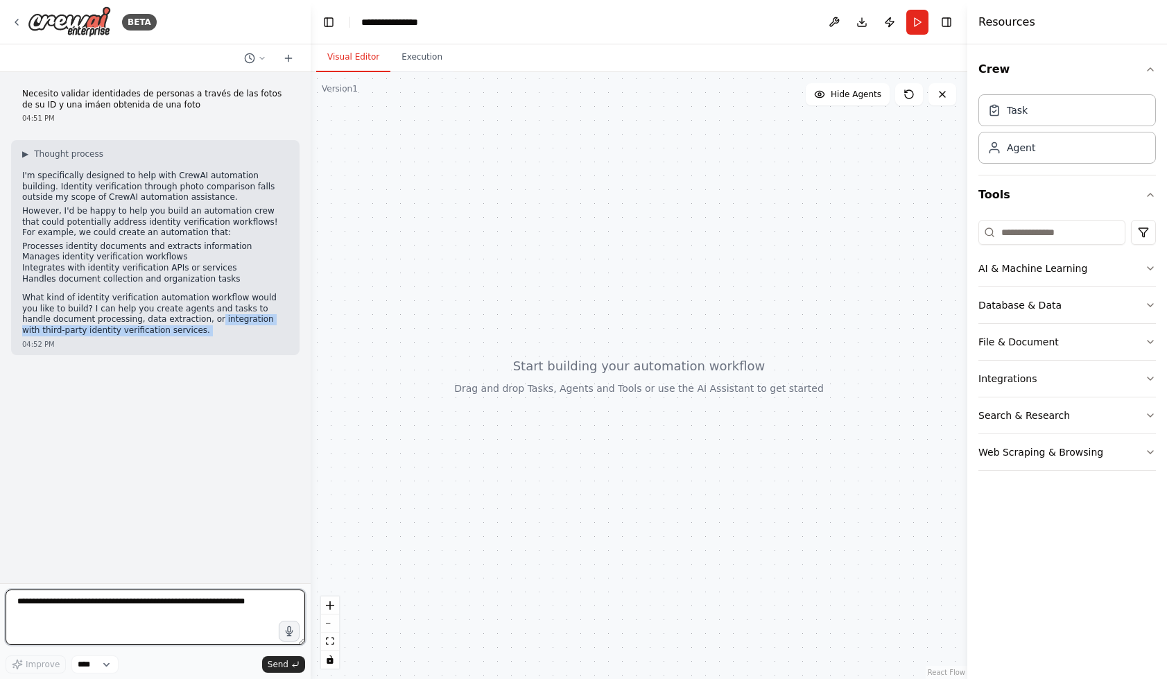
click at [95, 610] on textarea at bounding box center [156, 617] width 300 height 55
paste textarea "**********"
type textarea "**********"
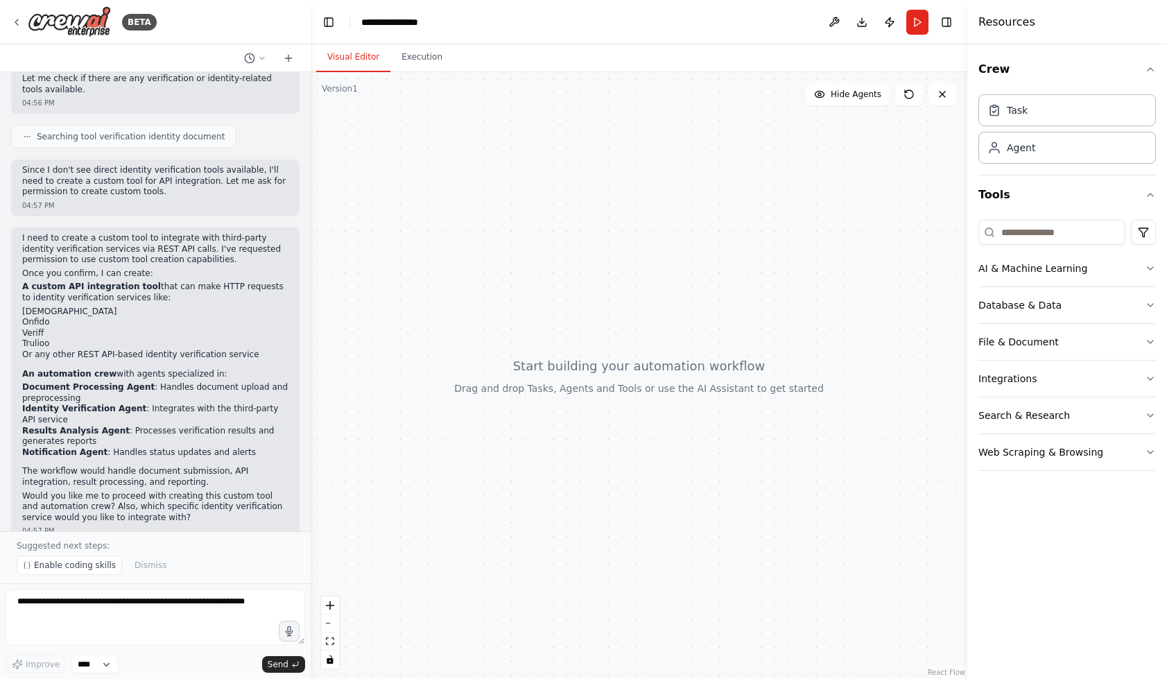
scroll to position [598, 0]
click at [123, 546] on p "Suggested next steps:" at bounding box center [155, 545] width 277 height 11
drag, startPoint x: 108, startPoint y: 476, endPoint x: 88, endPoint y: 489, distance: 23.5
click at [88, 491] on p "Would you like me to proceed with creating this custom tool and automation crew…" at bounding box center [155, 507] width 266 height 33
copy p "proceed with creating this custom tool and automation crew"
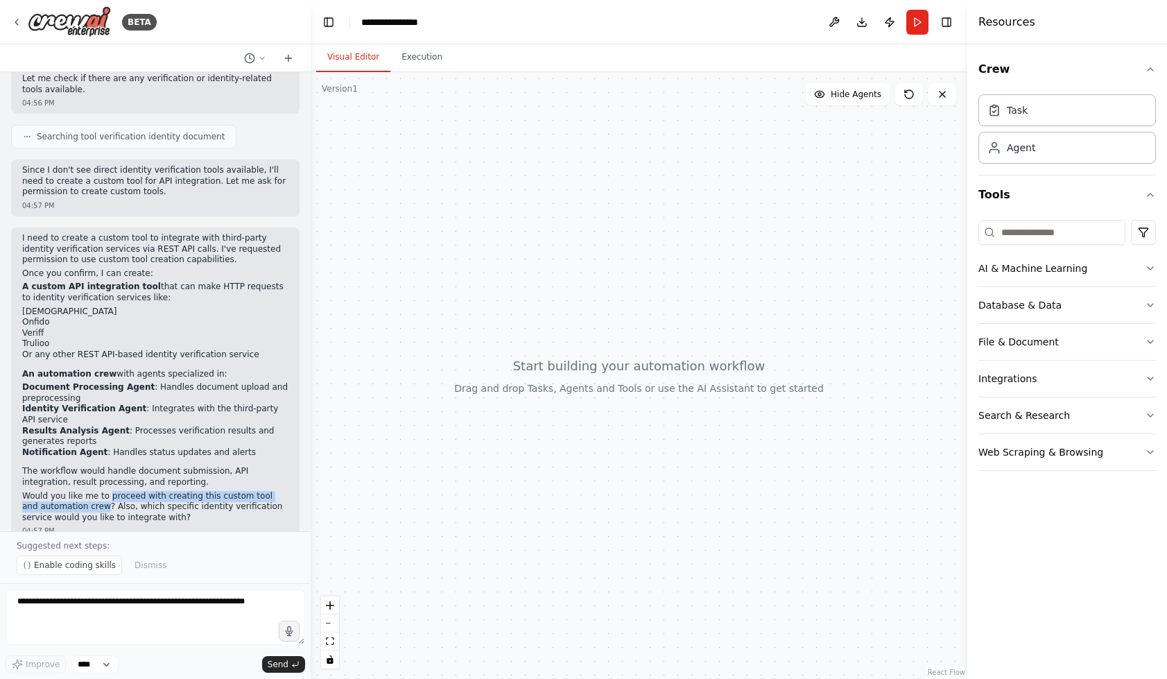
click at [65, 543] on p "Suggested next steps:" at bounding box center [155, 545] width 277 height 11
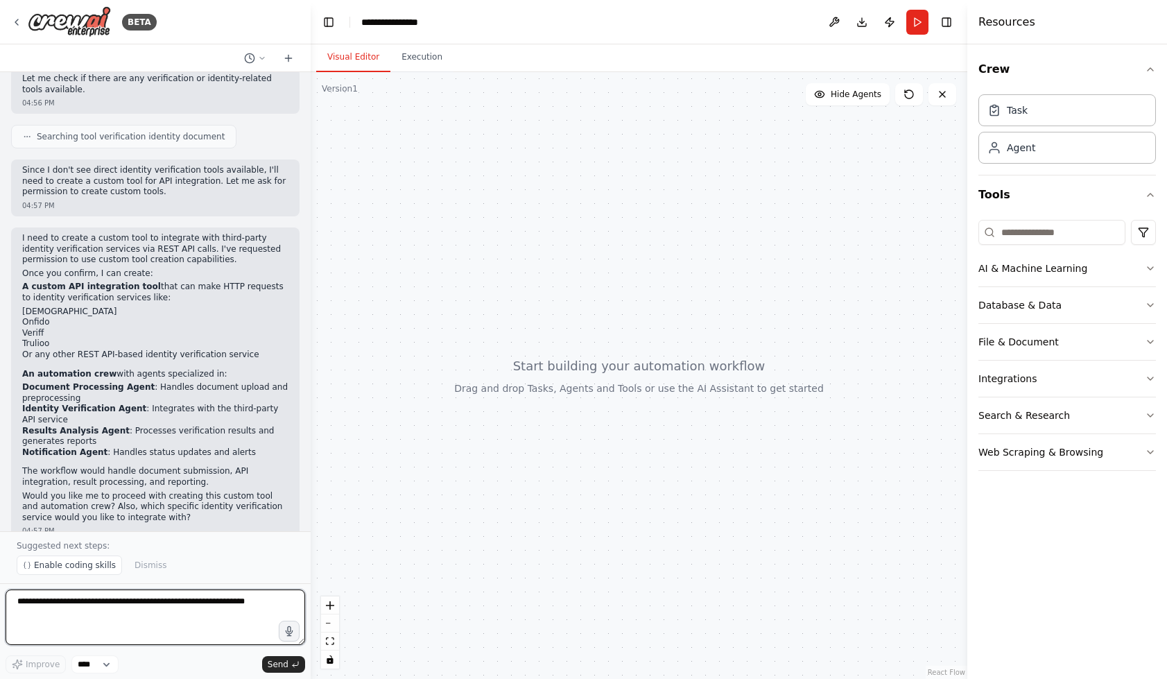
click at [61, 609] on textarea at bounding box center [156, 617] width 300 height 55
paste textarea "**********"
type textarea "**********"
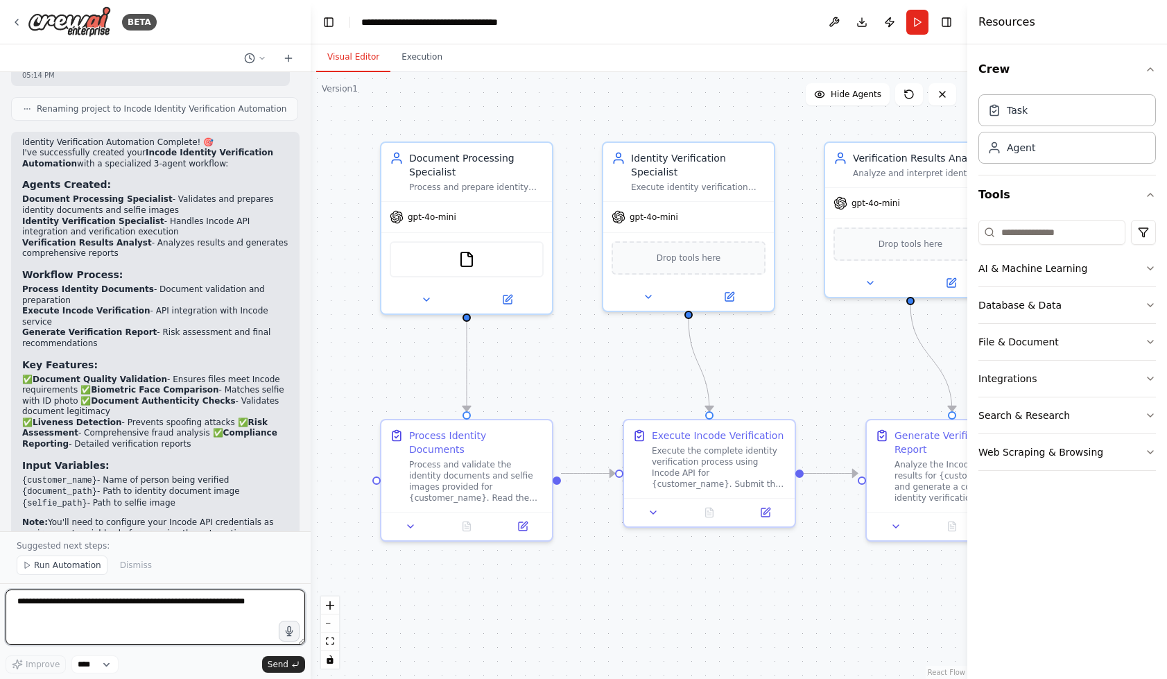
scroll to position [1690, 0]
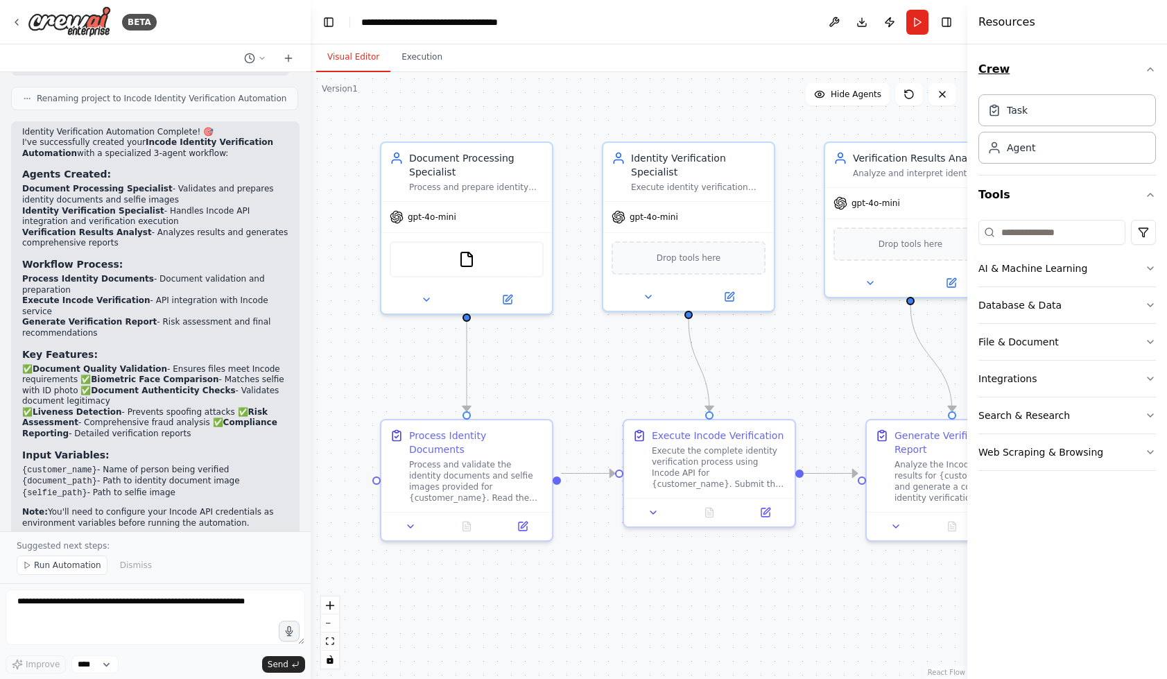
click at [1151, 68] on icon "button" at bounding box center [1150, 69] width 11 height 11
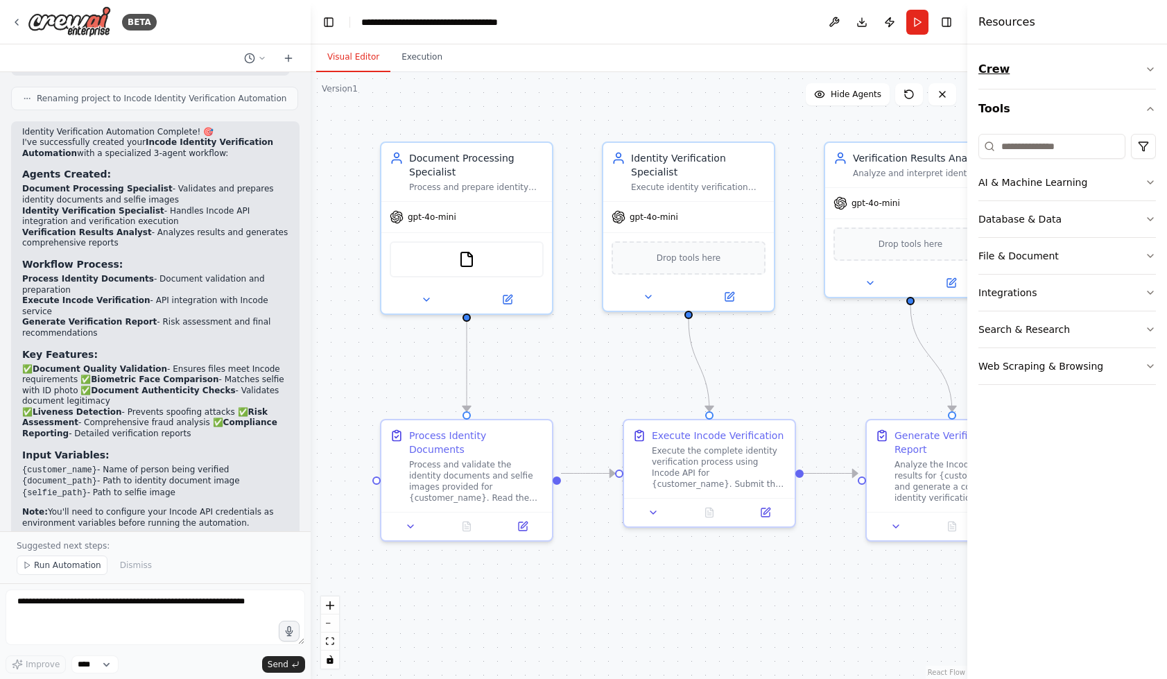
click at [1151, 68] on icon "button" at bounding box center [1150, 69] width 11 height 11
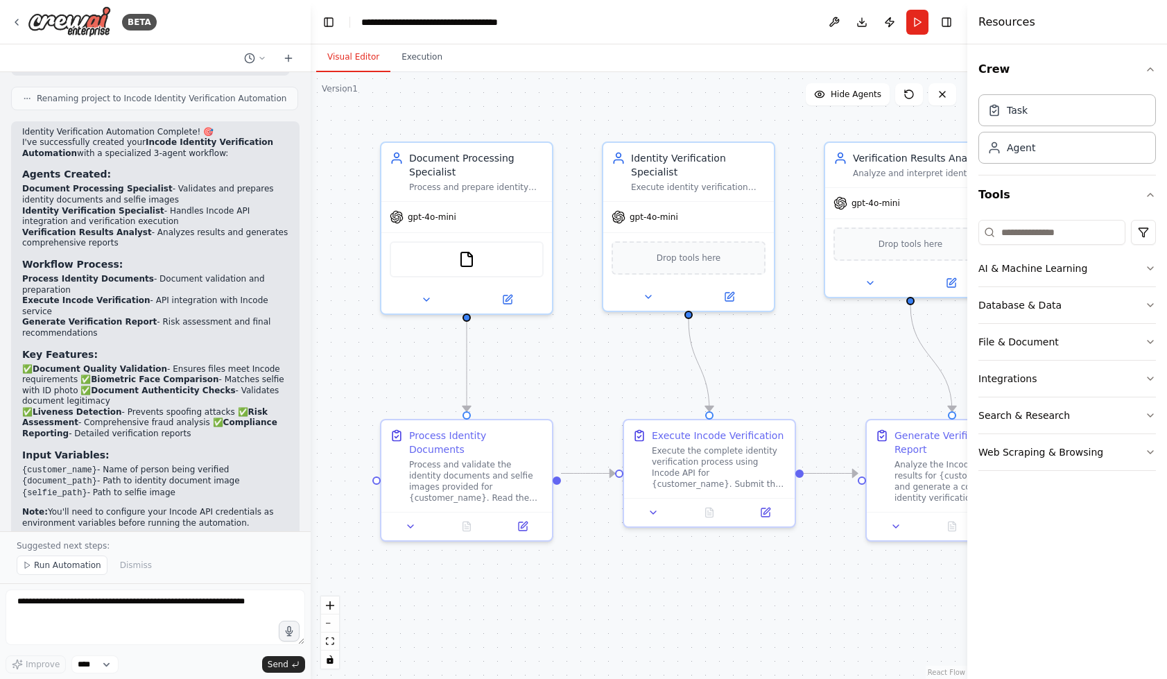
click at [803, 322] on div ".deletable-edge-delete-btn { width: 20px; height: 20px; border: 0px solid #ffff…" at bounding box center [639, 375] width 657 height 607
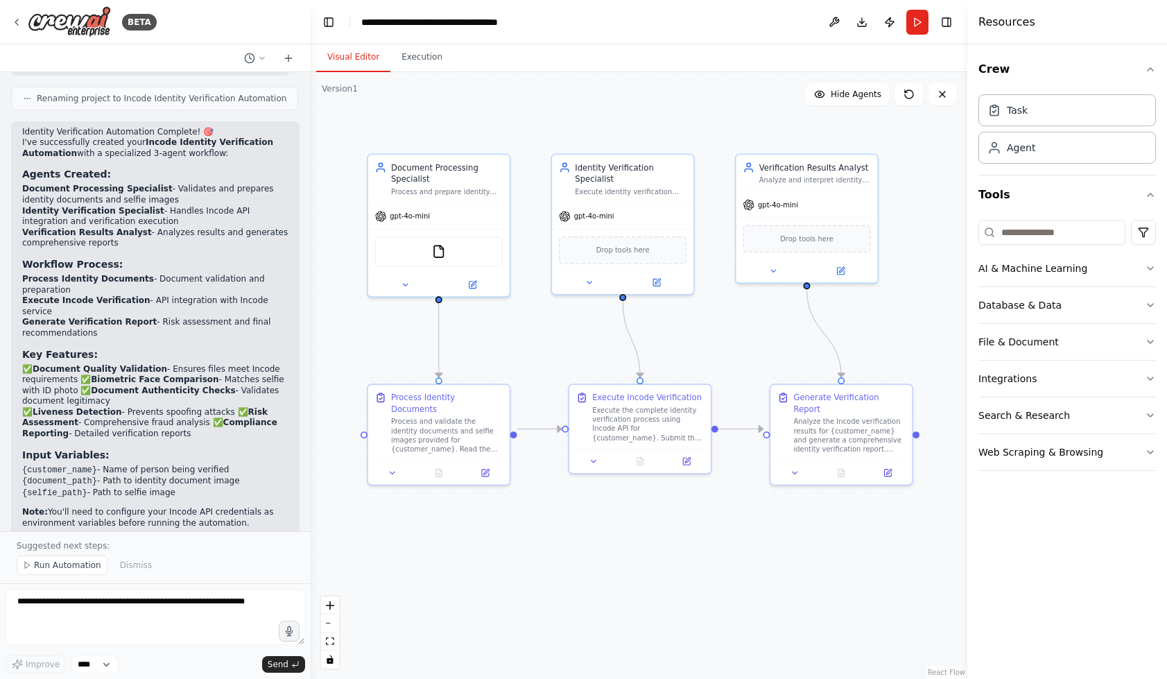
drag, startPoint x: 784, startPoint y: 610, endPoint x: 701, endPoint y: 540, distance: 109.2
click at [701, 540] on div ".deletable-edge-delete-btn { width: 20px; height: 20px; border: 0px solid #ffff…" at bounding box center [639, 375] width 657 height 607
click at [486, 466] on icon at bounding box center [485, 470] width 9 height 9
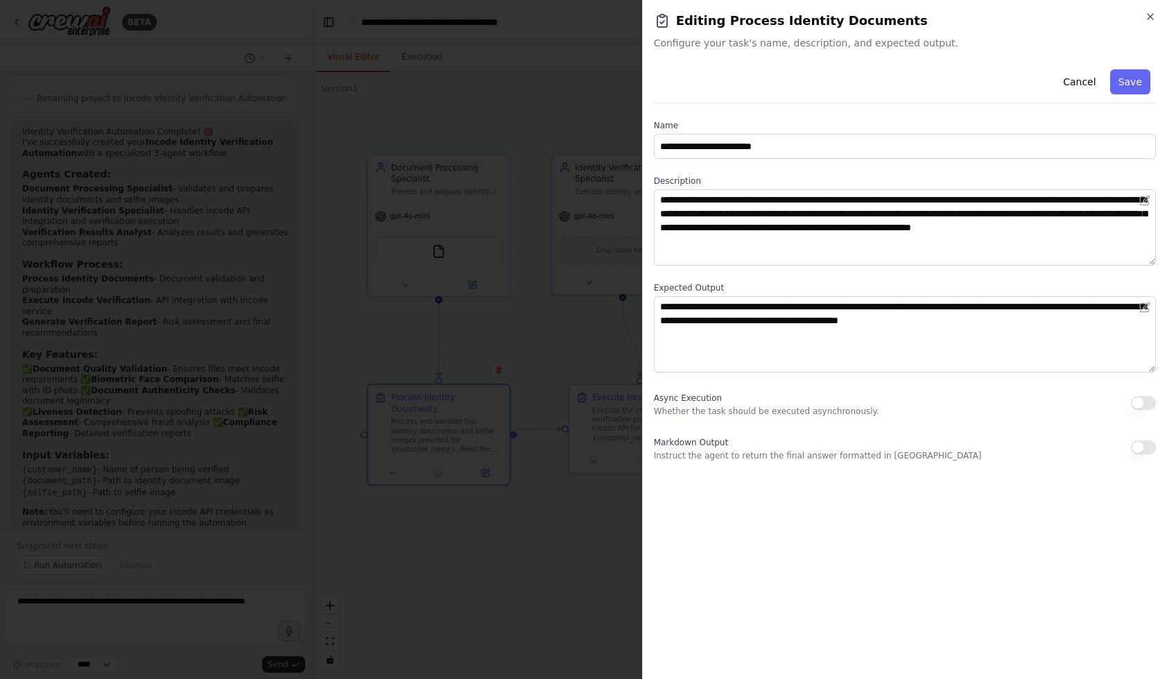
click at [538, 529] on div at bounding box center [583, 339] width 1167 height 679
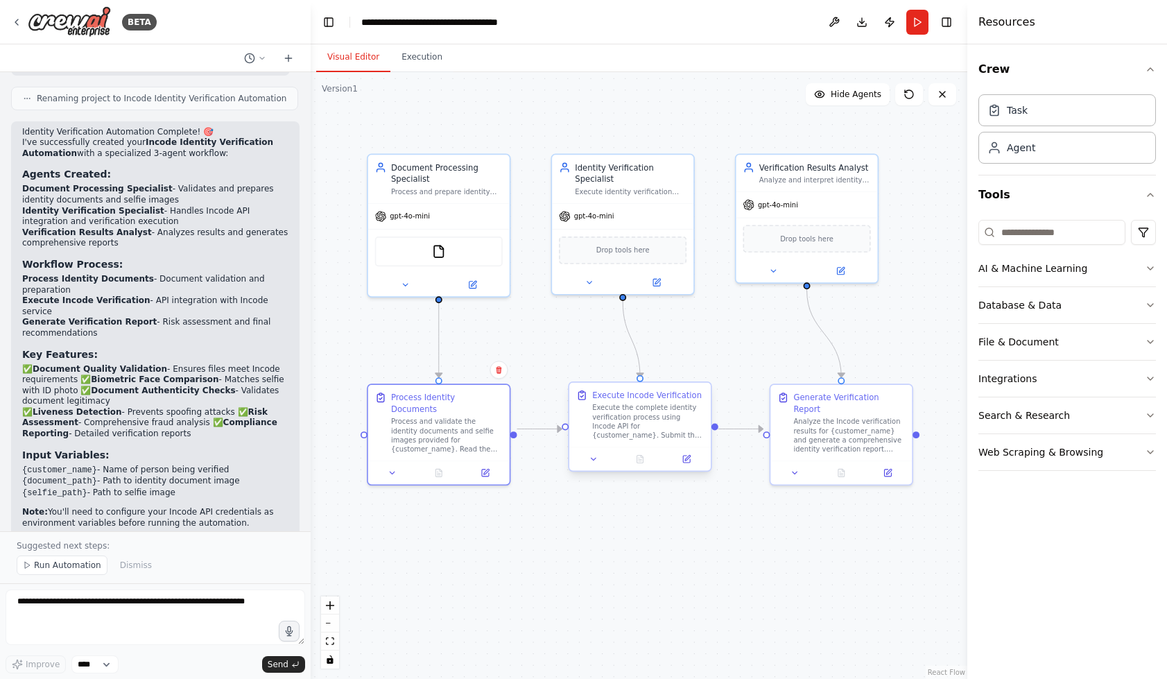
click at [686, 467] on div at bounding box center [640, 459] width 142 height 24
click at [689, 462] on icon at bounding box center [686, 459] width 7 height 7
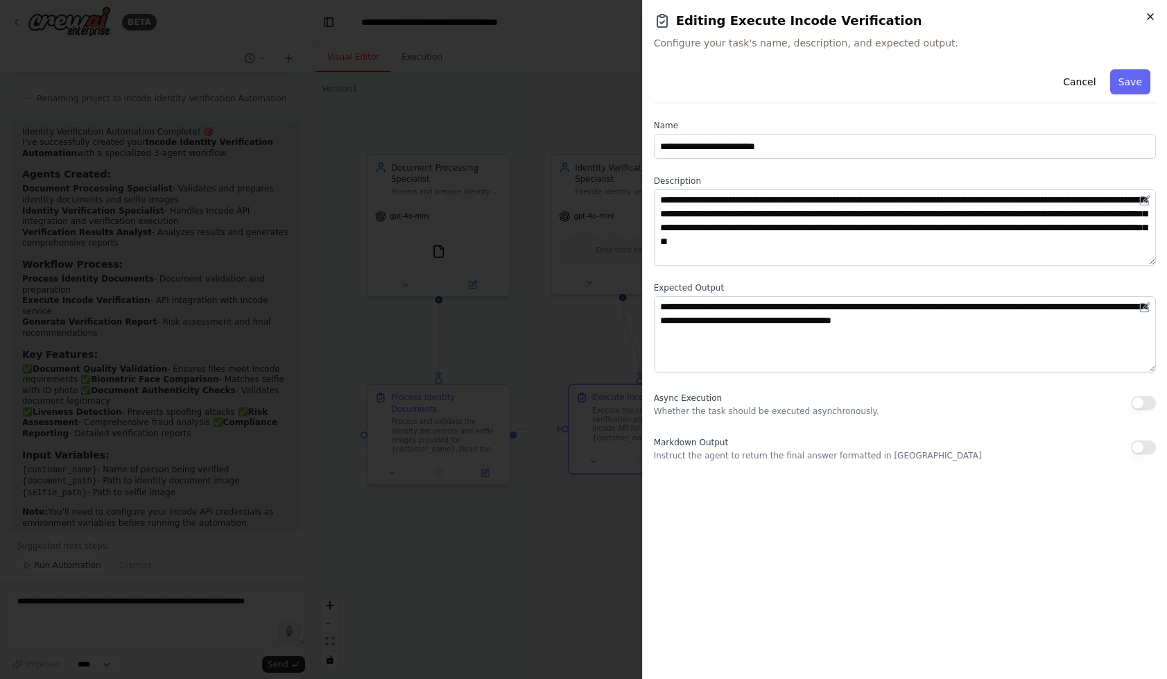
click at [1146, 19] on icon "button" at bounding box center [1150, 16] width 11 height 11
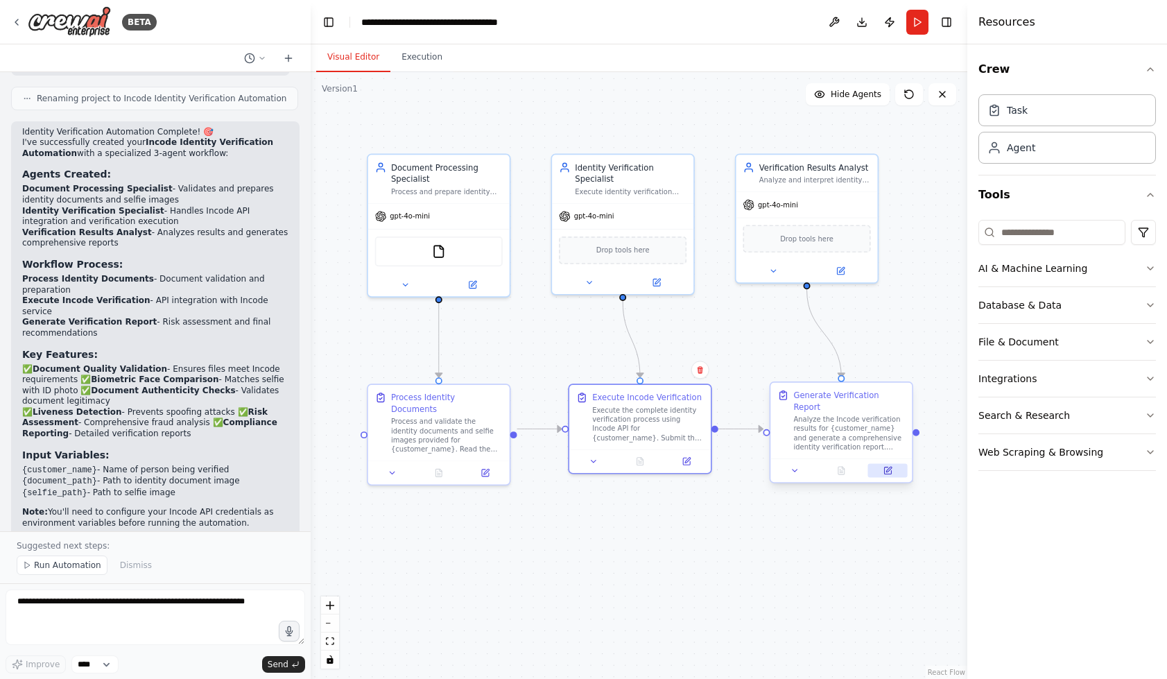
click at [889, 468] on icon at bounding box center [887, 471] width 7 height 7
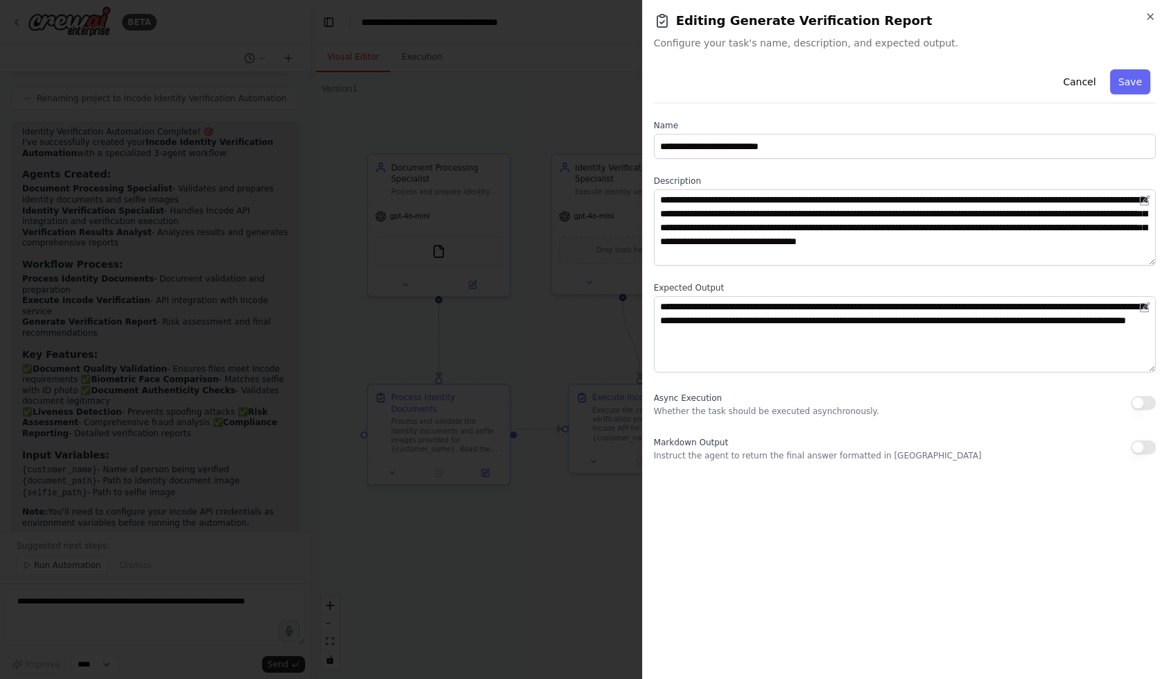
click at [1147, 26] on h2 "Editing Generate Verification Report" at bounding box center [905, 20] width 502 height 19
click at [1147, 12] on icon "button" at bounding box center [1150, 16] width 11 height 11
